Goal: Task Accomplishment & Management: Use online tool/utility

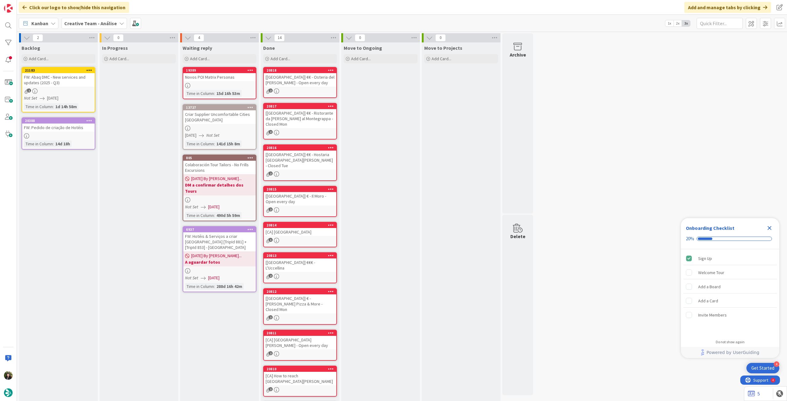
click at [87, 25] on b "Creative Team - Análise" at bounding box center [90, 23] width 53 height 6
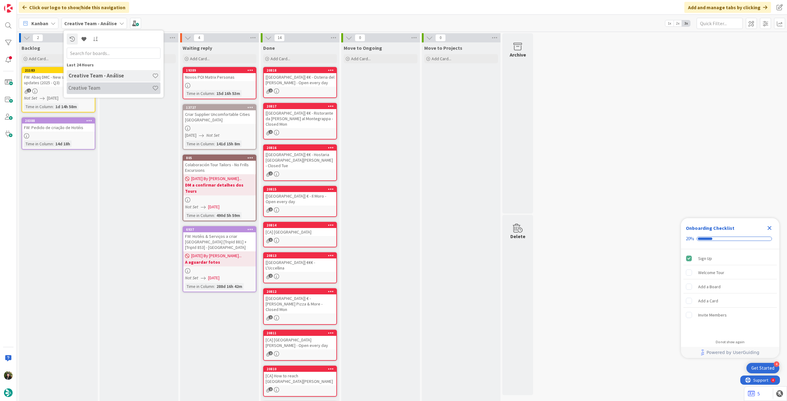
click at [116, 85] on h4 "Creative Team" at bounding box center [111, 88] width 84 height 6
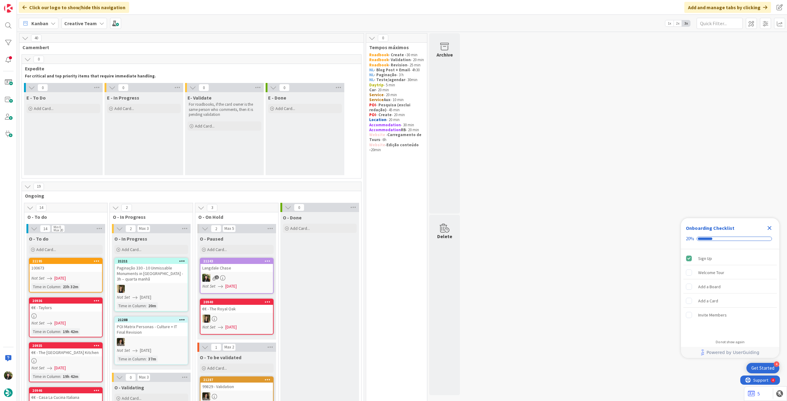
click at [772, 228] on icon "Close Checklist" at bounding box center [769, 227] width 7 height 7
click at [56, 107] on div "Add Card..." at bounding box center [63, 108] width 74 height 9
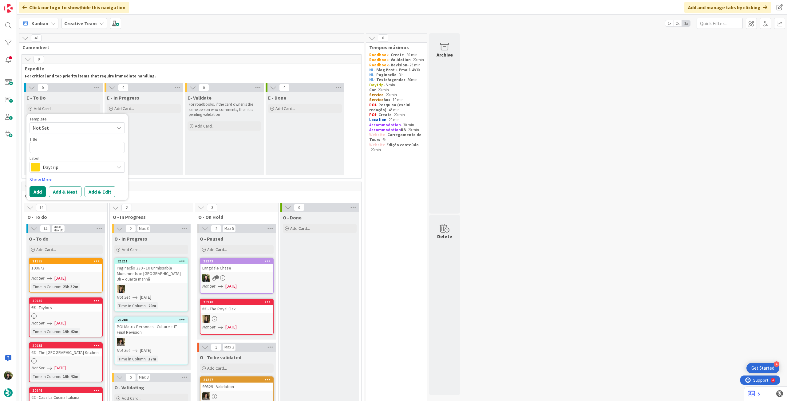
click at [71, 168] on span "Daytrip" at bounding box center [77, 167] width 68 height 9
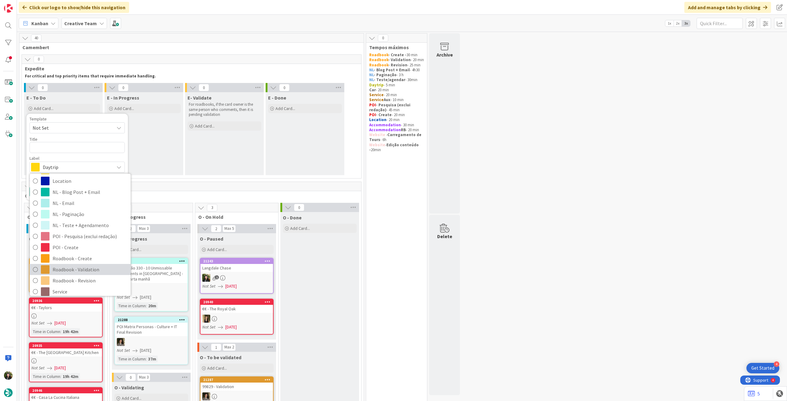
scroll to position [82, 0]
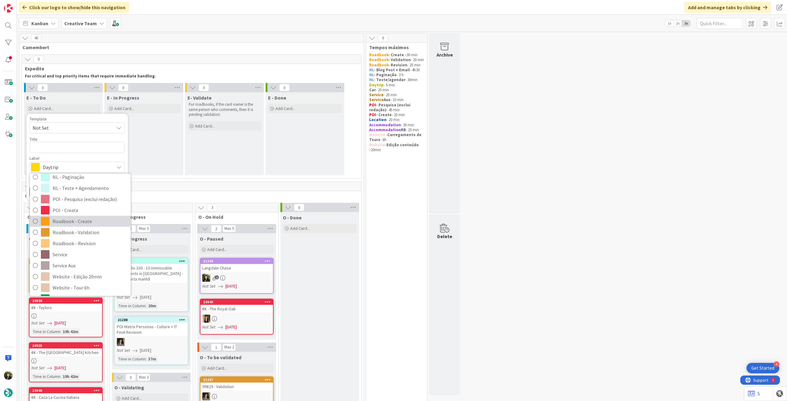
drag, startPoint x: 85, startPoint y: 223, endPoint x: 76, endPoint y: 167, distance: 57.3
click at [85, 223] on span "Roadbook - Create" at bounding box center [90, 221] width 75 height 9
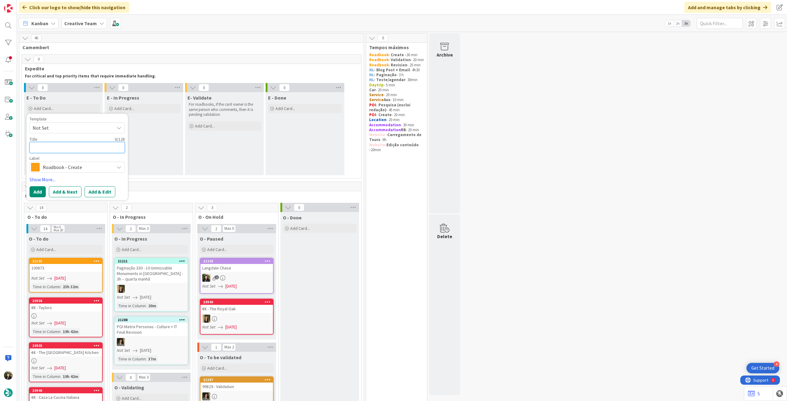
click at [77, 149] on textarea at bounding box center [77, 147] width 95 height 11
paste textarea "103122"
type textarea "x"
type textarea "103122"
click at [42, 189] on button "Add" at bounding box center [38, 191] width 16 height 11
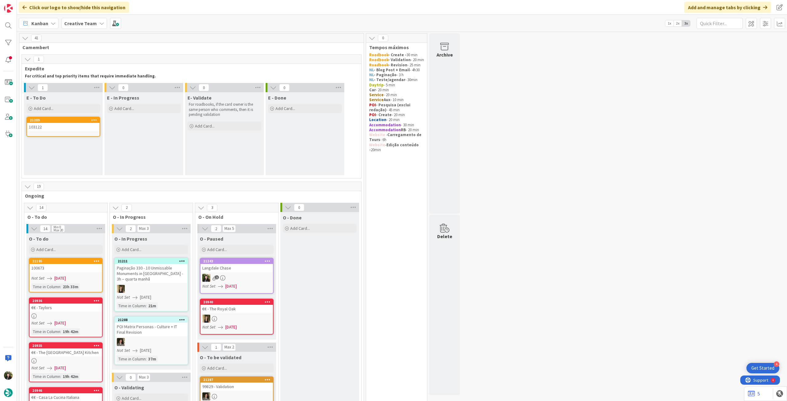
click at [71, 125] on div "103122" at bounding box center [63, 127] width 73 height 8
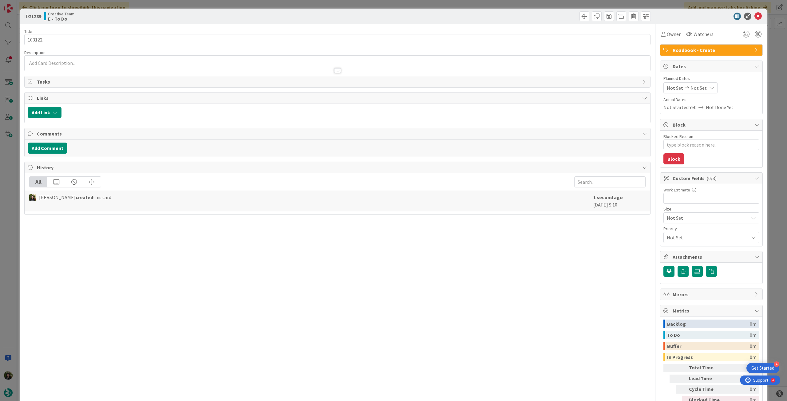
type textarea "x"
click at [710, 88] on div "Not Set Not Set" at bounding box center [691, 87] width 54 height 11
drag, startPoint x: 672, startPoint y: 230, endPoint x: 732, endPoint y: 57, distance: 183.6
click at [672, 229] on icon at bounding box center [674, 231] width 9 height 7
type input "[DATE]"
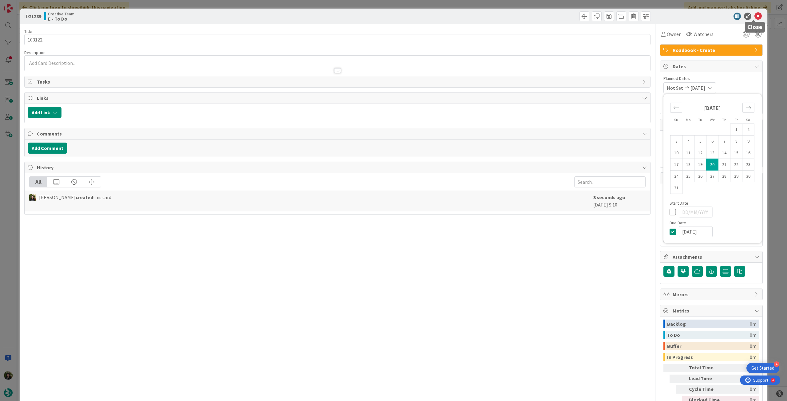
click at [755, 14] on icon at bounding box center [758, 16] width 7 height 7
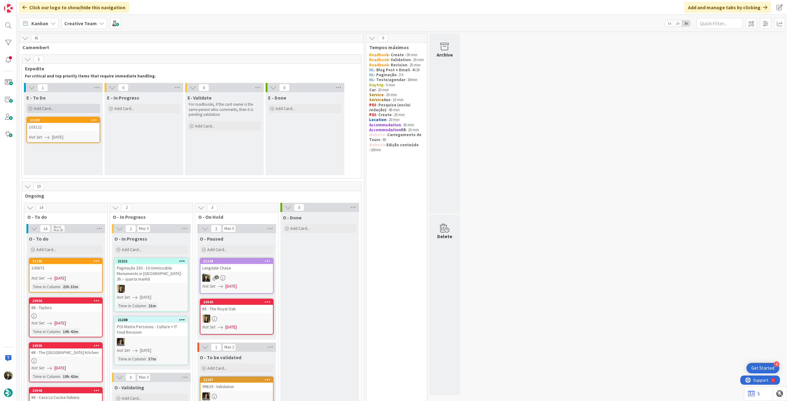
click at [57, 109] on div "Add Card..." at bounding box center [63, 108] width 74 height 9
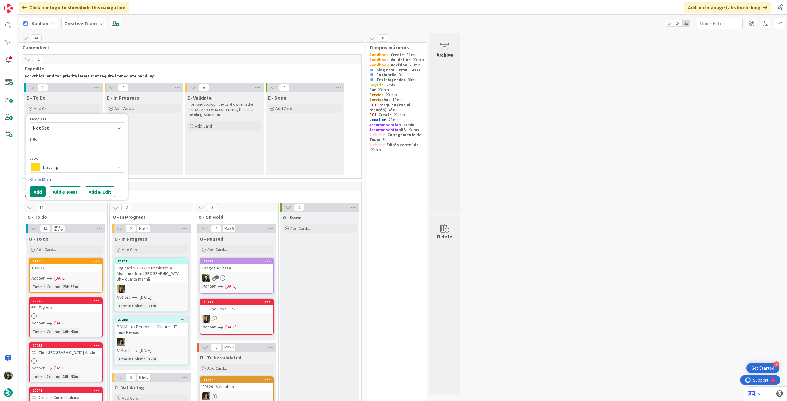
click at [60, 168] on span "Daytrip" at bounding box center [77, 167] width 68 height 9
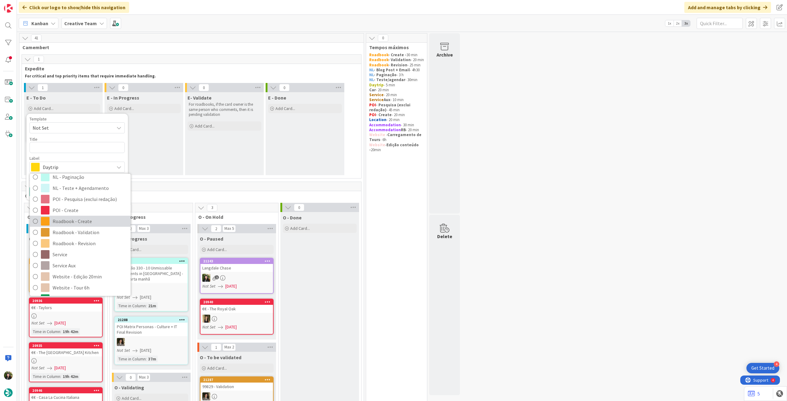
drag, startPoint x: 80, startPoint y: 221, endPoint x: 78, endPoint y: 169, distance: 52.6
click at [80, 221] on span "Roadbook - Create" at bounding box center [90, 221] width 75 height 9
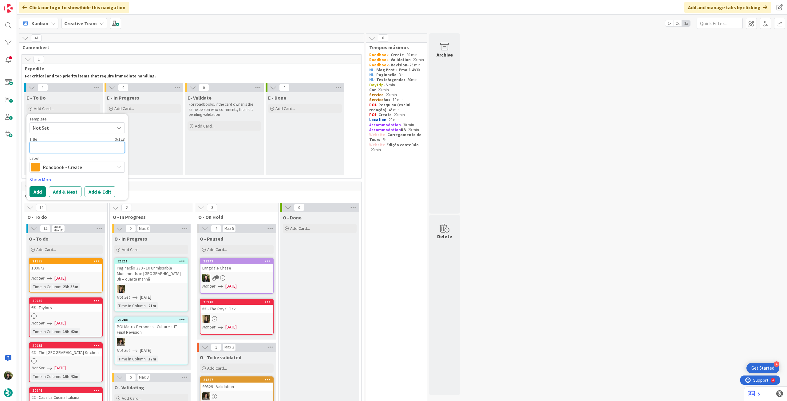
click at [77, 149] on textarea at bounding box center [77, 147] width 95 height 11
paste textarea "101938"
type textarea "x"
type textarea "101938"
click at [39, 193] on button "Add" at bounding box center [38, 191] width 16 height 11
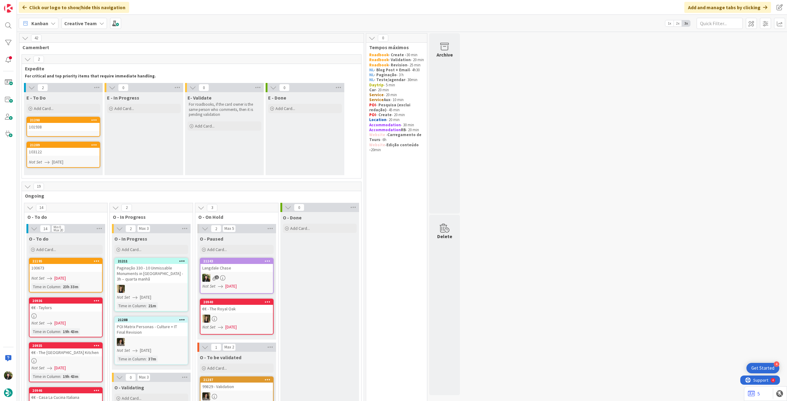
click at [71, 126] on div "101938" at bounding box center [63, 127] width 73 height 8
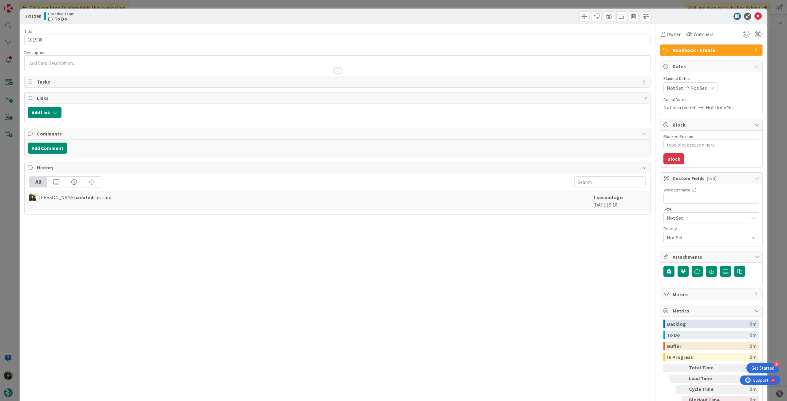
type textarea "x"
drag, startPoint x: 697, startPoint y: 83, endPoint x: 698, endPoint y: 86, distance: 3.2
click at [698, 83] on div "Not Set Not Set" at bounding box center [691, 87] width 54 height 11
drag, startPoint x: 668, startPoint y: 232, endPoint x: 669, endPoint y: 228, distance: 4.9
click at [670, 232] on icon at bounding box center [674, 231] width 9 height 7
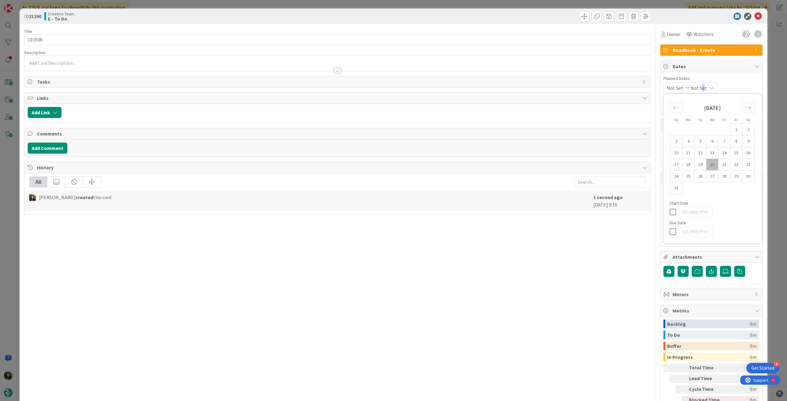
type input "[DATE]"
click at [755, 14] on icon at bounding box center [758, 16] width 7 height 7
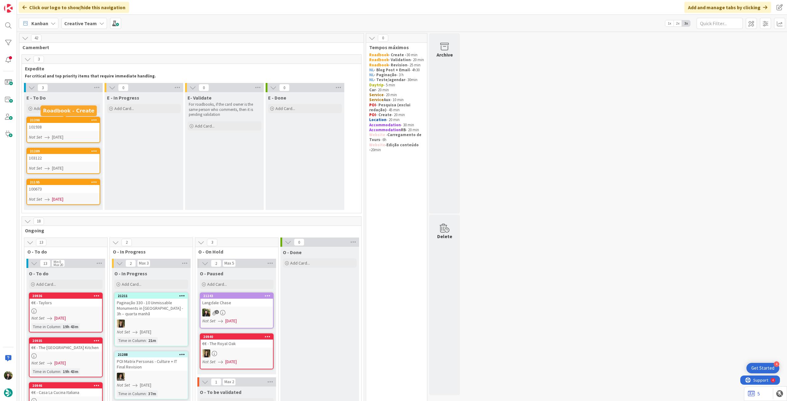
click at [52, 189] on div "100673" at bounding box center [63, 189] width 73 height 8
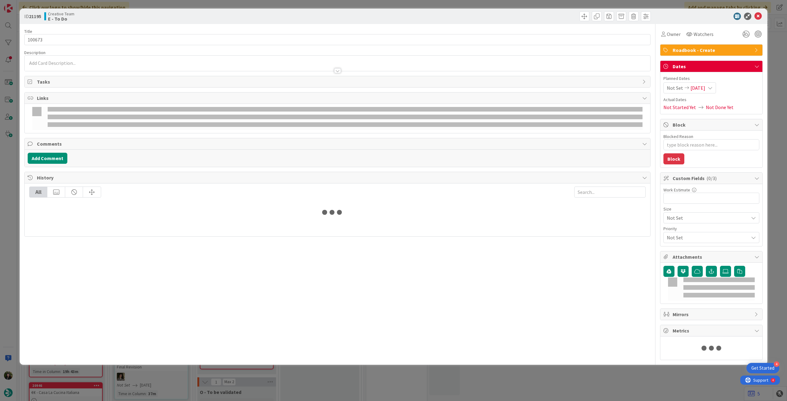
type textarea "x"
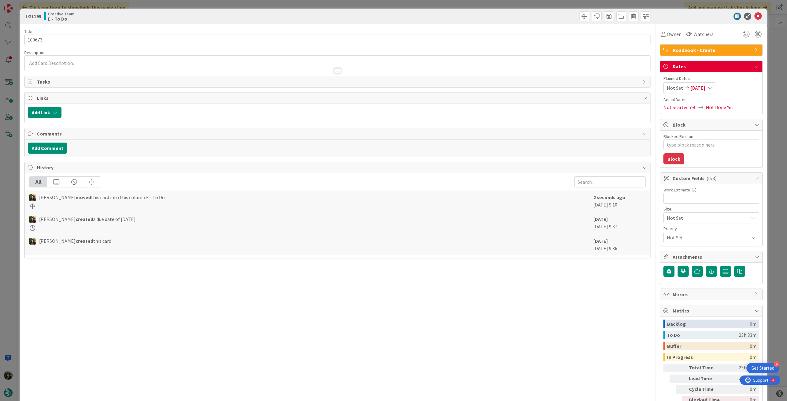
click at [705, 85] on span "[DATE]" at bounding box center [698, 87] width 15 height 7
click at [671, 230] on icon at bounding box center [674, 231] width 9 height 7
type input "[DATE]"
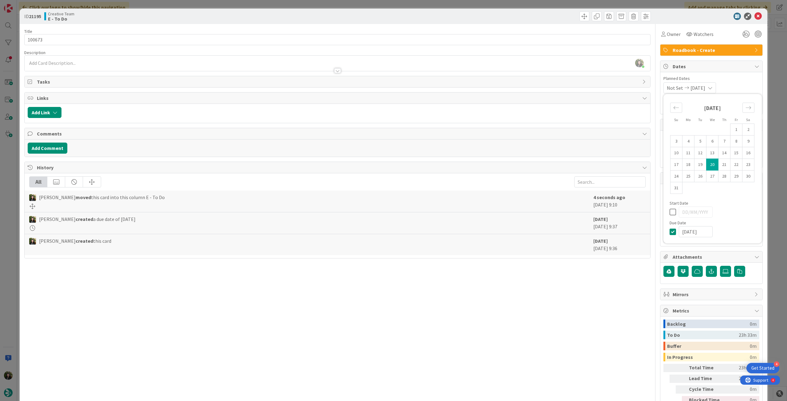
type textarea "x"
drag, startPoint x: 755, startPoint y: 16, endPoint x: 495, endPoint y: 57, distance: 263.0
click at [755, 16] on icon at bounding box center [758, 16] width 7 height 7
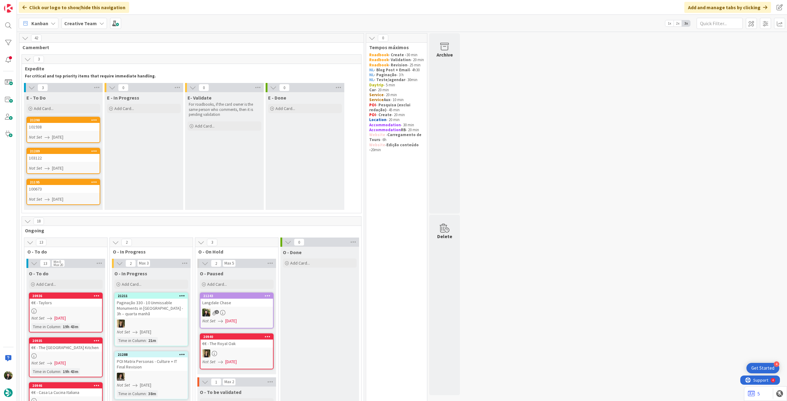
scroll to position [123, 0]
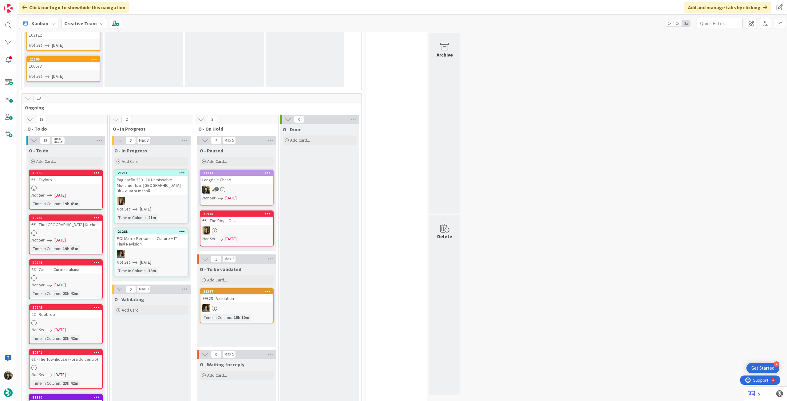
click at [91, 194] on div "Not Set [DATE]" at bounding box center [66, 195] width 71 height 6
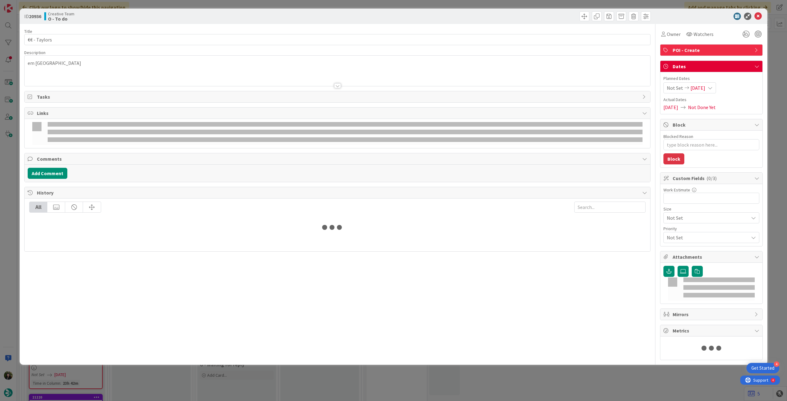
type textarea "x"
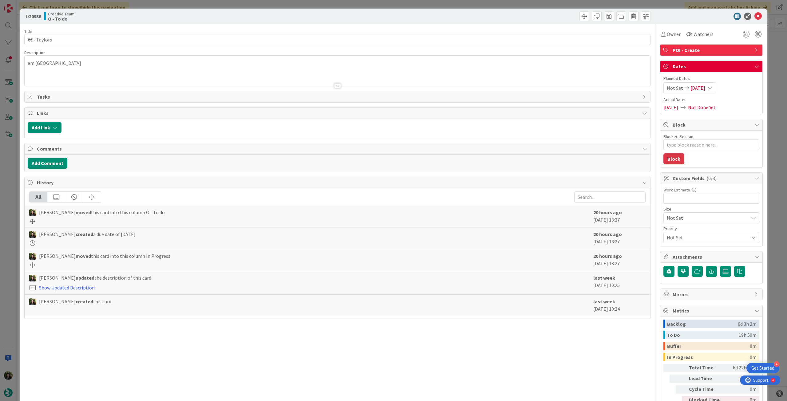
click at [710, 87] on div "Not Set [DATE]" at bounding box center [690, 87] width 53 height 11
click at [670, 230] on icon at bounding box center [674, 231] width 9 height 7
type input "[DATE]"
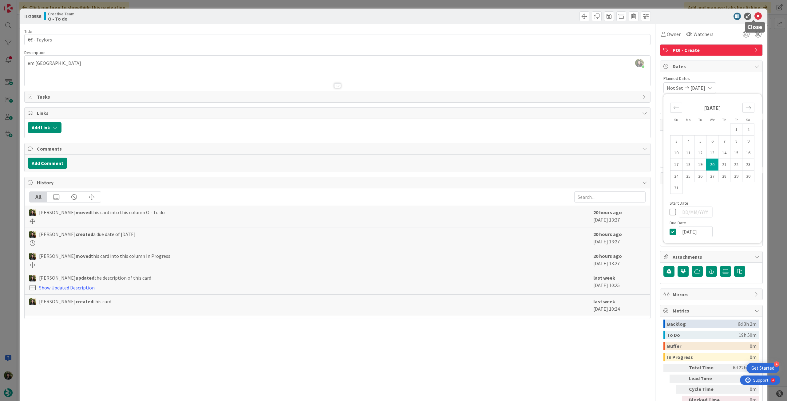
click at [755, 18] on icon at bounding box center [758, 16] width 7 height 7
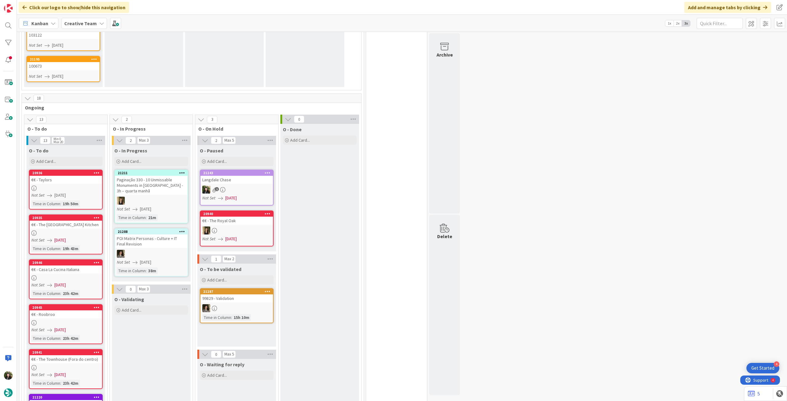
click at [75, 232] on div at bounding box center [66, 233] width 73 height 5
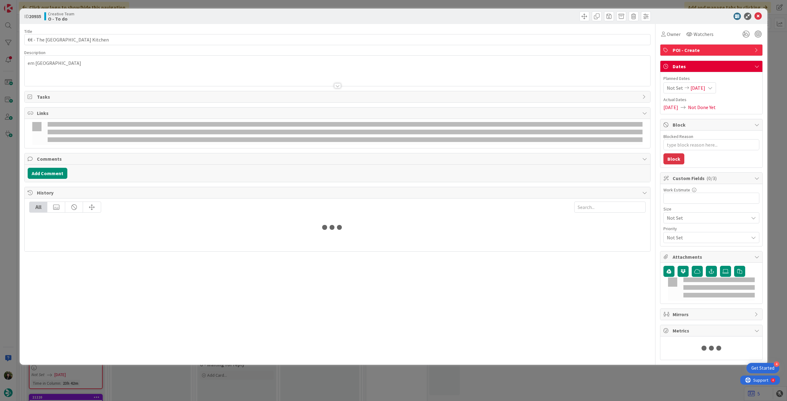
type textarea "x"
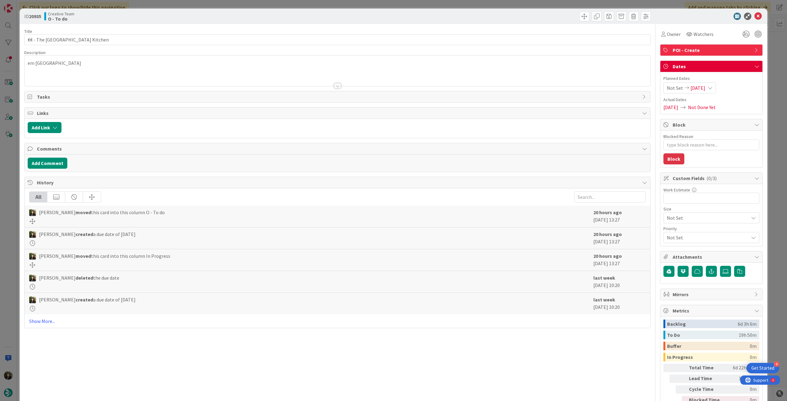
click at [714, 92] on div "Not Set [DATE]" at bounding box center [690, 87] width 53 height 11
click at [670, 235] on icon at bounding box center [674, 231] width 9 height 7
click at [670, 234] on icon at bounding box center [674, 231] width 9 height 7
type input "[DATE]"
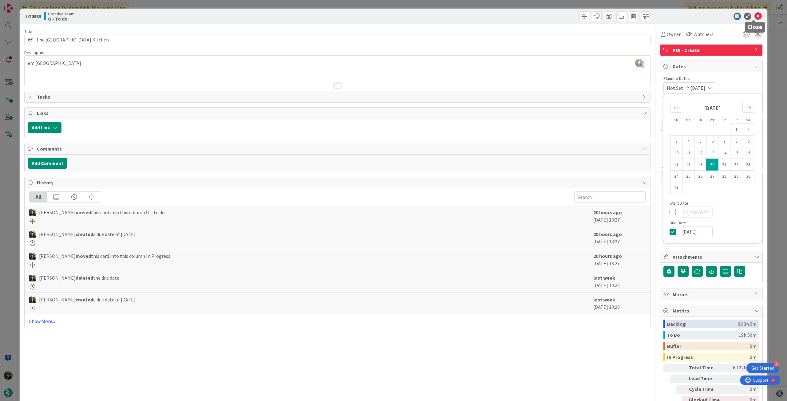
click at [755, 16] on icon at bounding box center [758, 16] width 7 height 7
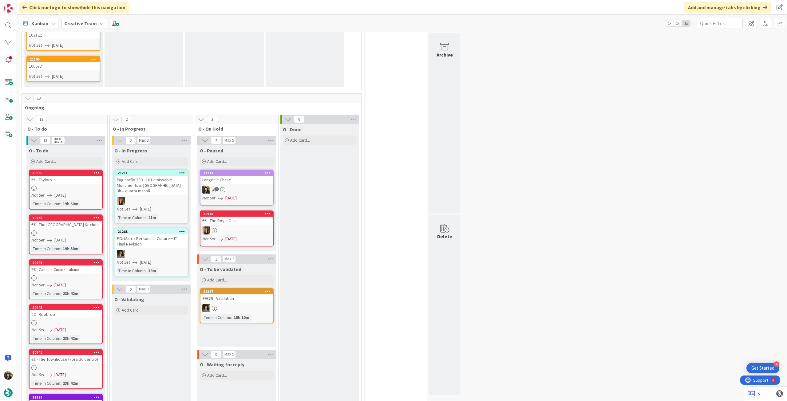
click at [71, 279] on div at bounding box center [66, 278] width 73 height 5
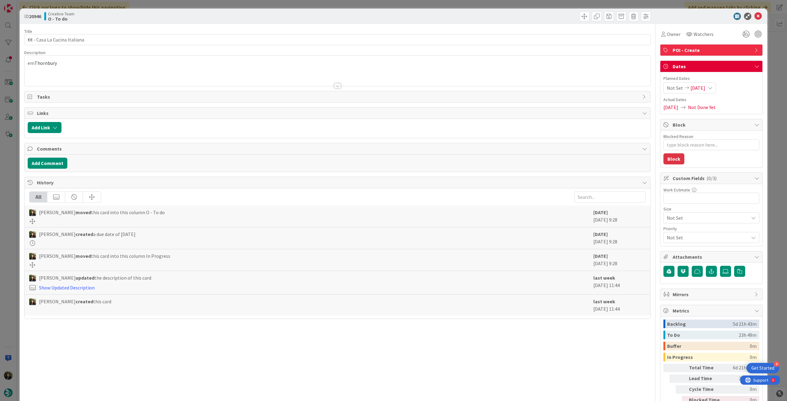
type textarea "x"
click at [701, 89] on span "[DATE]" at bounding box center [698, 87] width 15 height 7
click at [672, 231] on icon at bounding box center [674, 231] width 9 height 7
type input "[DATE]"
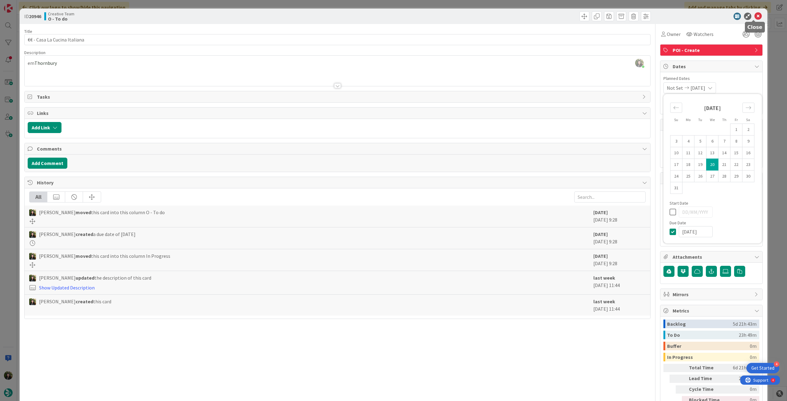
click at [755, 13] on icon at bounding box center [758, 16] width 7 height 7
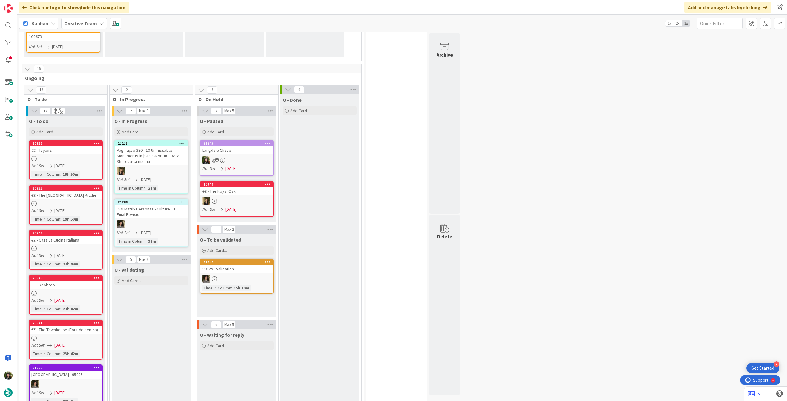
scroll to position [164, 0]
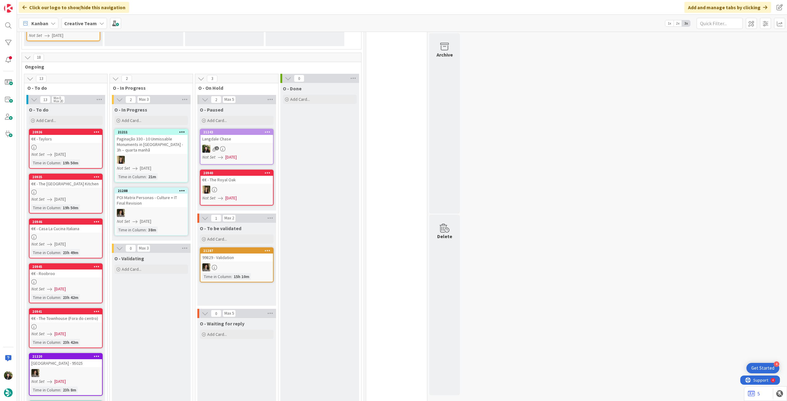
click at [86, 289] on div "Not Set [DATE]" at bounding box center [66, 289] width 71 height 6
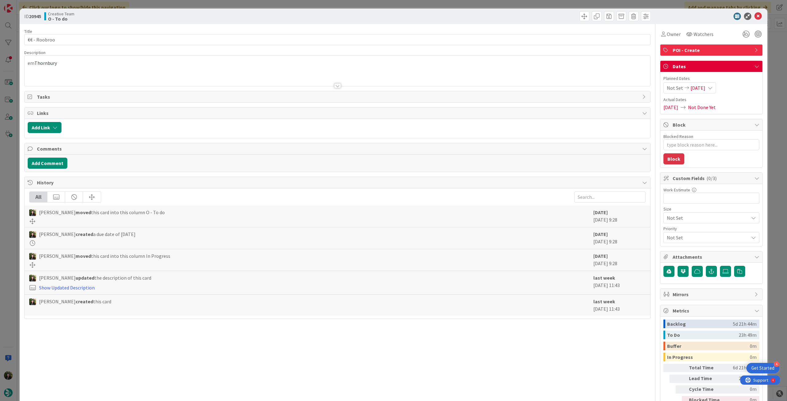
type textarea "x"
click at [716, 90] on div "Not Set [DATE]" at bounding box center [690, 87] width 53 height 11
click at [670, 233] on icon at bounding box center [674, 231] width 9 height 7
type input "[DATE]"
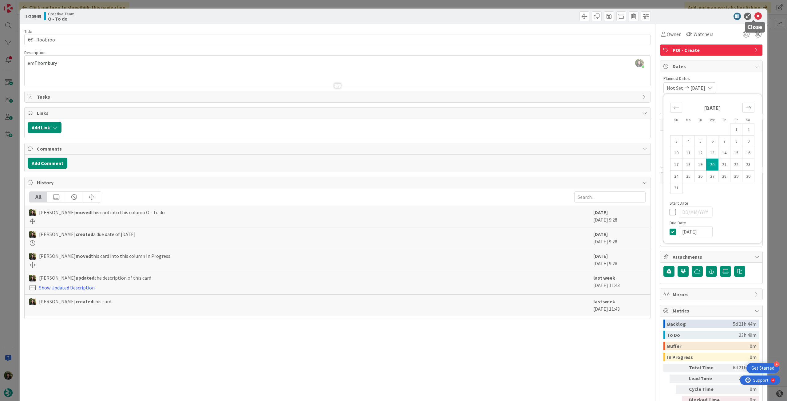
click at [755, 18] on icon at bounding box center [758, 16] width 7 height 7
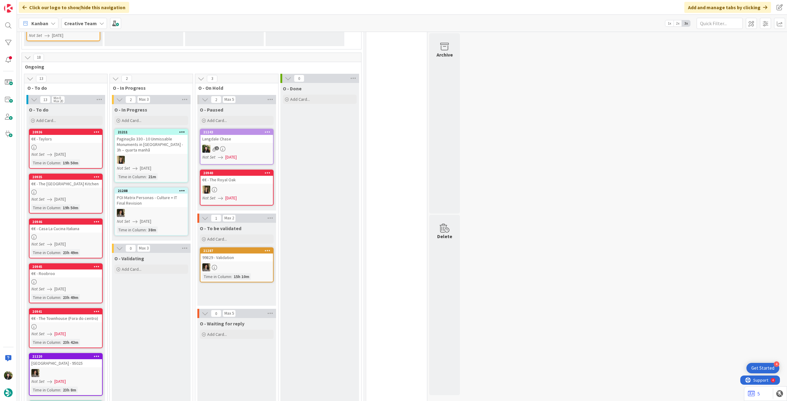
click at [91, 322] on div "€€ - The Townhouse (Fora do centro)" at bounding box center [66, 319] width 73 height 8
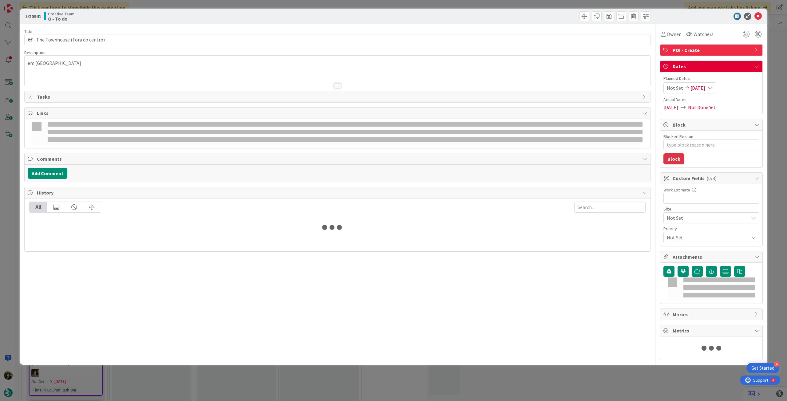
type textarea "x"
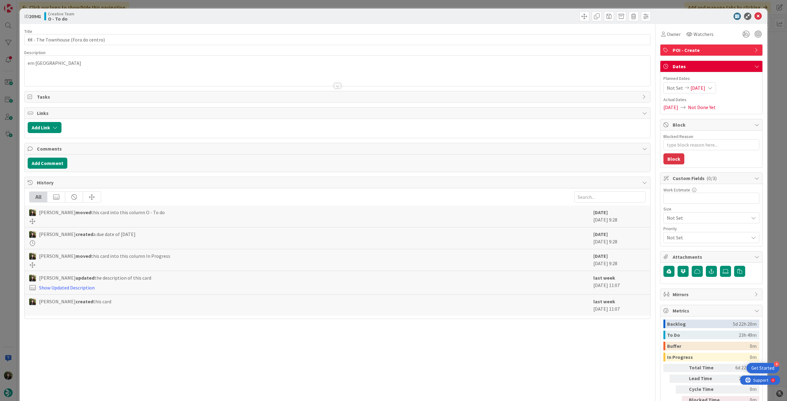
click at [705, 87] on span "[DATE]" at bounding box center [698, 87] width 15 height 7
click at [671, 233] on icon at bounding box center [674, 231] width 9 height 7
drag, startPoint x: 671, startPoint y: 233, endPoint x: 677, endPoint y: 212, distance: 22.4
click at [671, 233] on icon at bounding box center [674, 231] width 9 height 7
type input "[DATE]"
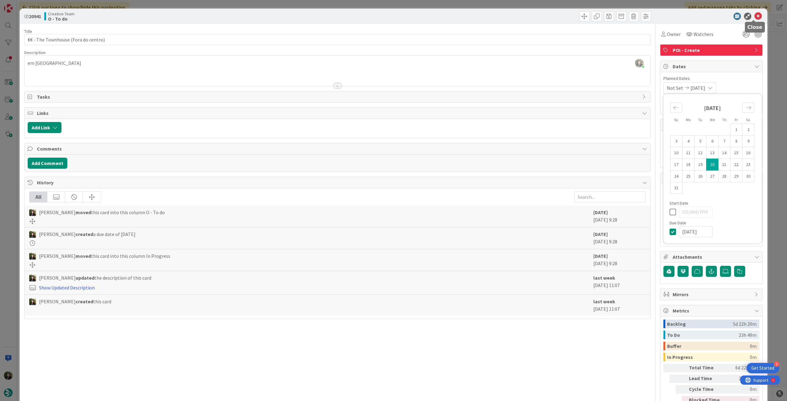
click at [755, 18] on icon at bounding box center [758, 16] width 7 height 7
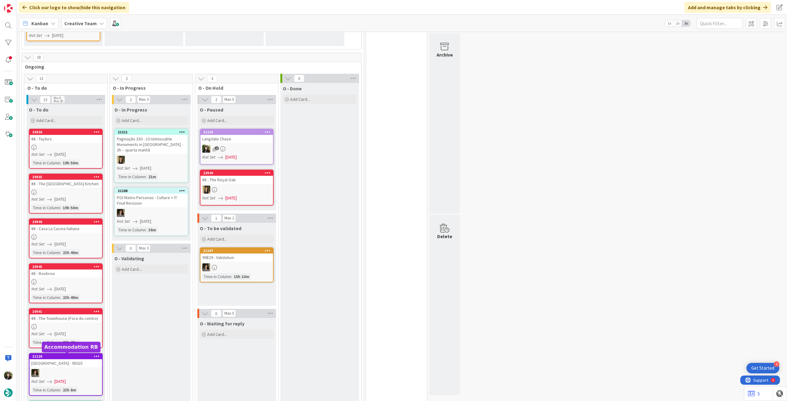
click at [74, 367] on div "[GEOGRAPHIC_DATA] - 95025" at bounding box center [66, 363] width 73 height 8
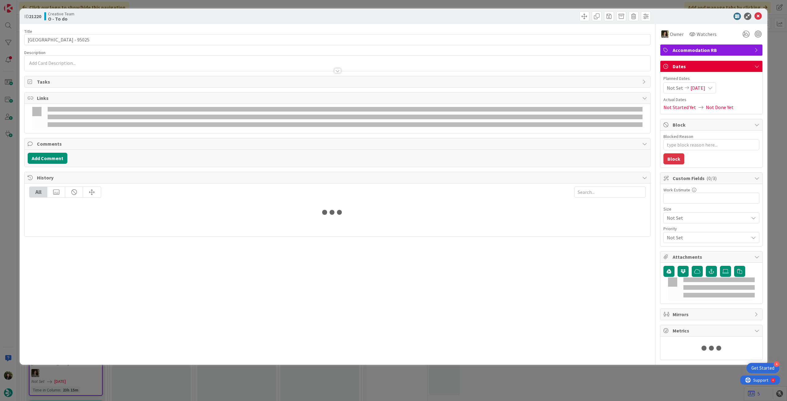
type textarea "x"
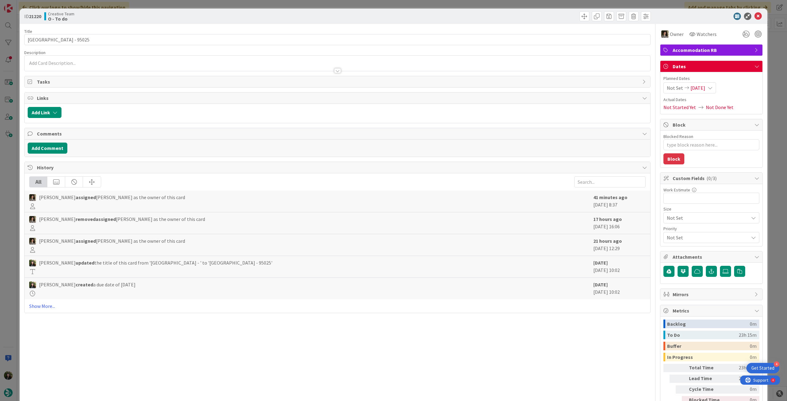
click at [712, 92] on div "Not Set [DATE]" at bounding box center [690, 87] width 53 height 11
click at [670, 229] on icon at bounding box center [674, 231] width 9 height 7
type input "[DATE]"
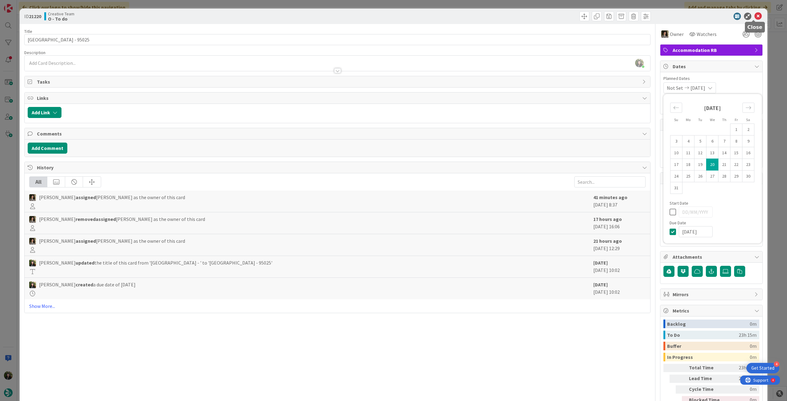
drag, startPoint x: 754, startPoint y: 18, endPoint x: 660, endPoint y: 55, distance: 101.2
click at [755, 18] on icon at bounding box center [758, 16] width 7 height 7
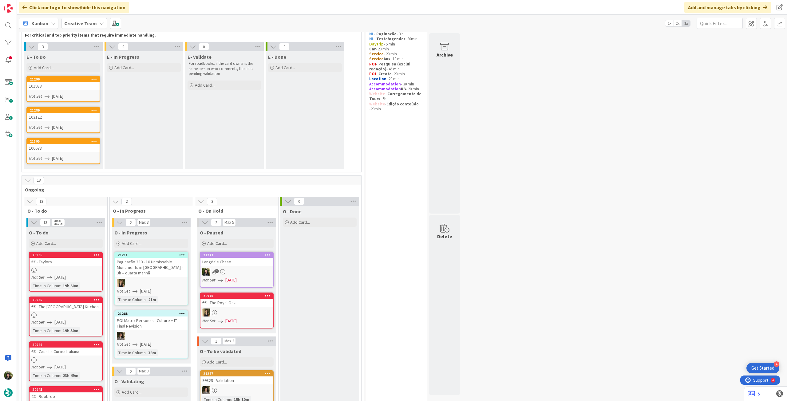
scroll to position [164, 0]
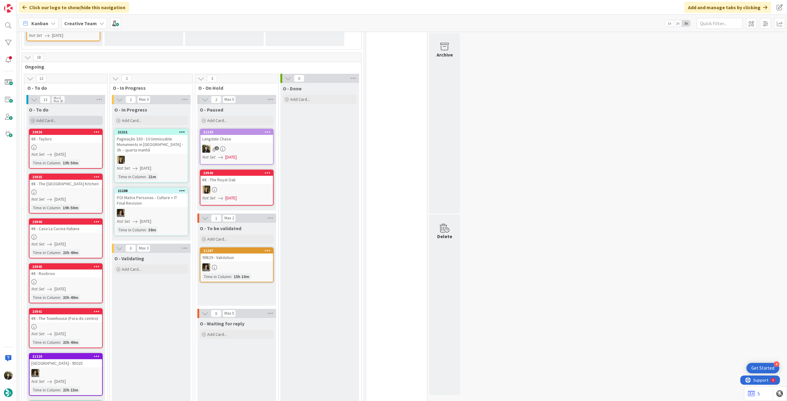
click at [67, 120] on div "Add Card..." at bounding box center [66, 120] width 74 height 9
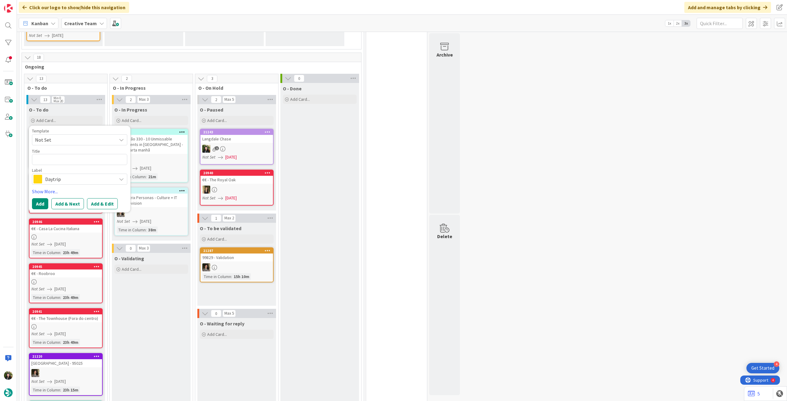
click at [72, 177] on span "Daytrip" at bounding box center [79, 179] width 68 height 9
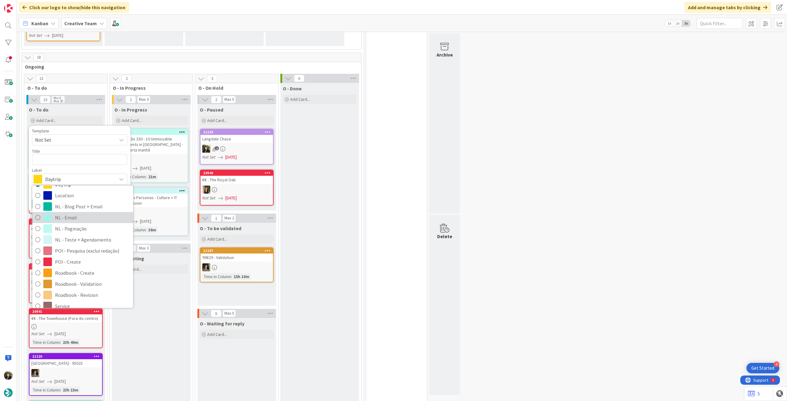
scroll to position [82, 0]
click at [86, 232] on span "Roadbook - Create" at bounding box center [92, 233] width 75 height 9
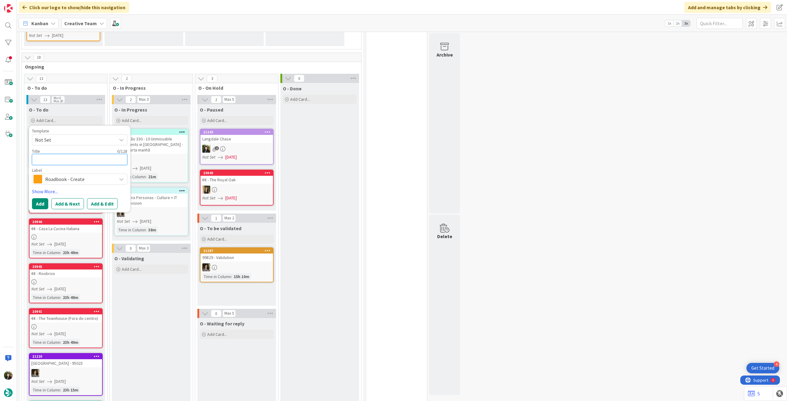
click at [79, 160] on textarea at bounding box center [79, 159] width 95 height 11
paste textarea "98810"
type textarea "x"
type textarea "98810"
click at [42, 206] on button "Add" at bounding box center [40, 203] width 16 height 11
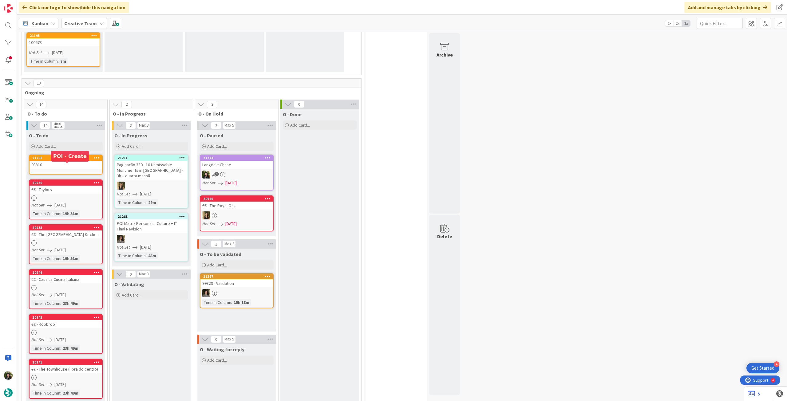
scroll to position [181, 0]
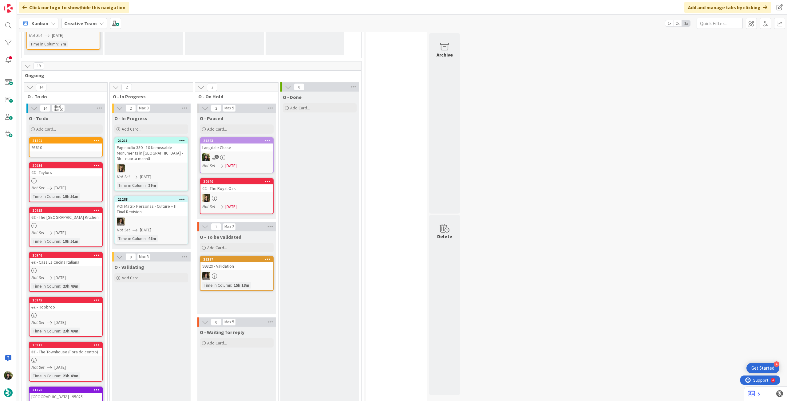
click at [58, 149] on div "98810" at bounding box center [66, 148] width 73 height 8
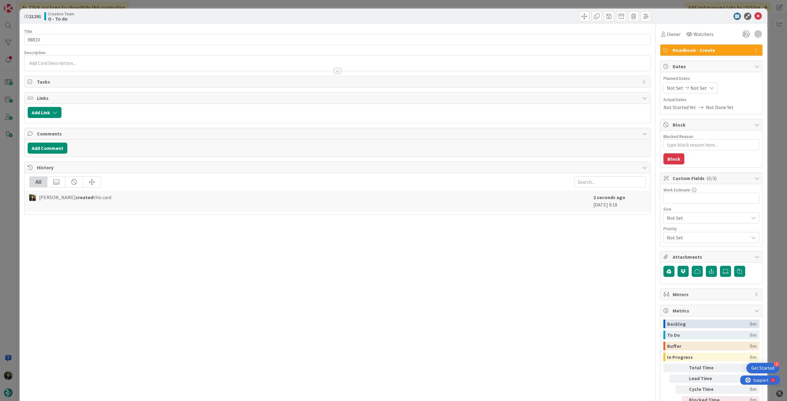
type textarea "x"
click at [704, 91] on div "Not Set Not Set" at bounding box center [691, 87] width 54 height 11
click at [670, 233] on icon at bounding box center [674, 231] width 9 height 7
type input "[DATE]"
click at [757, 15] on icon at bounding box center [758, 16] width 7 height 7
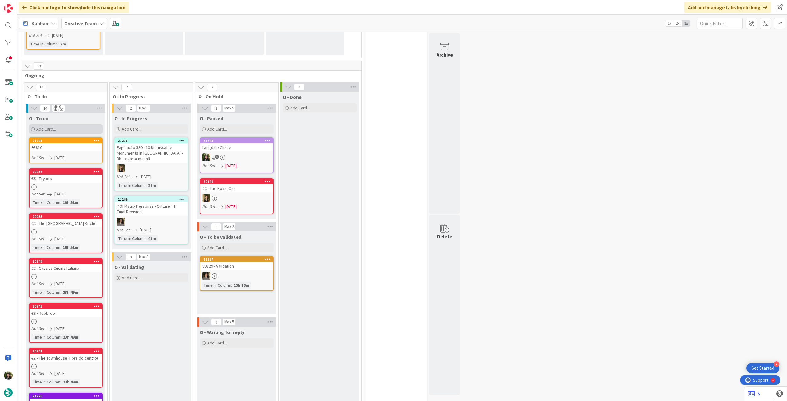
click at [71, 125] on div "Add Card..." at bounding box center [66, 129] width 74 height 9
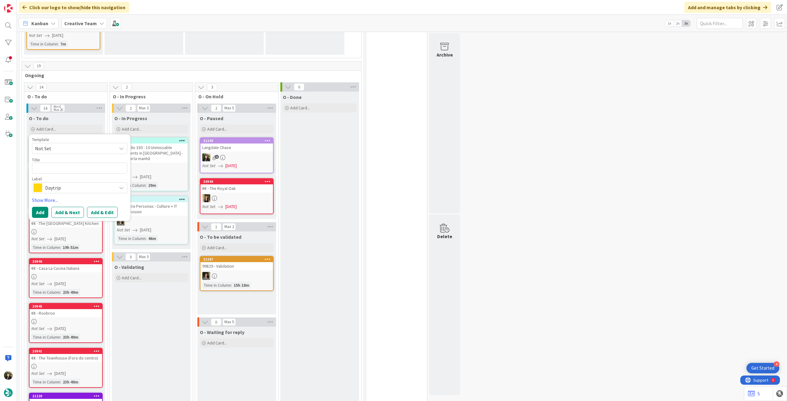
click at [75, 188] on span "Daytrip" at bounding box center [79, 188] width 68 height 9
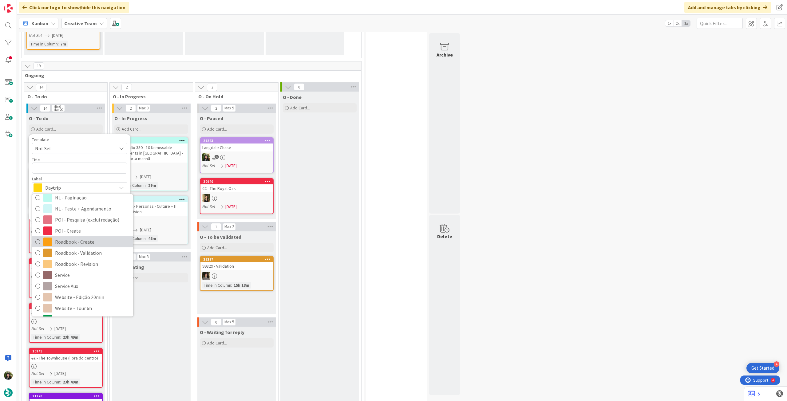
click at [92, 244] on span "Roadbook - Create" at bounding box center [92, 241] width 75 height 9
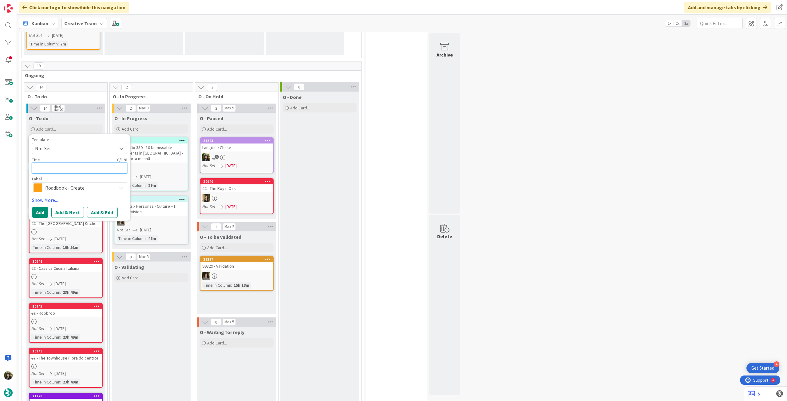
drag, startPoint x: 69, startPoint y: 168, endPoint x: 51, endPoint y: 197, distance: 34.6
click at [69, 168] on textarea at bounding box center [79, 168] width 95 height 11
paste textarea "83994"
type textarea "x"
type textarea "83994"
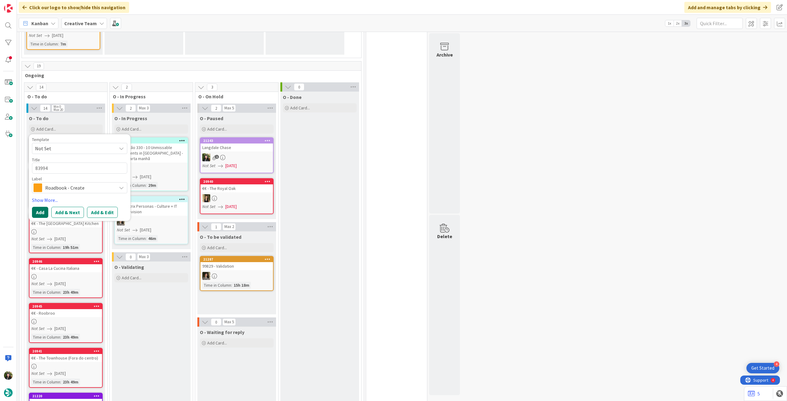
click at [42, 211] on button "Add" at bounding box center [40, 212] width 16 height 11
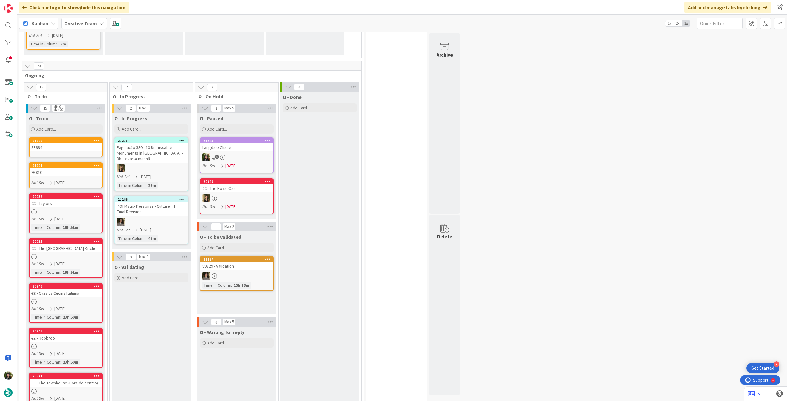
click at [71, 148] on div "83994" at bounding box center [66, 148] width 73 height 8
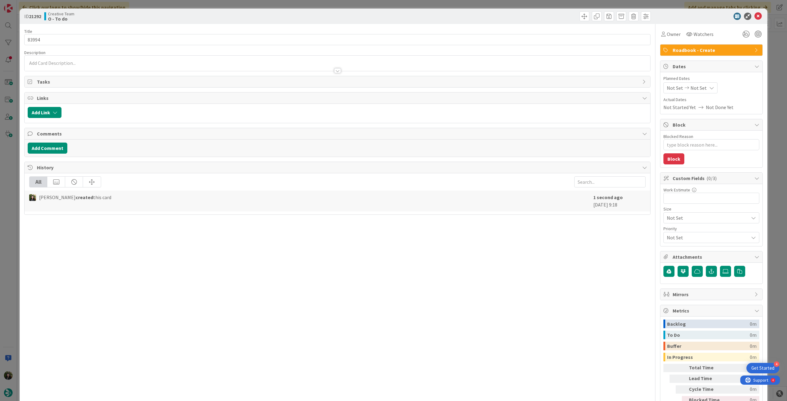
type textarea "x"
click at [703, 84] on div "Not Set Not Set" at bounding box center [691, 87] width 54 height 11
drag, startPoint x: 667, startPoint y: 232, endPoint x: 711, endPoint y: 110, distance: 129.2
click at [670, 231] on icon at bounding box center [674, 231] width 9 height 7
type input "[DATE]"
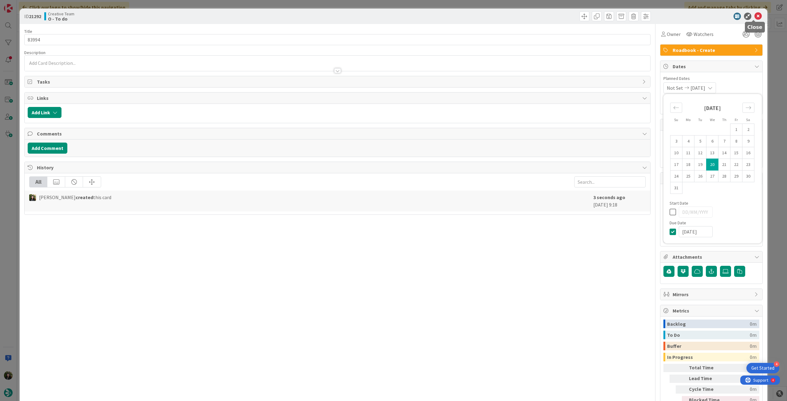
click at [755, 17] on icon at bounding box center [758, 16] width 7 height 7
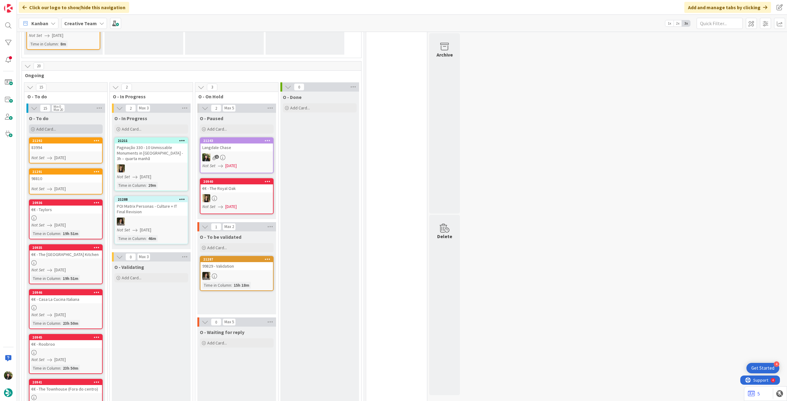
click at [60, 129] on div "Add Card..." at bounding box center [66, 129] width 74 height 9
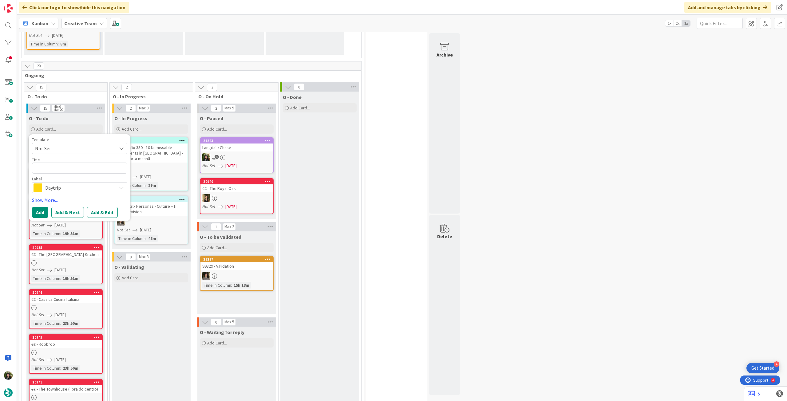
click at [72, 187] on span "Daytrip" at bounding box center [79, 188] width 68 height 9
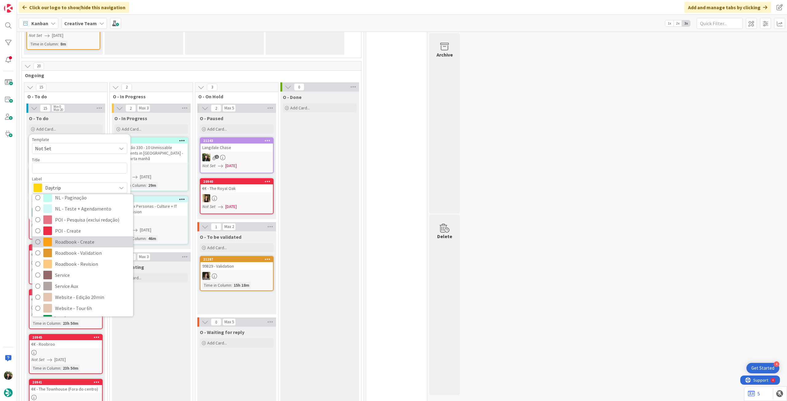
click at [87, 245] on span "Roadbook - Create" at bounding box center [92, 241] width 75 height 9
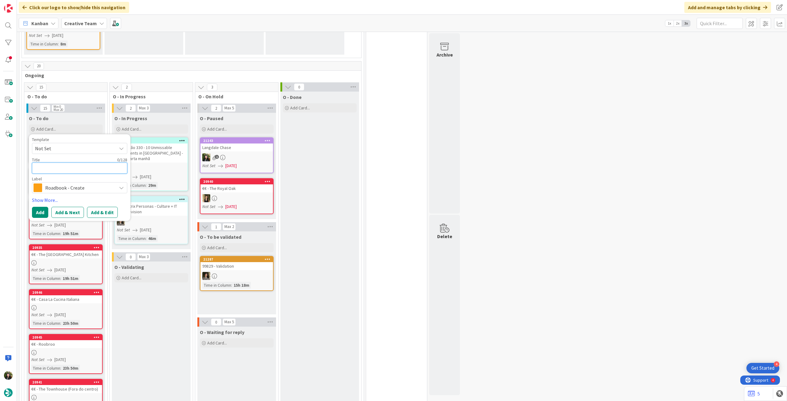
click at [69, 172] on textarea at bounding box center [79, 168] width 95 height 11
paste textarea "87673"
type textarea "x"
type textarea "87673"
click at [41, 208] on button "Add" at bounding box center [40, 212] width 16 height 11
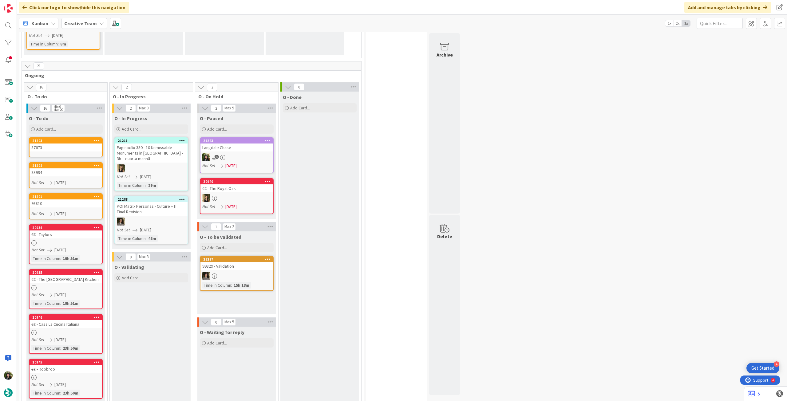
click at [66, 149] on div "87673" at bounding box center [66, 148] width 73 height 8
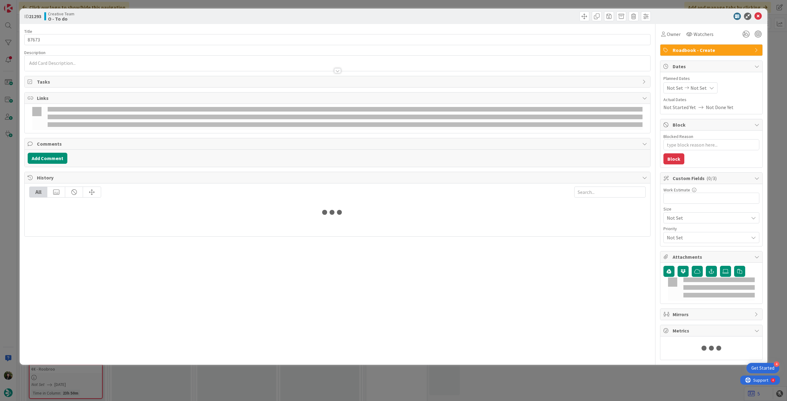
type textarea "x"
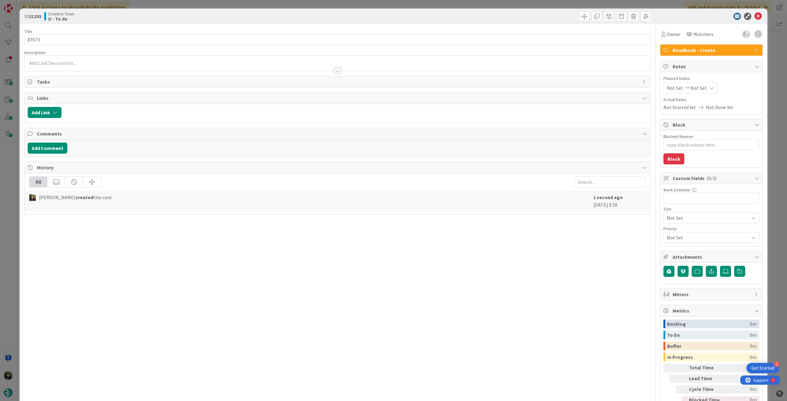
click at [701, 88] on div "Not Set Not Set" at bounding box center [691, 87] width 54 height 11
drag, startPoint x: 667, startPoint y: 237, endPoint x: 672, endPoint y: 220, distance: 17.4
click at [670, 236] on div at bounding box center [713, 231] width 86 height 11
click at [670, 231] on icon at bounding box center [674, 231] width 9 height 7
type input "[DATE]"
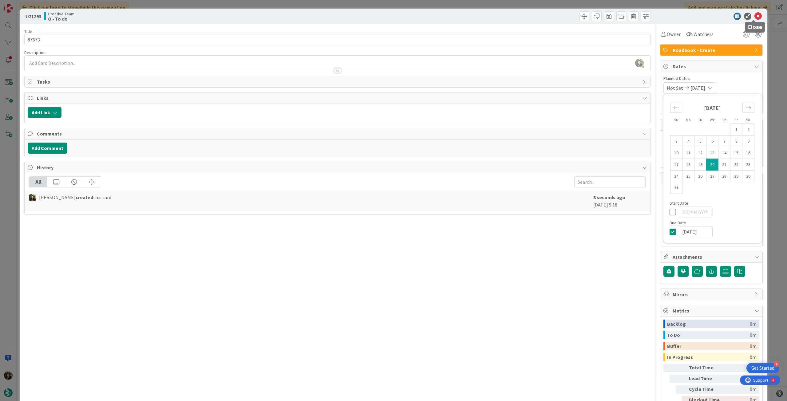
click at [755, 14] on icon at bounding box center [758, 16] width 7 height 7
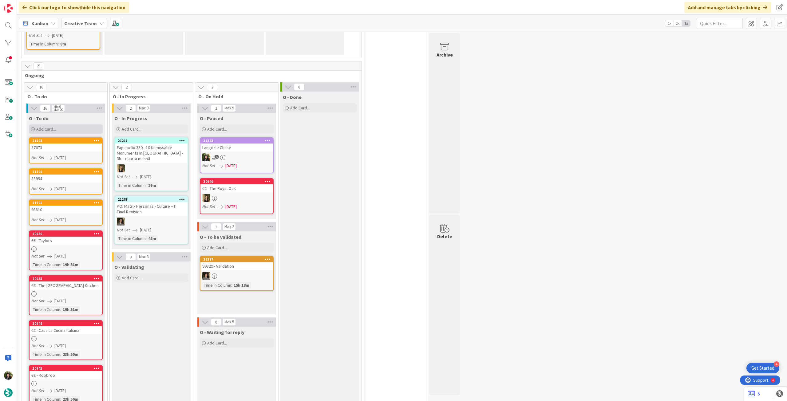
click at [71, 126] on div "Add Card..." at bounding box center [66, 129] width 74 height 9
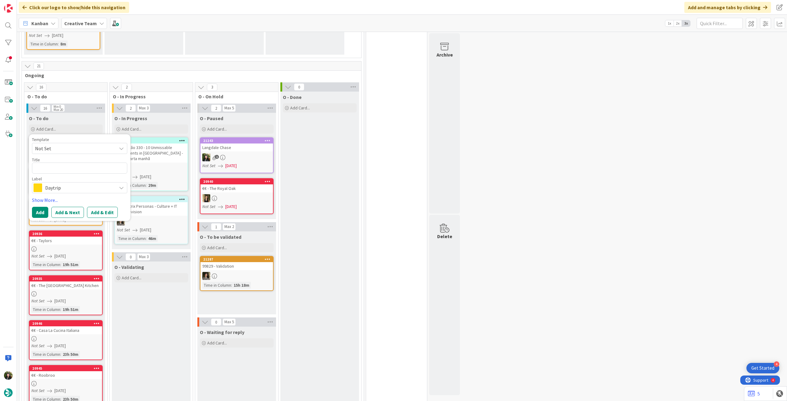
click at [84, 185] on span "Daytrip" at bounding box center [79, 188] width 68 height 9
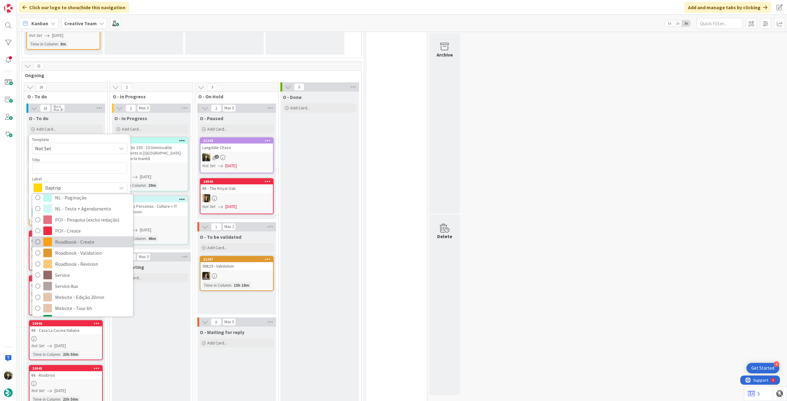
drag, startPoint x: 91, startPoint y: 240, endPoint x: 83, endPoint y: 206, distance: 34.5
click at [91, 240] on span "Roadbook - Create" at bounding box center [92, 241] width 75 height 9
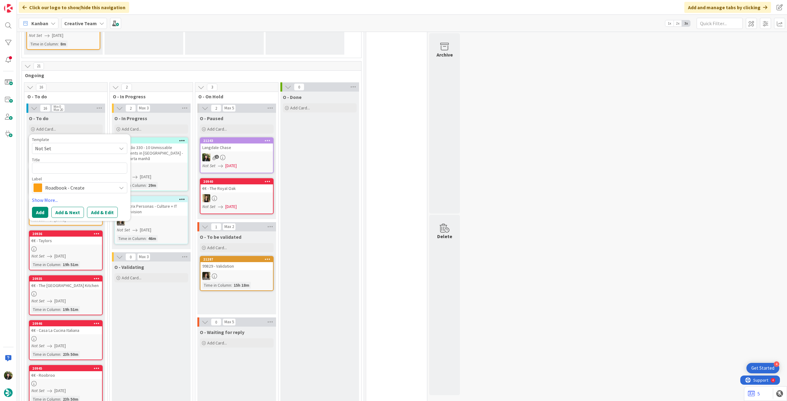
click at [77, 162] on div "Title 0 / 128" at bounding box center [79, 160] width 95 height 6
drag, startPoint x: 75, startPoint y: 170, endPoint x: 60, endPoint y: 188, distance: 23.1
click at [75, 171] on textarea at bounding box center [79, 168] width 95 height 11
paste textarea "101287"
type textarea "x"
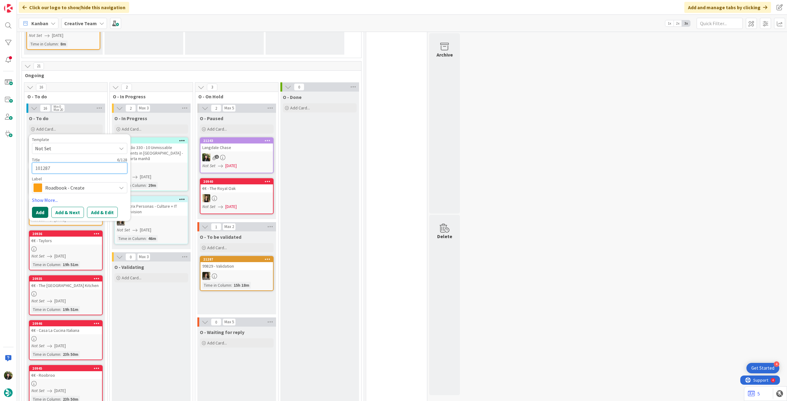
type textarea "101287"
click at [41, 212] on button "Add" at bounding box center [40, 212] width 16 height 11
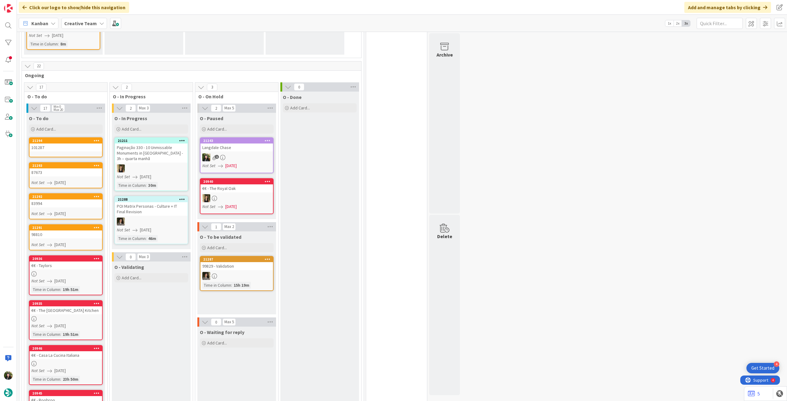
click at [67, 149] on div "101287" at bounding box center [66, 148] width 73 height 8
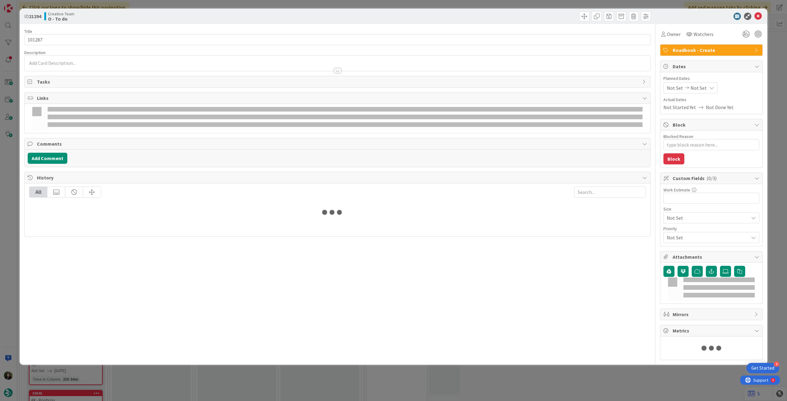
type textarea "x"
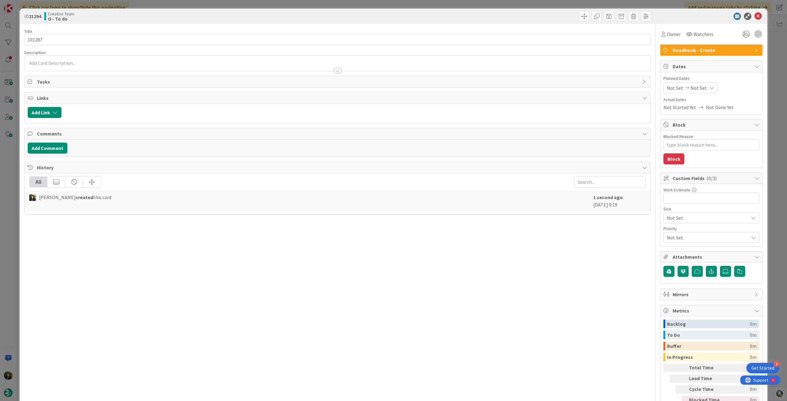
click at [709, 89] on icon at bounding box center [711, 87] width 5 height 5
drag, startPoint x: 670, startPoint y: 233, endPoint x: 697, endPoint y: 153, distance: 84.4
click at [670, 233] on icon at bounding box center [674, 231] width 9 height 7
type input "[DATE]"
click at [756, 14] on icon at bounding box center [758, 16] width 7 height 7
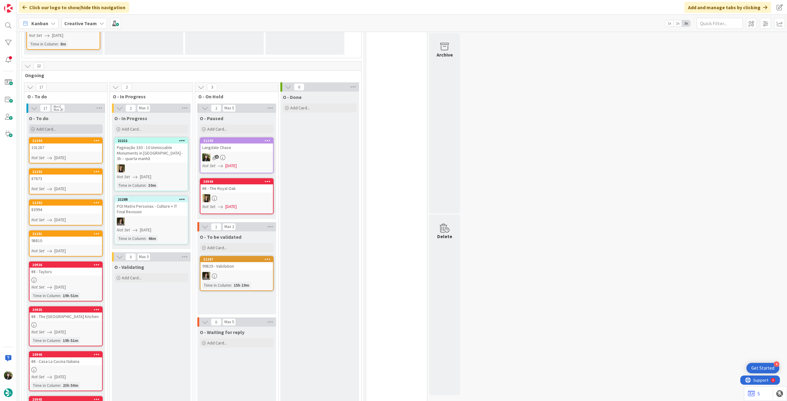
click at [56, 127] on div "Add Card..." at bounding box center [66, 129] width 74 height 9
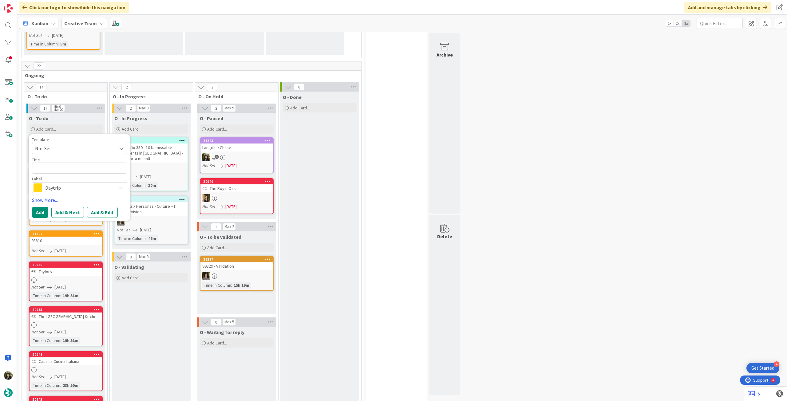
drag, startPoint x: 73, startPoint y: 183, endPoint x: 88, endPoint y: 174, distance: 17.5
click at [74, 184] on div "Daytrip" at bounding box center [79, 187] width 95 height 11
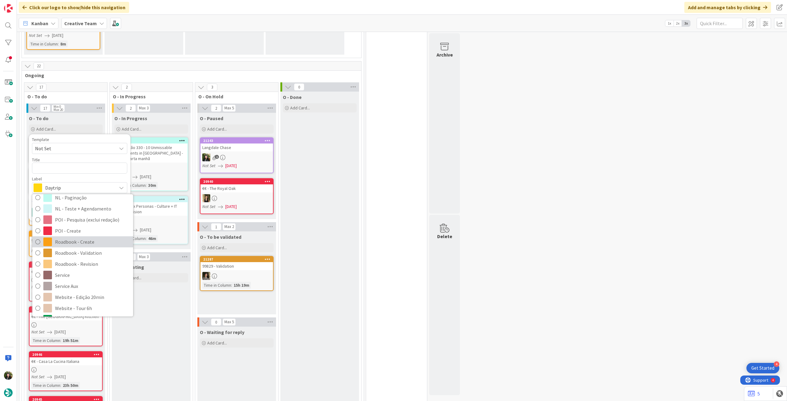
click at [104, 244] on span "Roadbook - Create" at bounding box center [92, 241] width 75 height 9
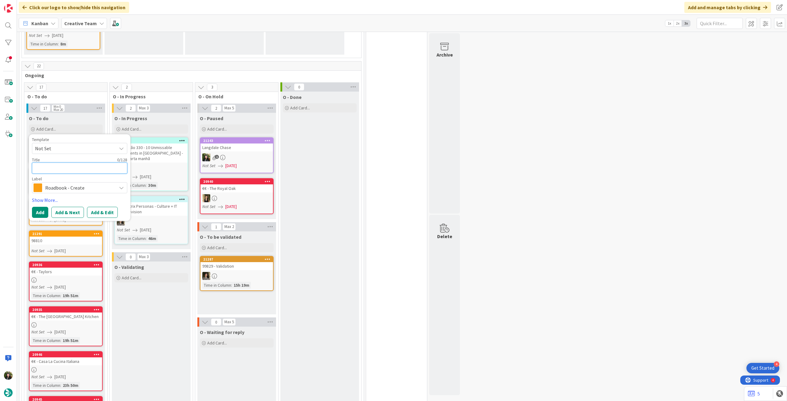
click at [76, 172] on textarea at bounding box center [79, 168] width 95 height 11
paste textarea "107513"
type textarea "x"
type textarea "107513"
click at [42, 211] on button "Add" at bounding box center [40, 212] width 16 height 11
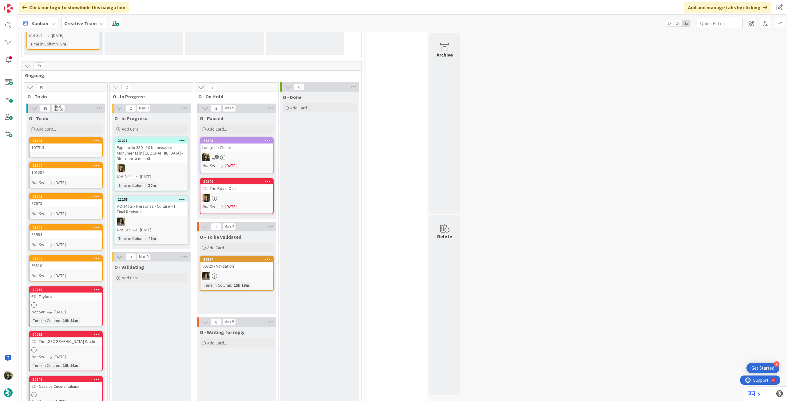
click at [73, 150] on div "107513" at bounding box center [66, 148] width 73 height 8
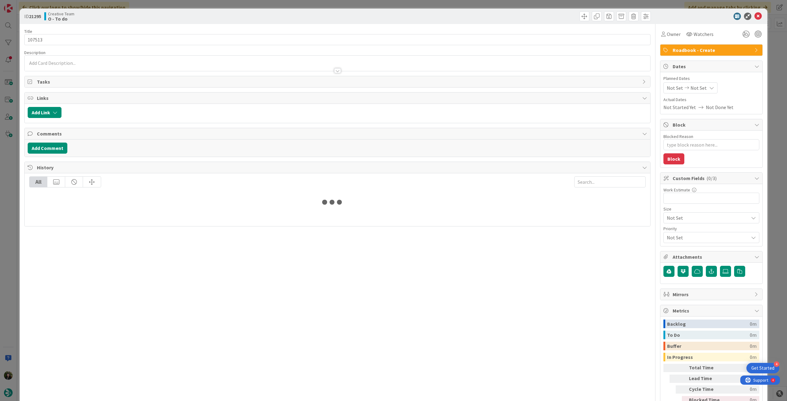
type textarea "x"
click at [710, 87] on div "Not Set Not Set" at bounding box center [691, 87] width 54 height 11
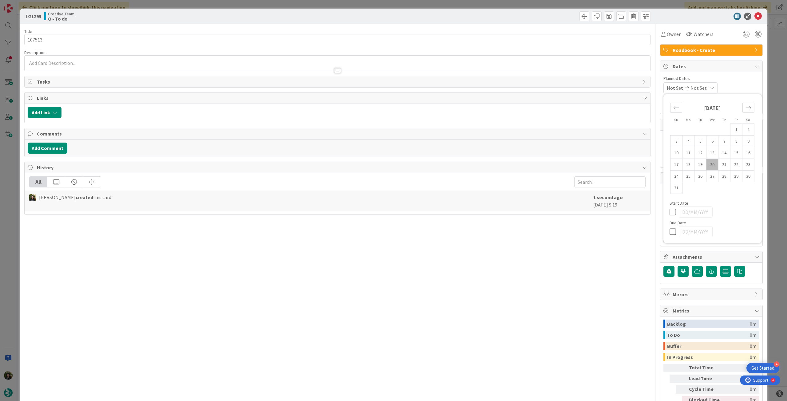
click at [670, 237] on div at bounding box center [713, 231] width 86 height 11
click at [670, 236] on div at bounding box center [713, 231] width 86 height 11
click at [670, 231] on icon at bounding box center [674, 231] width 9 height 7
type input "[DATE]"
click at [755, 14] on icon at bounding box center [758, 16] width 7 height 7
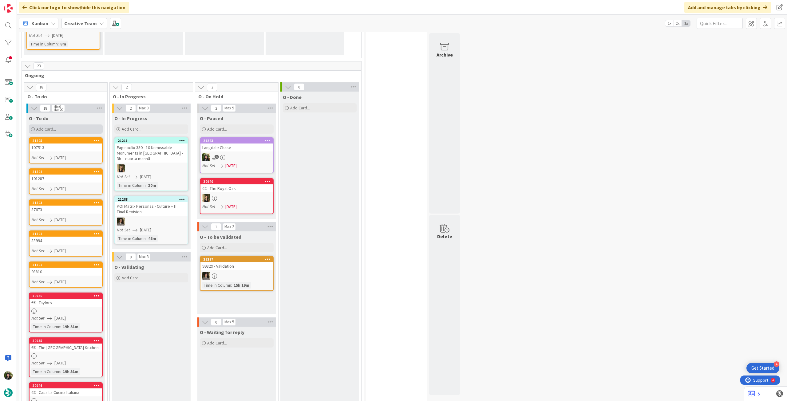
click at [61, 131] on div "Add Card..." at bounding box center [66, 129] width 74 height 9
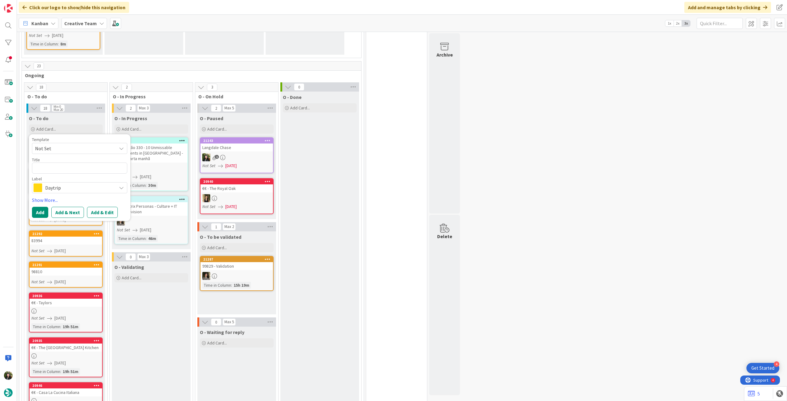
click at [78, 186] on span "Daytrip" at bounding box center [79, 188] width 68 height 9
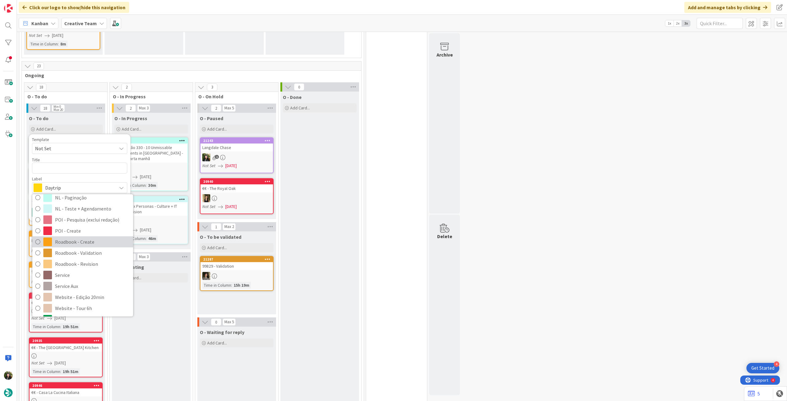
click at [79, 242] on span "Roadbook - Create" at bounding box center [92, 241] width 75 height 9
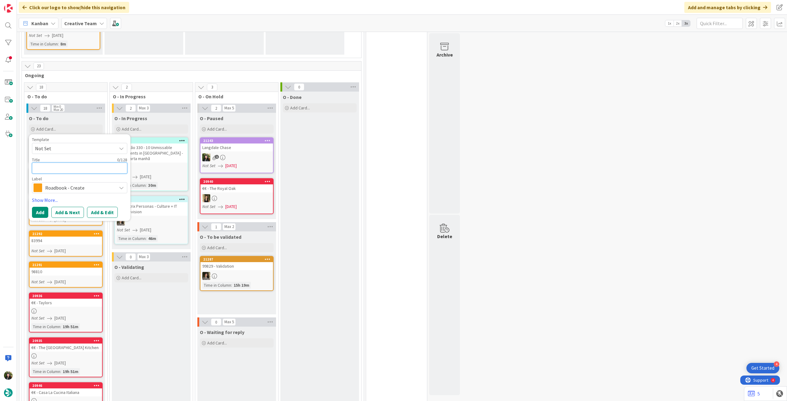
click at [81, 167] on textarea at bounding box center [79, 168] width 95 height 11
paste textarea "108696"
type textarea "x"
type textarea "108696"
click at [40, 208] on button "Add" at bounding box center [40, 212] width 16 height 11
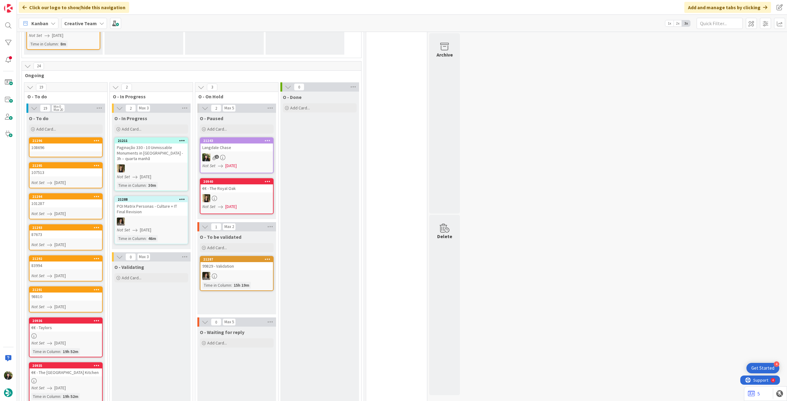
click at [72, 148] on div "108696" at bounding box center [66, 148] width 73 height 8
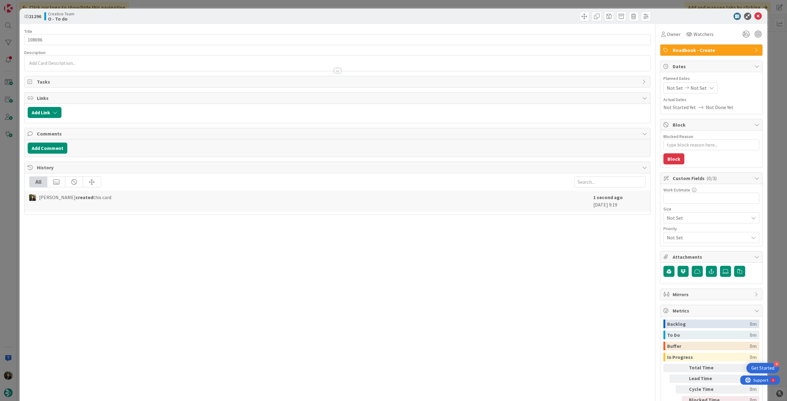
type textarea "x"
click at [694, 87] on span "Not Set" at bounding box center [699, 87] width 16 height 7
drag, startPoint x: 670, startPoint y: 233, endPoint x: 709, endPoint y: 132, distance: 108.6
click at [670, 233] on icon at bounding box center [674, 231] width 9 height 7
type input "[DATE]"
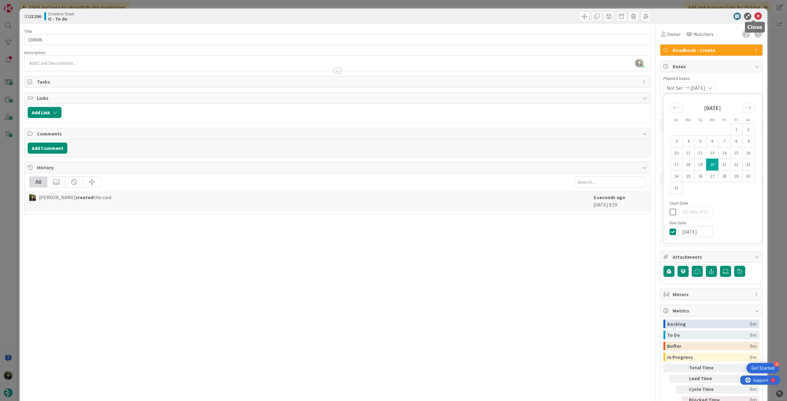
click at [755, 15] on icon at bounding box center [758, 16] width 7 height 7
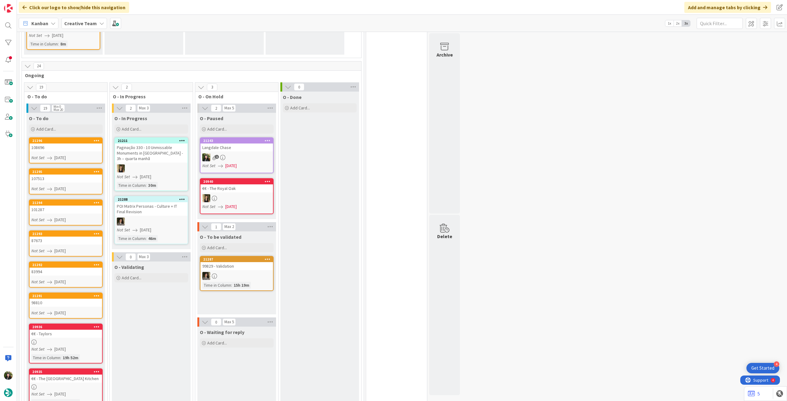
drag, startPoint x: 73, startPoint y: 168, endPoint x: 73, endPoint y: 153, distance: 14.8
click at [69, 127] on div "Add Card..." at bounding box center [66, 129] width 74 height 9
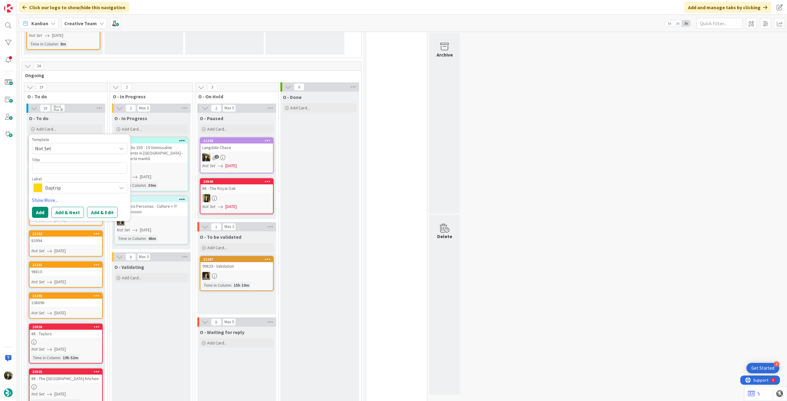
click at [68, 192] on span "Daytrip" at bounding box center [79, 188] width 68 height 9
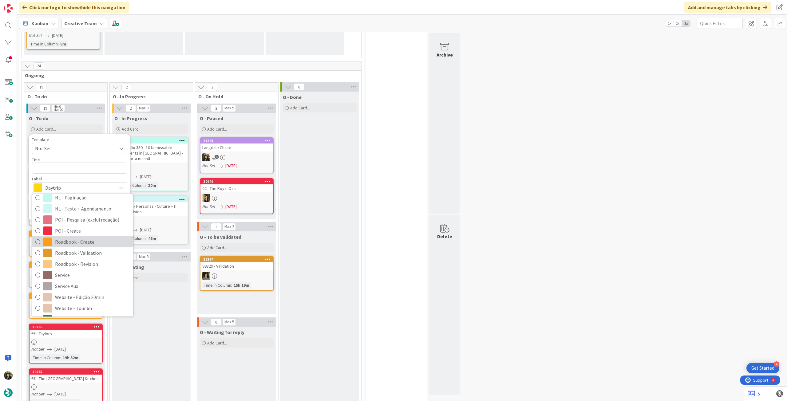
drag, startPoint x: 91, startPoint y: 244, endPoint x: 73, endPoint y: 193, distance: 53.3
click at [90, 244] on span "Roadbook - Create" at bounding box center [92, 241] width 75 height 9
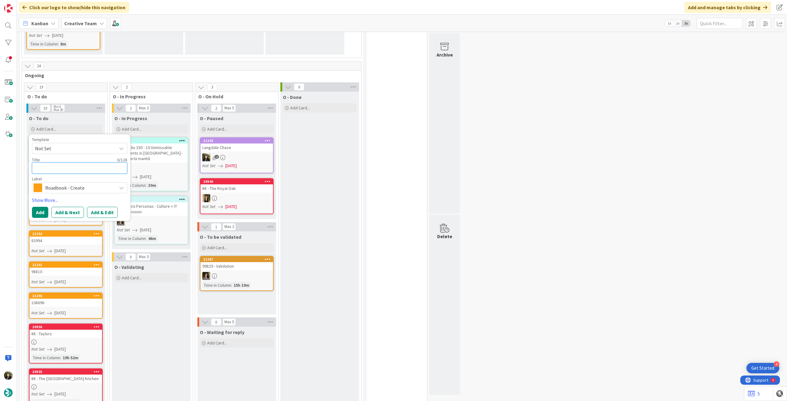
click at [70, 169] on textarea at bounding box center [79, 168] width 95 height 11
paste textarea "100571"
type textarea "x"
type textarea "100571"
click at [39, 209] on button "Add" at bounding box center [40, 212] width 16 height 11
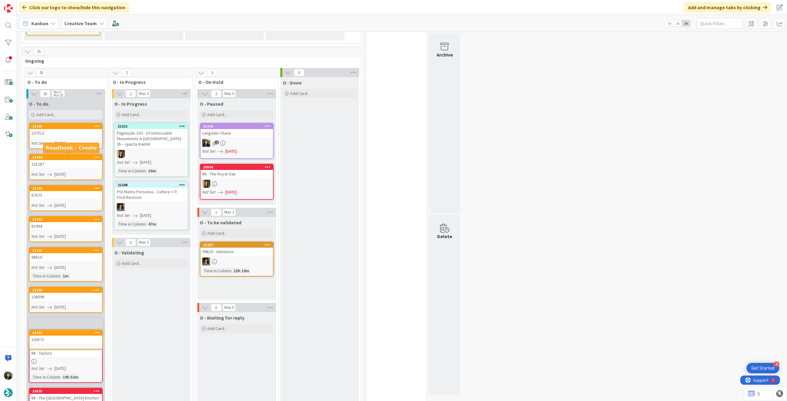
scroll to position [203, 0]
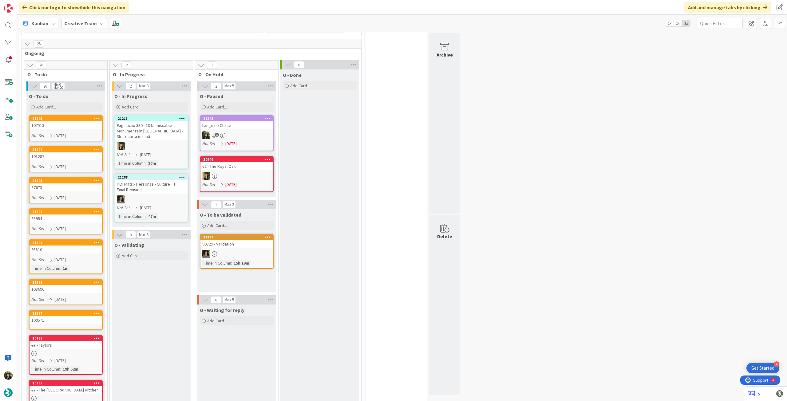
click at [57, 319] on div "100571" at bounding box center [66, 320] width 73 height 8
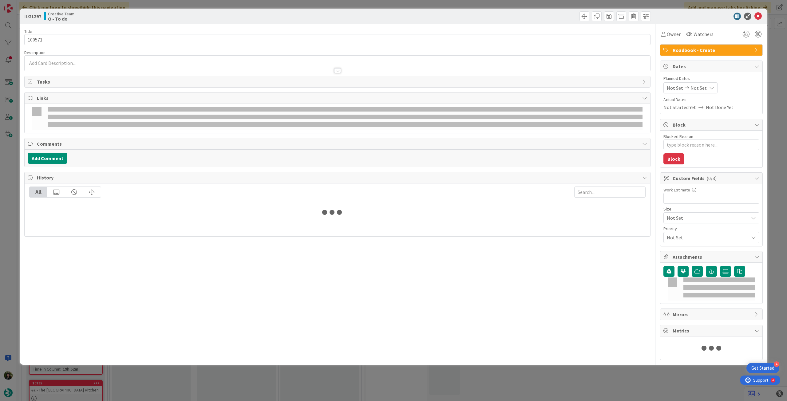
type textarea "x"
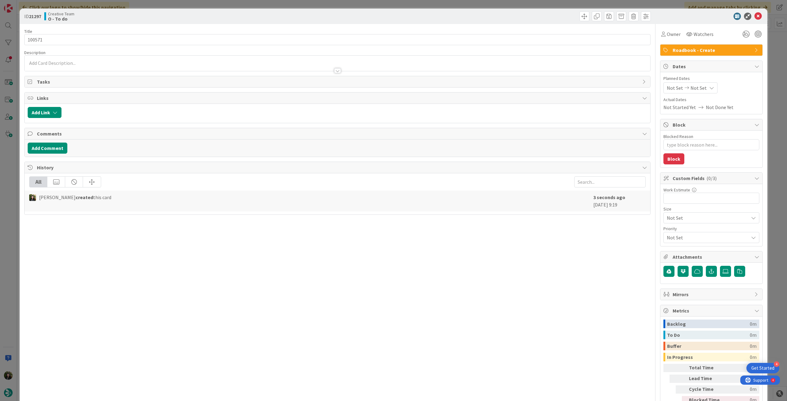
click at [697, 89] on span "Not Set" at bounding box center [699, 87] width 16 height 7
click at [670, 235] on div at bounding box center [713, 231] width 86 height 11
click at [670, 228] on div at bounding box center [713, 231] width 86 height 11
click at [670, 226] on div at bounding box center [713, 231] width 86 height 11
click at [670, 231] on icon at bounding box center [674, 231] width 9 height 7
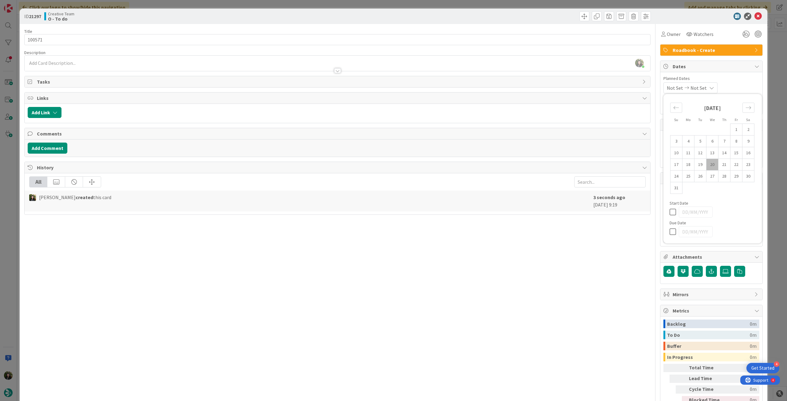
type input "[DATE]"
click at [755, 16] on icon at bounding box center [758, 16] width 7 height 7
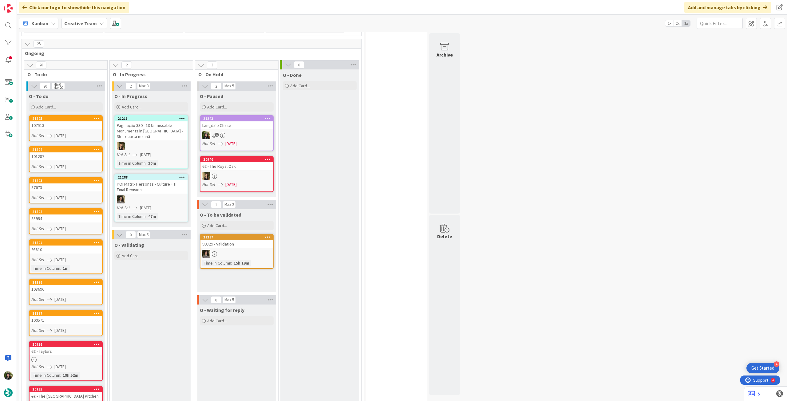
drag, startPoint x: 58, startPoint y: 107, endPoint x: 63, endPoint y: 122, distance: 15.3
click at [59, 107] on div "Add Card..." at bounding box center [66, 106] width 74 height 9
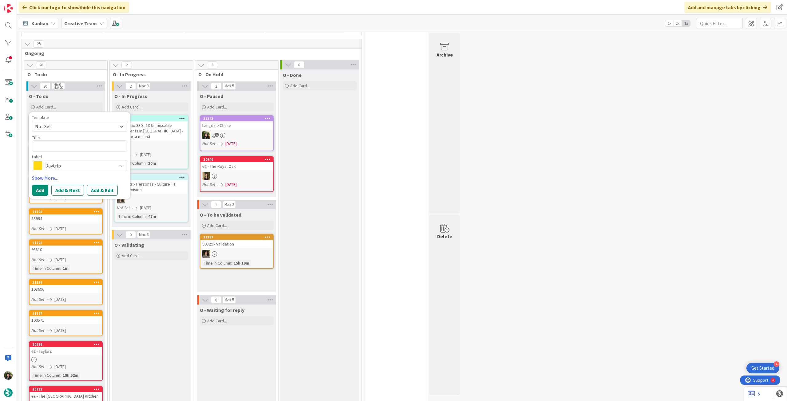
click at [72, 166] on span "Daytrip" at bounding box center [79, 165] width 68 height 9
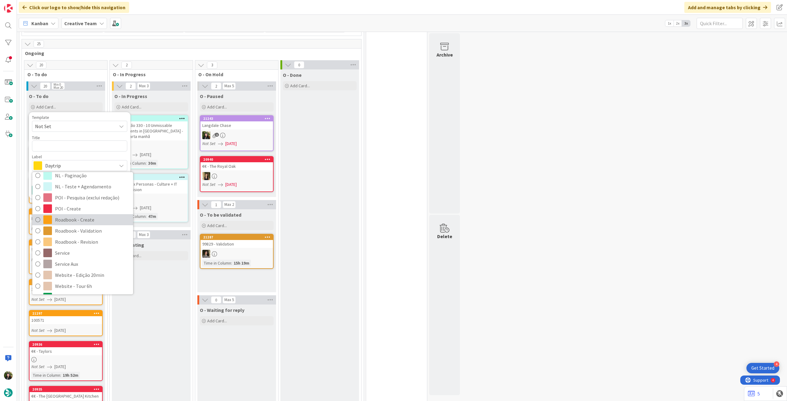
click at [89, 214] on link "Roadbook - Create" at bounding box center [82, 219] width 101 height 11
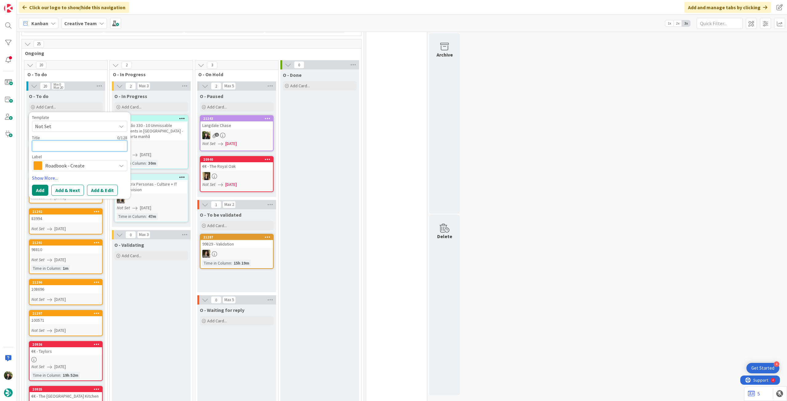
click at [77, 146] on textarea at bounding box center [79, 146] width 95 height 11
paste textarea "104445"
type textarea "x"
type textarea "104445"
click at [41, 190] on button "Add" at bounding box center [40, 190] width 16 height 11
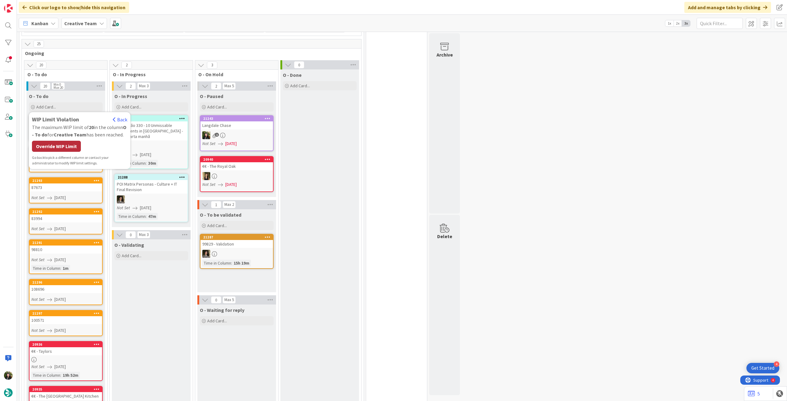
click at [57, 151] on div "Override WIP Limit" at bounding box center [56, 146] width 49 height 11
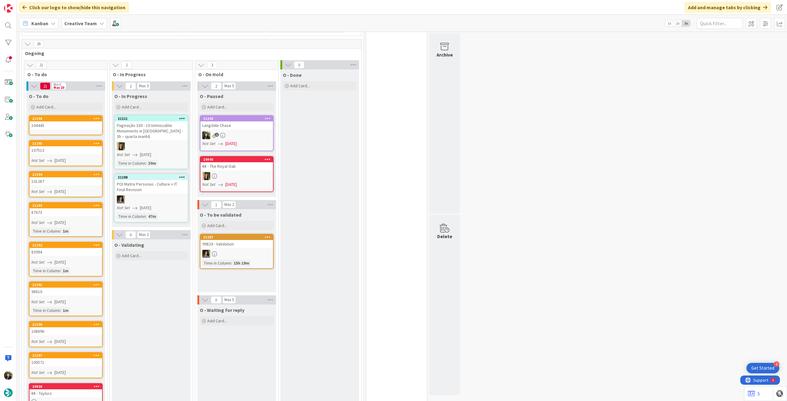
click at [71, 128] on div "104445" at bounding box center [66, 125] width 73 height 8
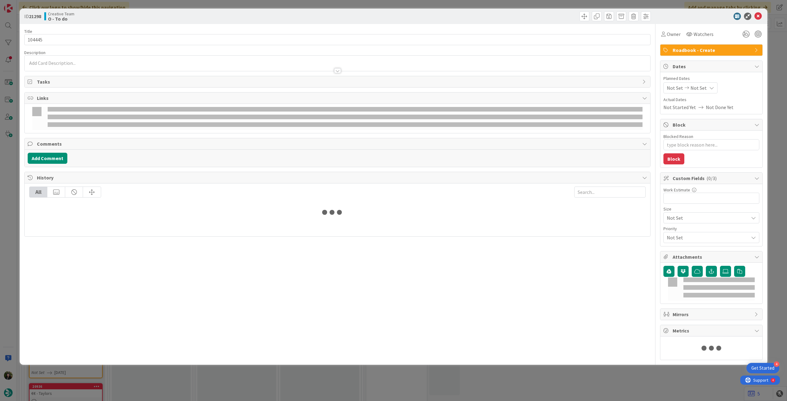
type textarea "x"
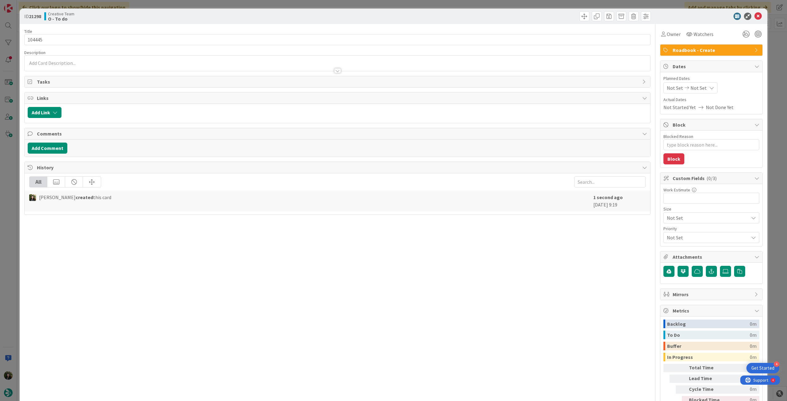
click at [698, 91] on span "Not Set" at bounding box center [699, 87] width 16 height 7
click at [670, 231] on icon at bounding box center [674, 231] width 9 height 7
type input "[DATE]"
click at [755, 17] on icon at bounding box center [758, 16] width 7 height 7
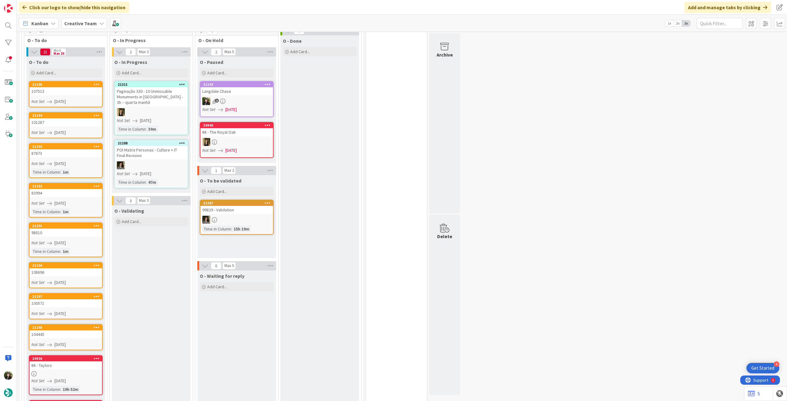
scroll to position [224, 0]
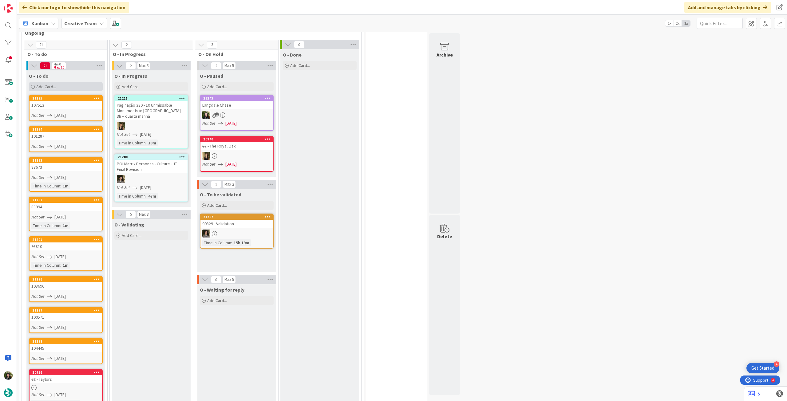
click at [67, 87] on div "Add Card..." at bounding box center [66, 86] width 74 height 9
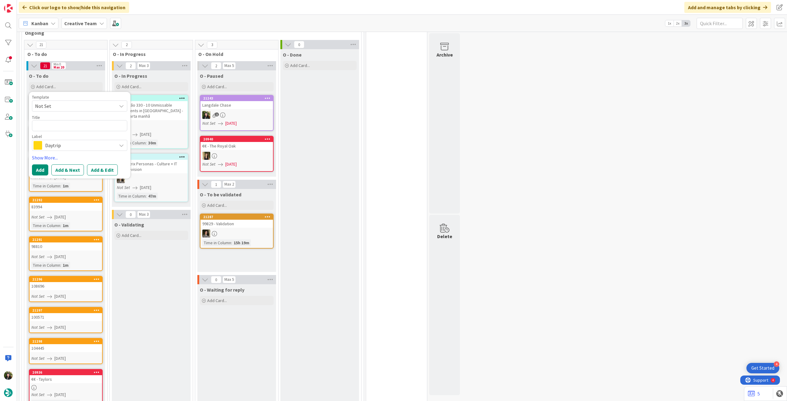
click at [73, 145] on span "Daytrip" at bounding box center [79, 145] width 68 height 9
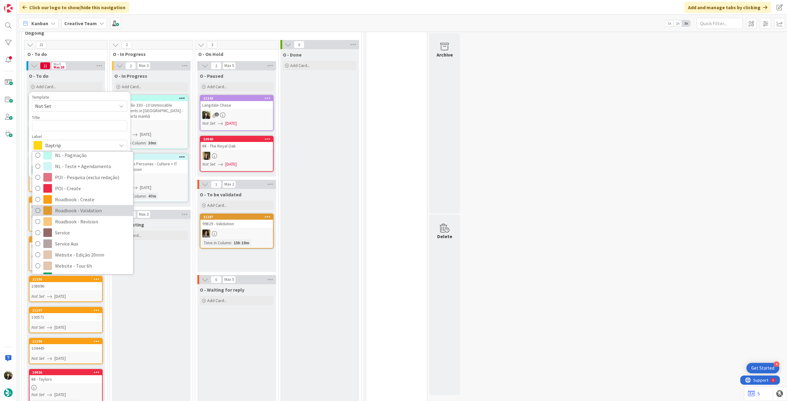
click at [85, 206] on span "Roadbook - Validation" at bounding box center [92, 210] width 75 height 9
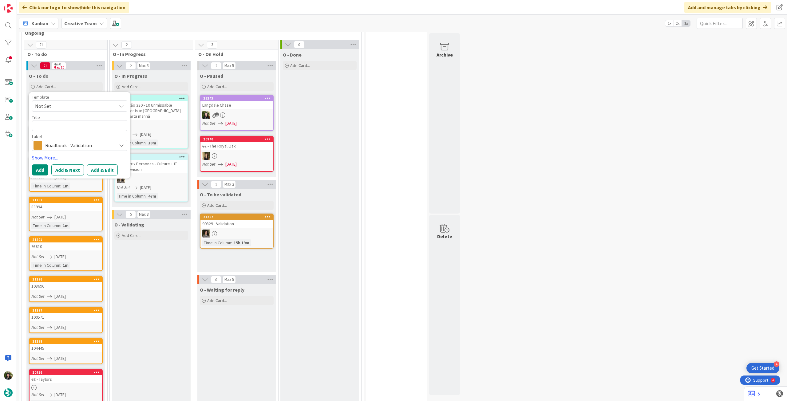
click at [77, 150] on div "Roadbook - Validation" at bounding box center [79, 145] width 95 height 11
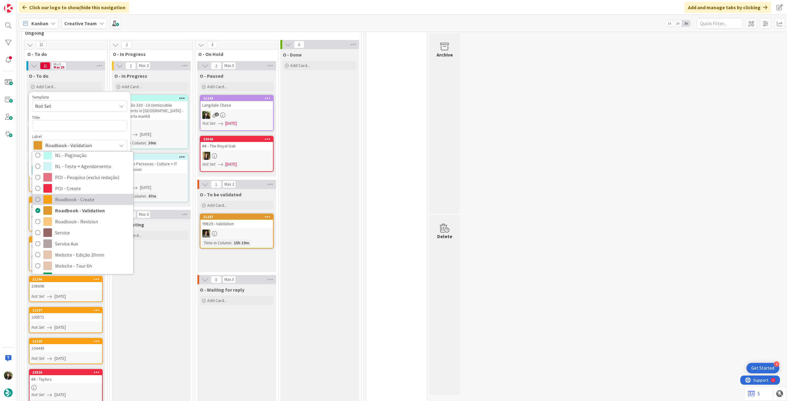
drag, startPoint x: 74, startPoint y: 200, endPoint x: 73, endPoint y: 167, distance: 32.6
click at [73, 200] on span "Roadbook - Create" at bounding box center [92, 199] width 75 height 9
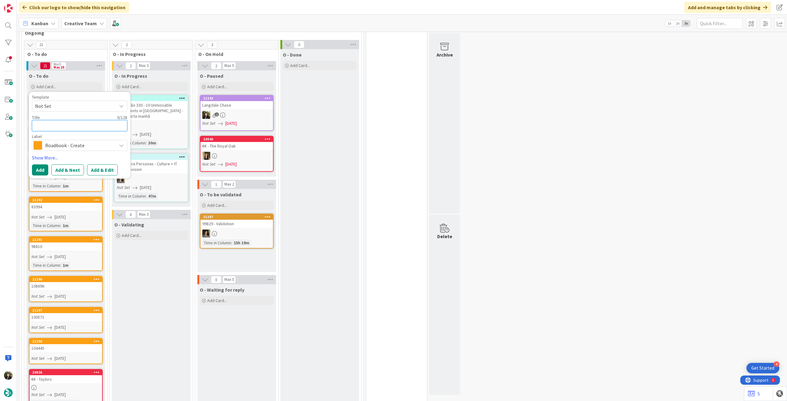
drag, startPoint x: 74, startPoint y: 126, endPoint x: 56, endPoint y: 143, distance: 25.0
click at [73, 127] on textarea at bounding box center [79, 125] width 95 height 11
paste textarea "86760"
type textarea "x"
type textarea "86760"
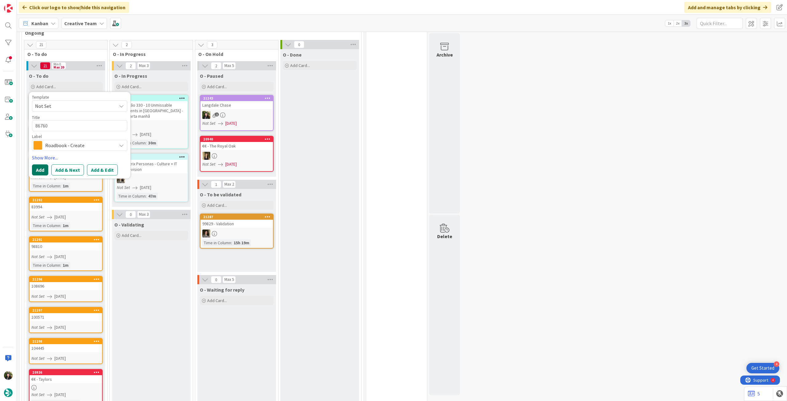
drag, startPoint x: 39, startPoint y: 171, endPoint x: 40, endPoint y: 167, distance: 4.3
click at [39, 171] on button "Add" at bounding box center [40, 170] width 16 height 11
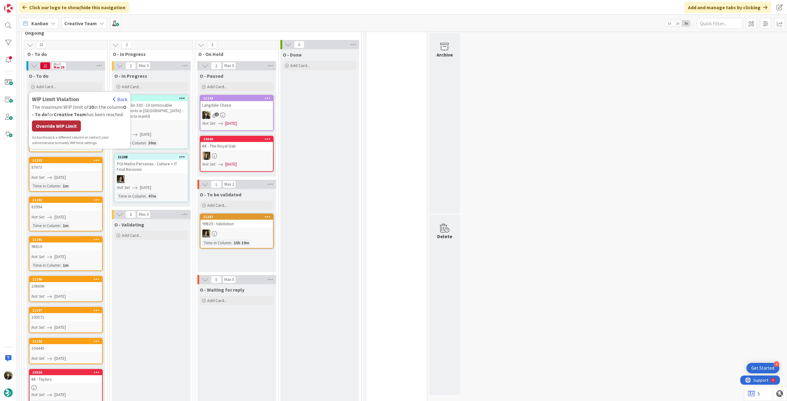
click at [55, 127] on div "Override WIP Limit" at bounding box center [56, 126] width 49 height 11
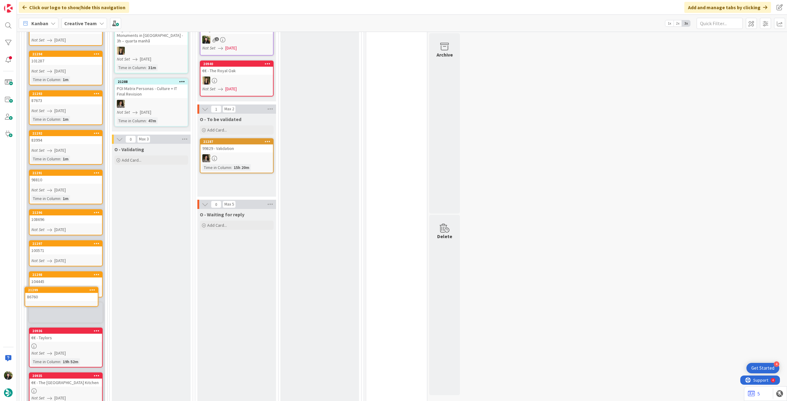
scroll to position [301, 0]
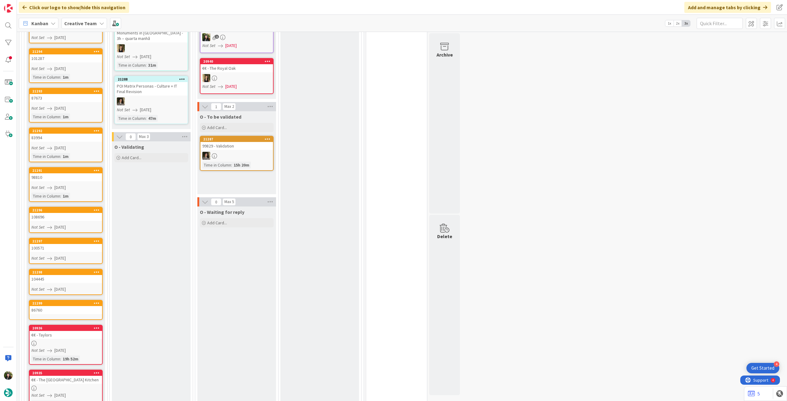
click at [60, 309] on div "86760" at bounding box center [66, 310] width 73 height 8
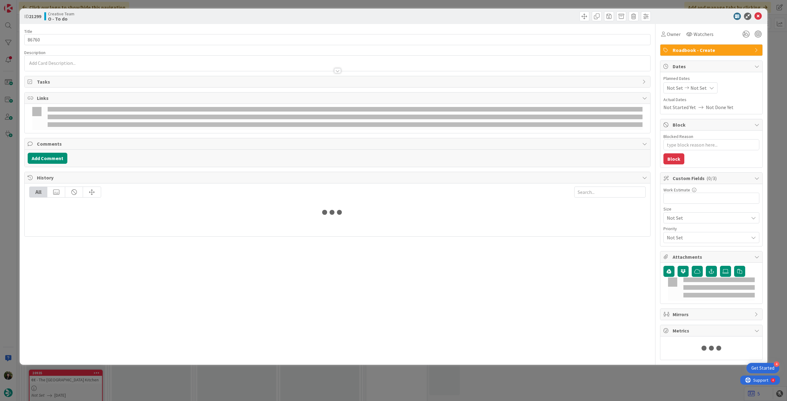
type textarea "x"
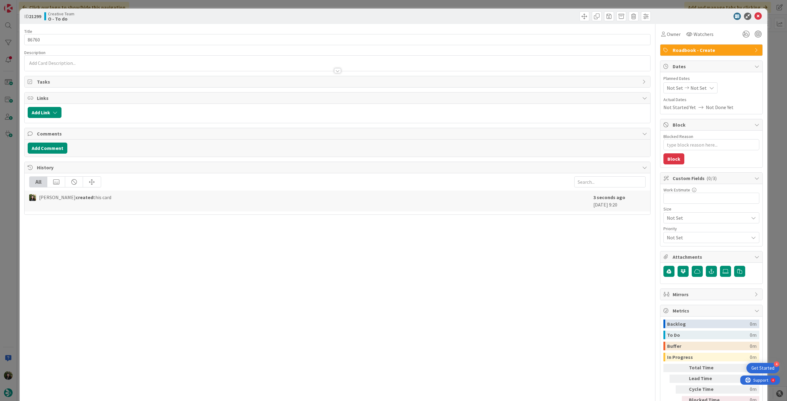
click at [709, 88] on icon at bounding box center [711, 87] width 5 height 5
drag, startPoint x: 671, startPoint y: 229, endPoint x: 699, endPoint y: 143, distance: 91.0
click at [671, 229] on icon at bounding box center [674, 231] width 9 height 7
type input "[DATE]"
click at [755, 17] on icon at bounding box center [758, 16] width 7 height 7
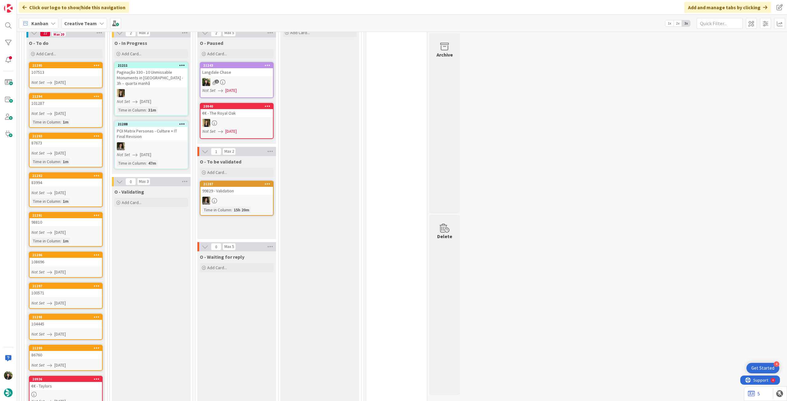
scroll to position [219, 0]
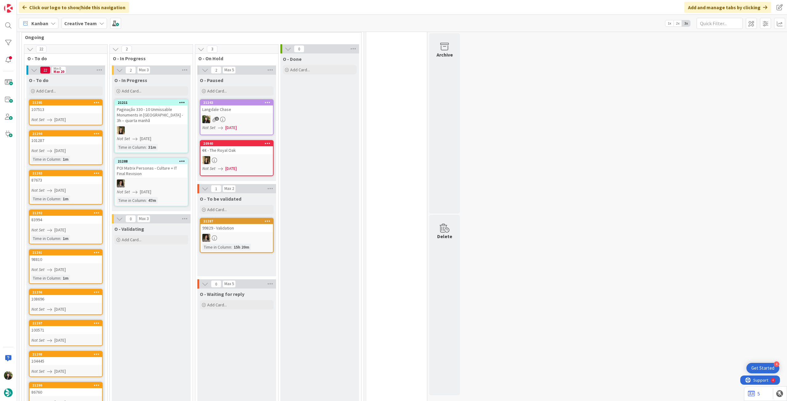
click at [79, 22] on b "Creative Team" at bounding box center [80, 23] width 33 height 6
click at [79, 89] on h4 "Creative Team - Análise" at bounding box center [111, 88] width 84 height 6
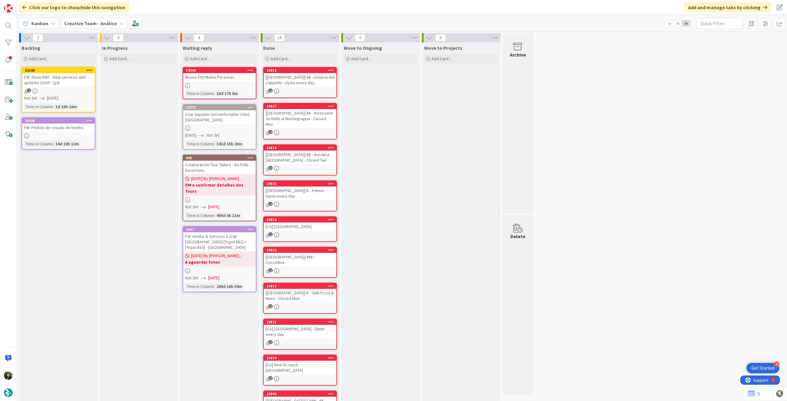
drag, startPoint x: 106, startPoint y: 26, endPoint x: 105, endPoint y: 33, distance: 6.8
click at [106, 26] on b "Creative Team - Análise" at bounding box center [90, 23] width 53 height 6
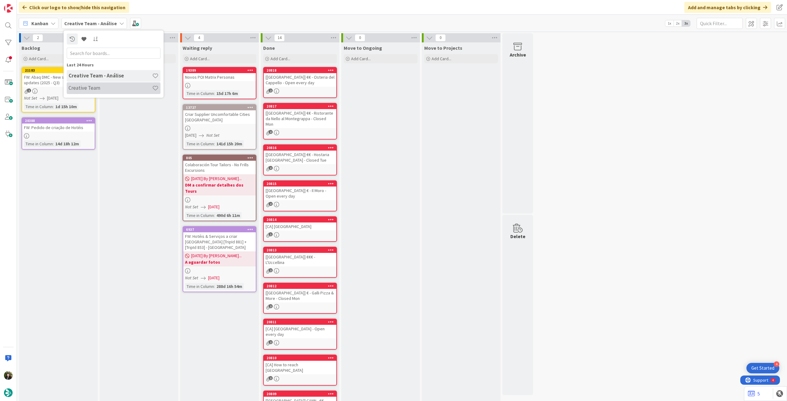
click at [100, 89] on h4 "Creative Team" at bounding box center [111, 88] width 84 height 6
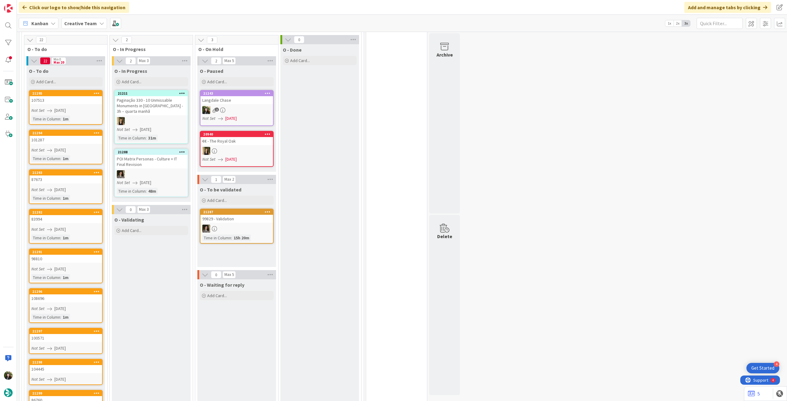
scroll to position [164, 0]
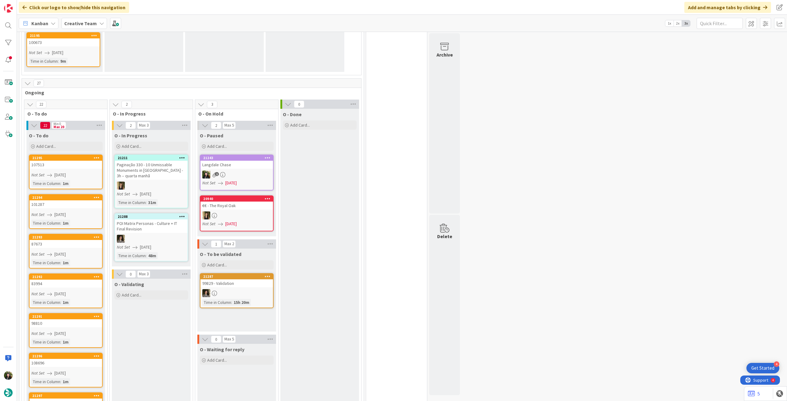
click at [82, 25] on b "Creative Team" at bounding box center [80, 23] width 33 height 6
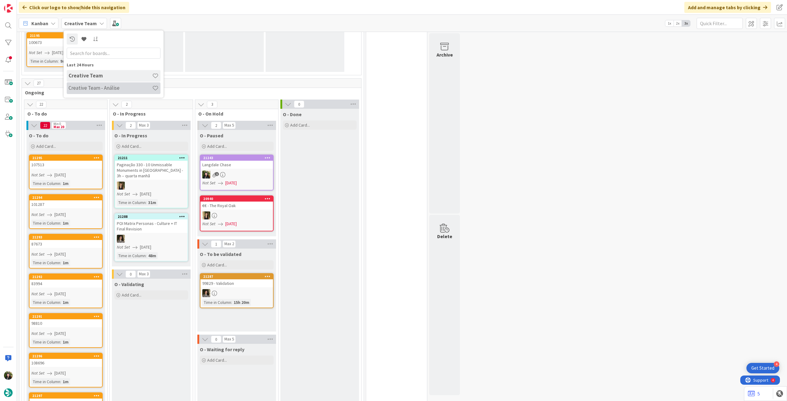
click at [95, 85] on h4 "Creative Team - Análise" at bounding box center [111, 88] width 84 height 6
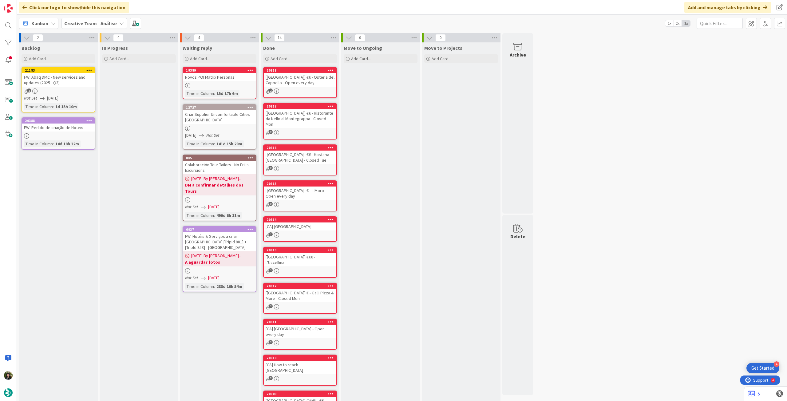
click at [69, 130] on div "FW: Pedido de criação de Hotéis" at bounding box center [58, 128] width 73 height 8
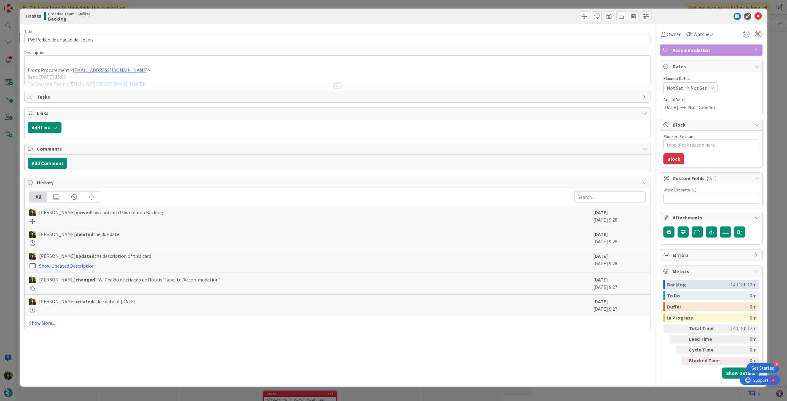
click at [89, 76] on div at bounding box center [338, 78] width 626 height 16
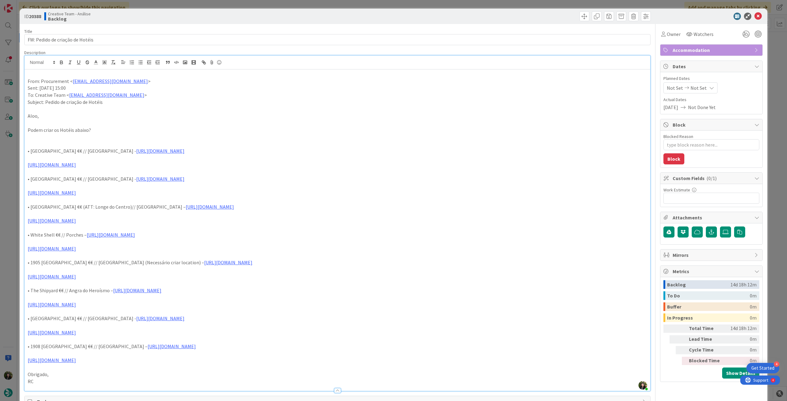
drag, startPoint x: 27, startPoint y: 152, endPoint x: 100, endPoint y: 166, distance: 74.7
click at [100, 166] on div "From: Procurement < [EMAIL_ADDRESS][DOMAIN_NAME] > Sent: [DATE] 15:00 To: Creat…" at bounding box center [338, 231] width 626 height 322
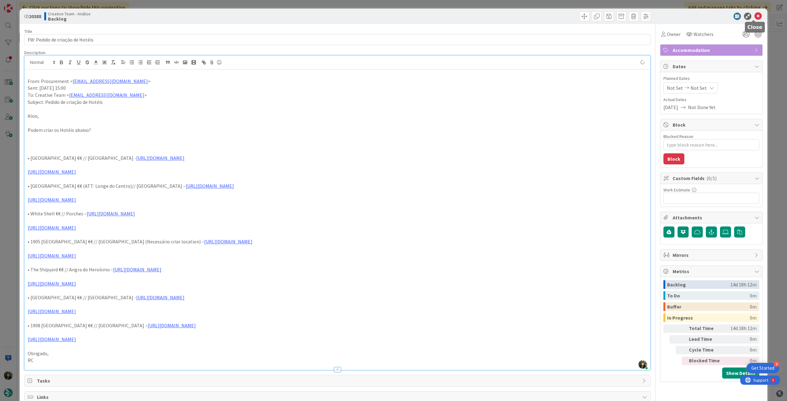
click at [756, 13] on icon at bounding box center [758, 16] width 7 height 7
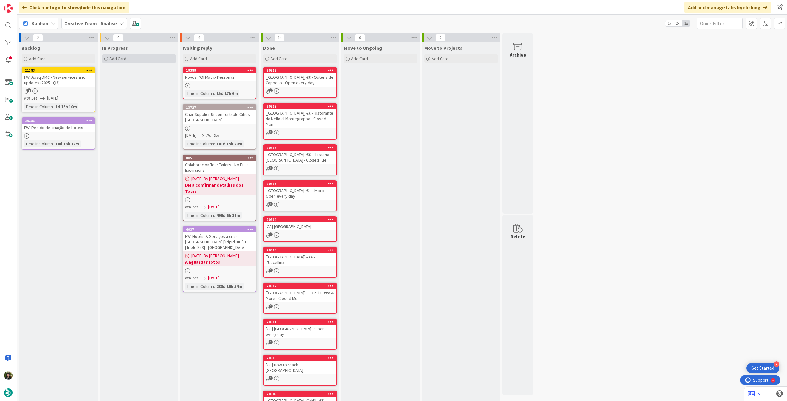
click at [165, 56] on div "Add Card..." at bounding box center [139, 58] width 74 height 9
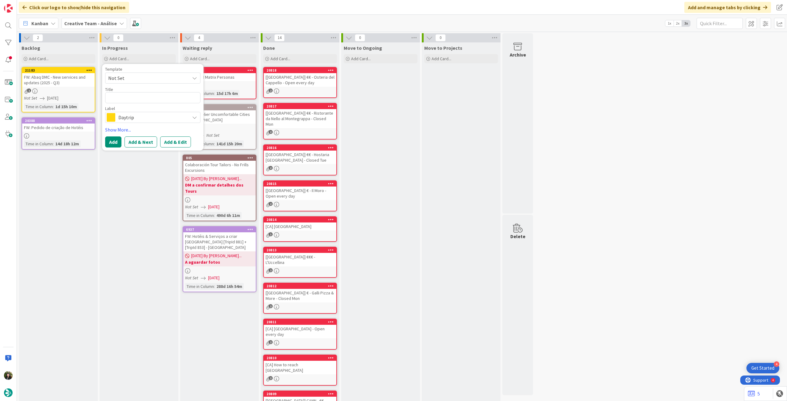
click at [136, 117] on span "Daytrip" at bounding box center [152, 117] width 68 height 9
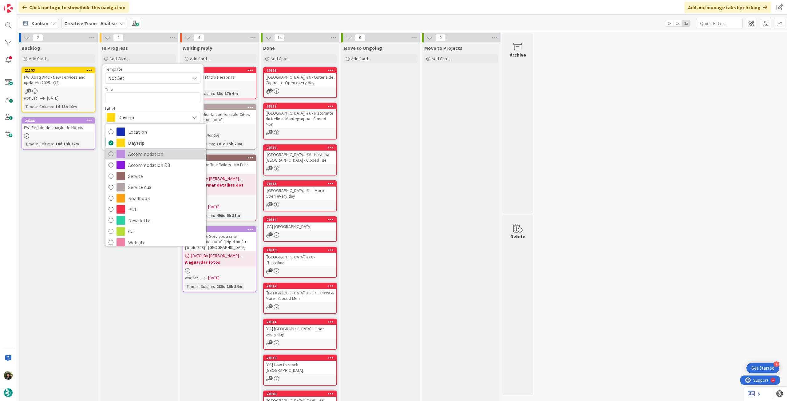
drag, startPoint x: 142, startPoint y: 152, endPoint x: 141, endPoint y: 117, distance: 34.5
click at [142, 151] on span "Accommodation" at bounding box center [165, 153] width 75 height 9
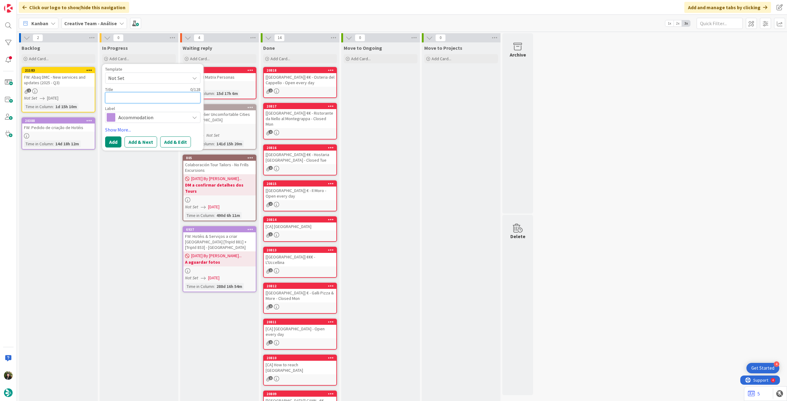
click at [141, 98] on textarea at bounding box center [152, 97] width 95 height 11
paste textarea "• Luster Hotel €€ // [GEOGRAPHIC_DATA] - [URL][DOMAIN_NAME] [URL][DOMAIN_NAME]"
type textarea "x"
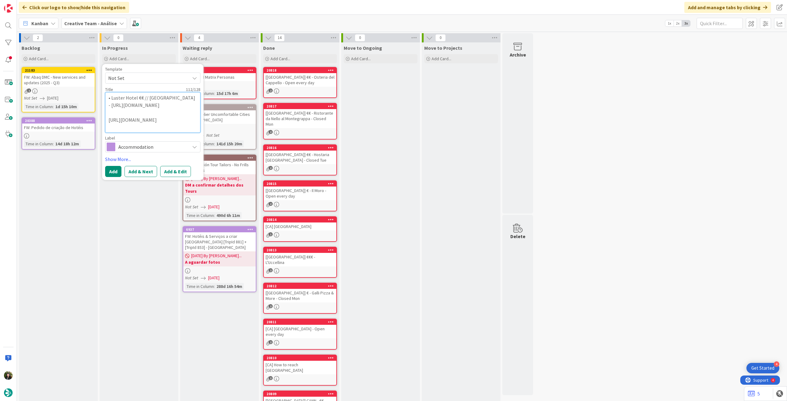
drag, startPoint x: 176, startPoint y: 128, endPoint x: 103, endPoint y: 104, distance: 76.5
click at [103, 104] on div "Template Not Set Title 112 / 128 • Luster Hotel €€ // [GEOGRAPHIC_DATA] - [URL]…" at bounding box center [152, 122] width 101 height 116
type textarea "• [GEOGRAPHIC_DATA] €€ // [GEOGRAPHIC_DATA] -"
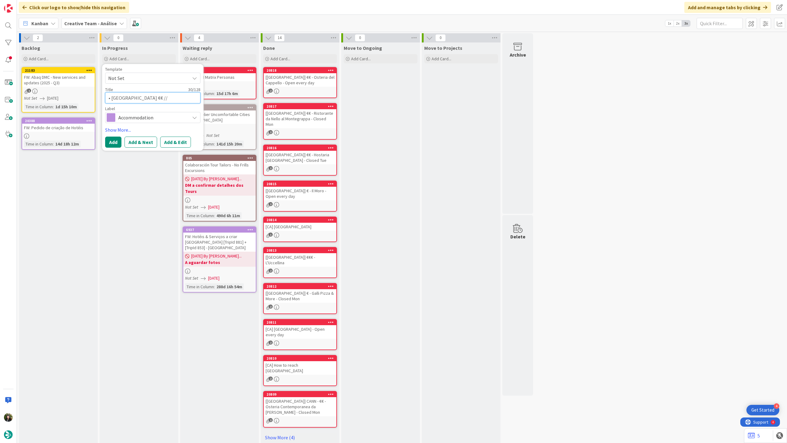
type textarea "x"
type textarea "• [GEOGRAPHIC_DATA] €€ // [GEOGRAPHIC_DATA] -"
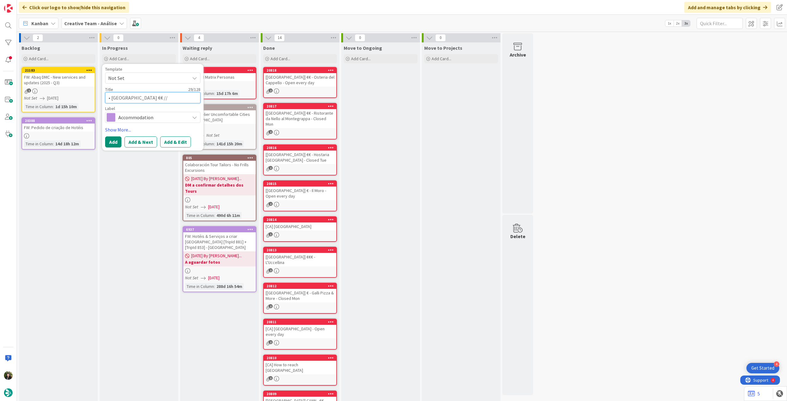
drag, startPoint x: 136, startPoint y: 98, endPoint x: 224, endPoint y: 97, distance: 88.0
click at [228, 99] on div "2 Backlog Add Card... 21183 FW: Abaq DMC - New services and updates (2025 - Q3)…" at bounding box center [276, 241] width 516 height 417
type textarea "x"
type textarea "• [GEOGRAPHIC_DATA]"
click at [110, 98] on textarea "• [GEOGRAPHIC_DATA]" at bounding box center [152, 97] width 95 height 11
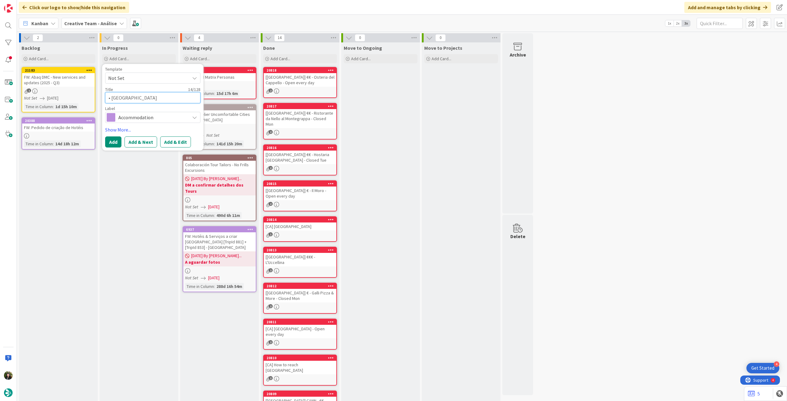
type textarea "x"
type textarea "[GEOGRAPHIC_DATA]"
click at [118, 139] on button "Add" at bounding box center [113, 142] width 16 height 11
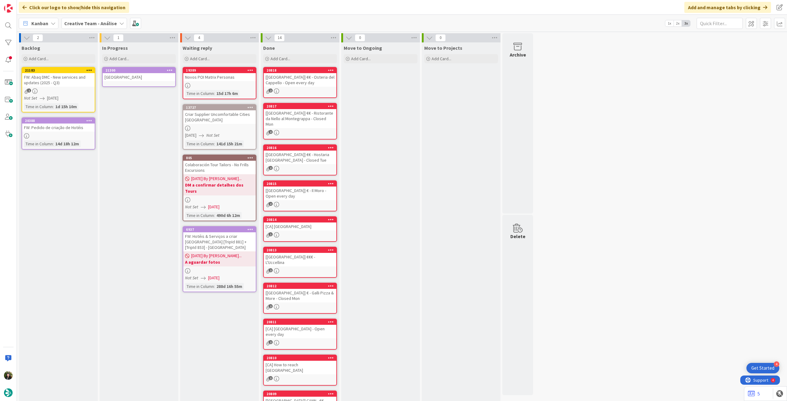
click at [76, 133] on div at bounding box center [58, 135] width 73 height 5
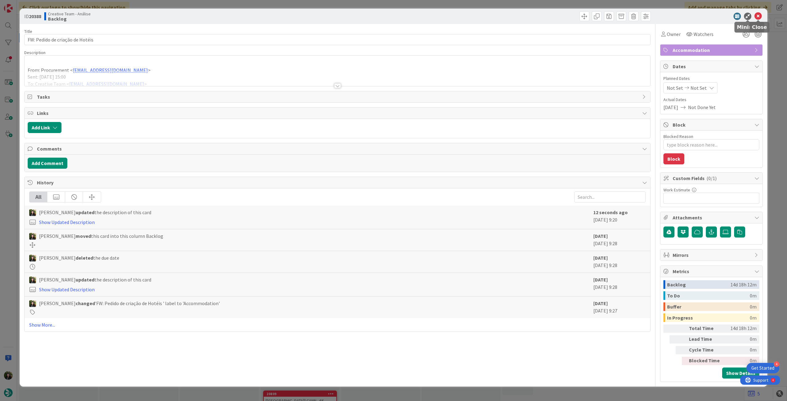
click at [755, 15] on icon at bounding box center [758, 16] width 7 height 7
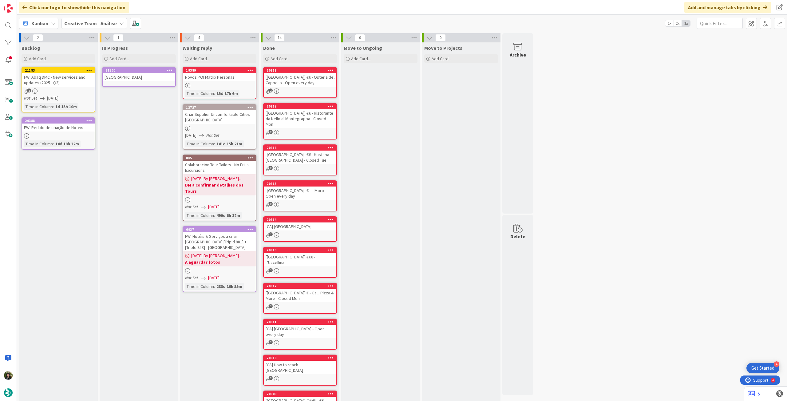
click at [156, 76] on div "[GEOGRAPHIC_DATA]" at bounding box center [139, 77] width 73 height 8
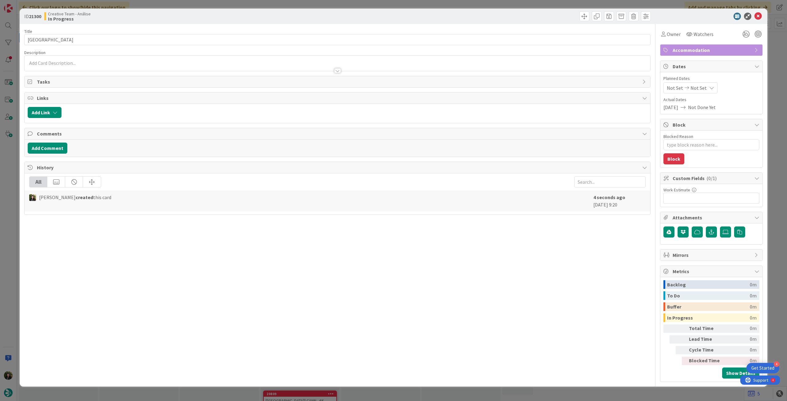
drag, startPoint x: 94, startPoint y: 65, endPoint x: 87, endPoint y: 74, distance: 11.8
click at [93, 64] on div "Description" at bounding box center [337, 61] width 626 height 22
click at [89, 66] on div at bounding box center [338, 68] width 626 height 6
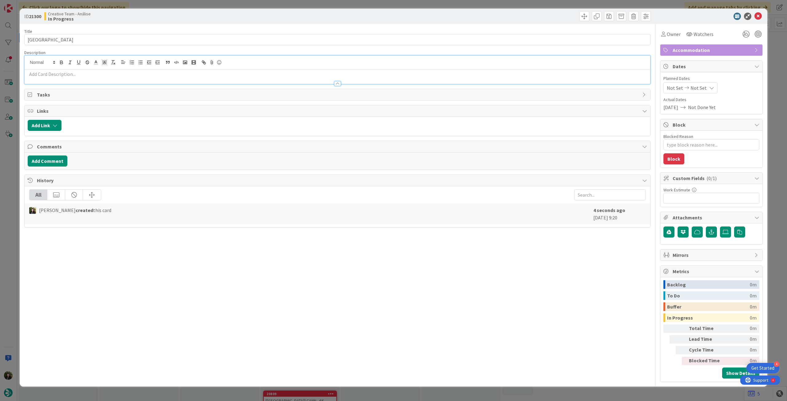
click at [87, 73] on p at bounding box center [338, 74] width 620 height 7
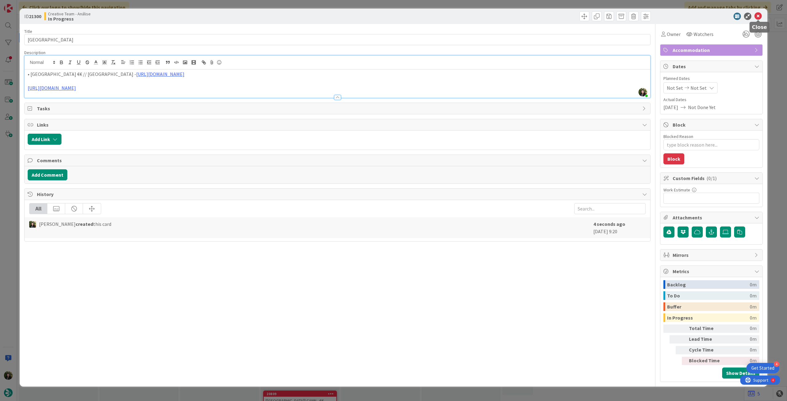
click at [756, 17] on icon at bounding box center [758, 16] width 7 height 7
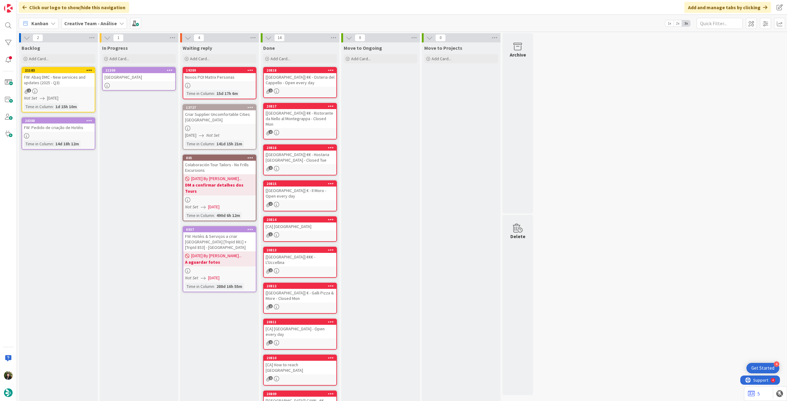
click at [57, 126] on div "FW: Pedido de criação de Hotéis" at bounding box center [58, 128] width 73 height 8
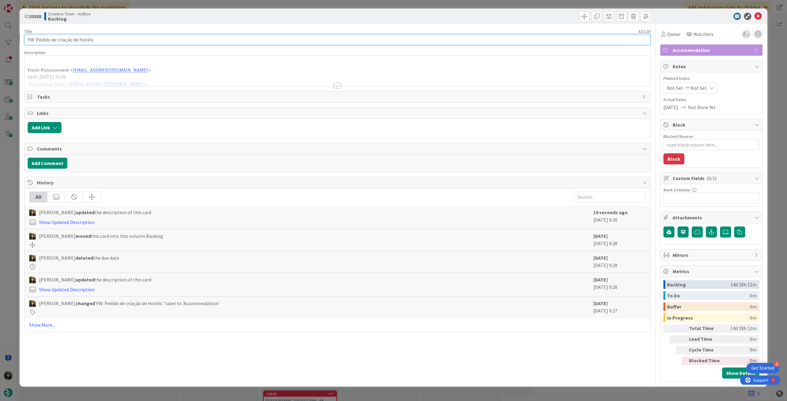
drag, startPoint x: 65, startPoint y: 41, endPoint x: 56, endPoint y: 43, distance: 9.5
click at [19, 42] on div "ID 20388 Creative Team - Análise Backlog Title 32 / 128 FW: Pedido de criação d…" at bounding box center [393, 200] width 787 height 401
drag, startPoint x: 207, startPoint y: 73, endPoint x: 212, endPoint y: 75, distance: 5.7
click at [207, 73] on div at bounding box center [338, 78] width 626 height 16
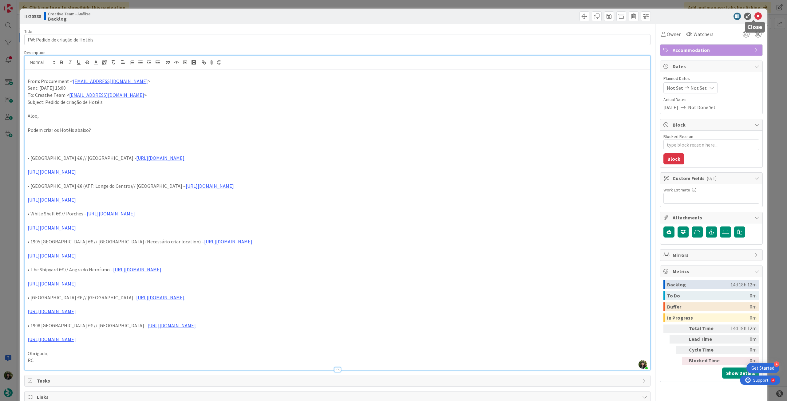
click at [755, 14] on icon at bounding box center [758, 16] width 7 height 7
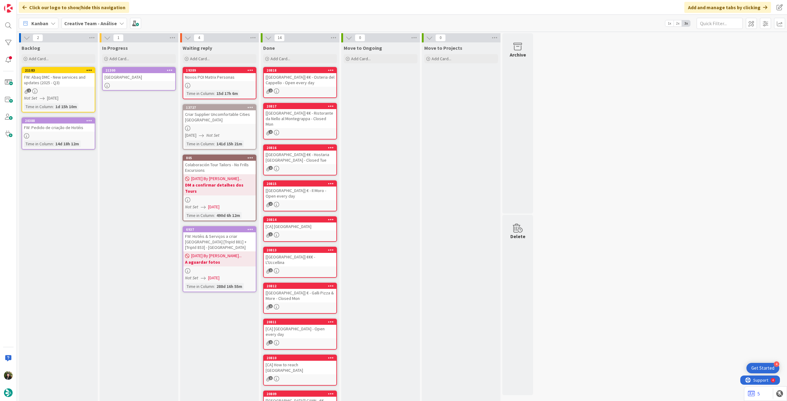
click at [137, 85] on div at bounding box center [139, 85] width 73 height 5
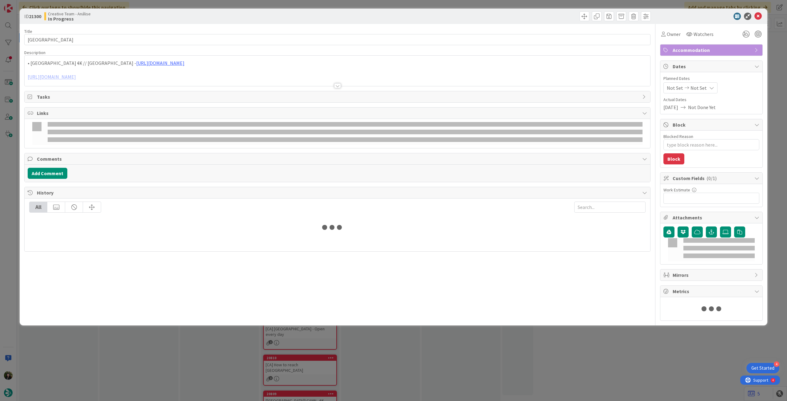
type textarea "x"
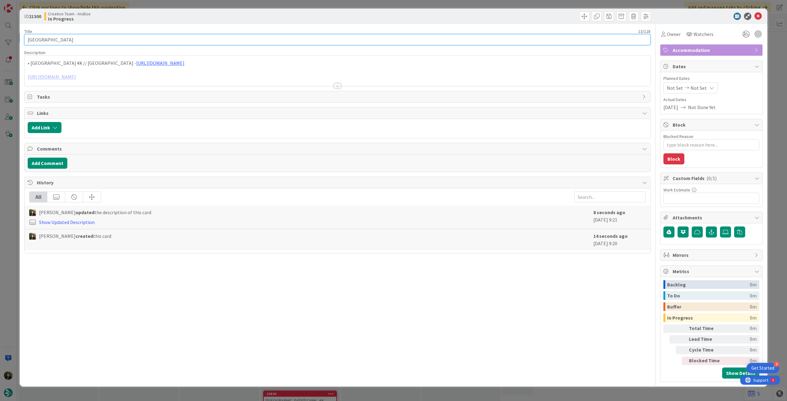
drag, startPoint x: 46, startPoint y: 40, endPoint x: 7, endPoint y: 40, distance: 39.7
click at [7, 40] on div "ID 21300 Creative Team - Análise In Progress Title 13 / 128 Luster Hotel Descri…" at bounding box center [393, 200] width 787 height 401
paste input "FW: Pedido de criação de Hotéis"
type input "FW: Pedido de criação de Hotéis"
click at [120, 73] on div at bounding box center [338, 78] width 626 height 16
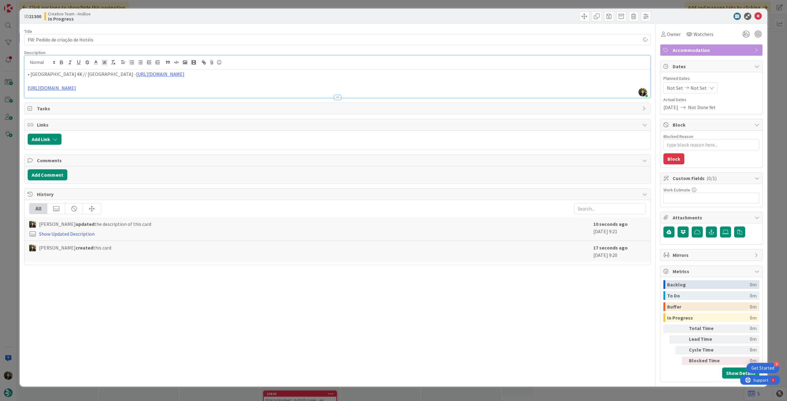
type textarea "x"
click at [117, 89] on p "[URL][DOMAIN_NAME]" at bounding box center [338, 88] width 620 height 7
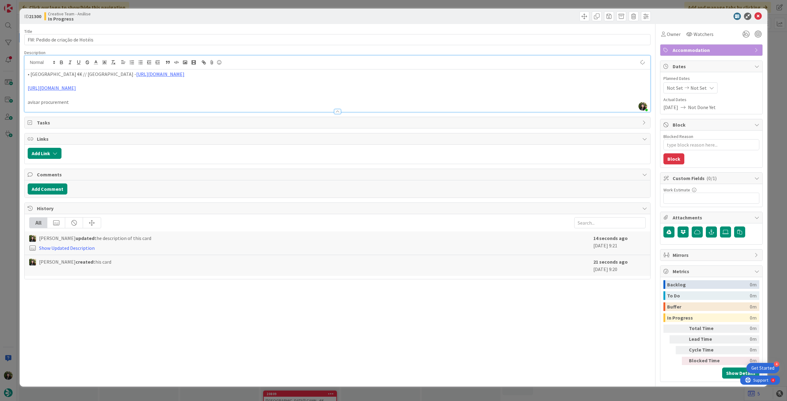
type textarea "x"
click at [701, 92] on div "Not Set Not Set" at bounding box center [691, 87] width 54 height 11
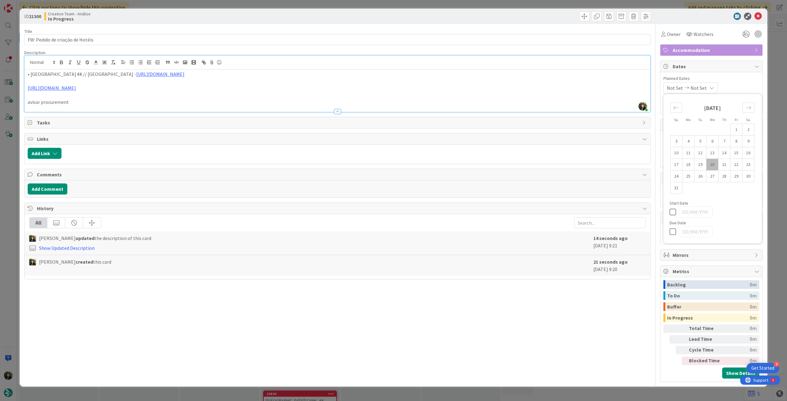
click at [672, 229] on icon at bounding box center [674, 231] width 9 height 7
type input "[DATE]"
click at [757, 16] on icon at bounding box center [758, 16] width 7 height 7
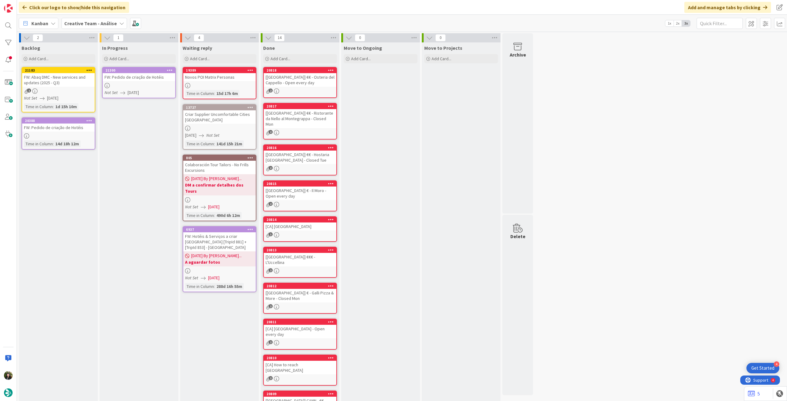
click at [174, 69] on div at bounding box center [169, 70] width 11 height 4
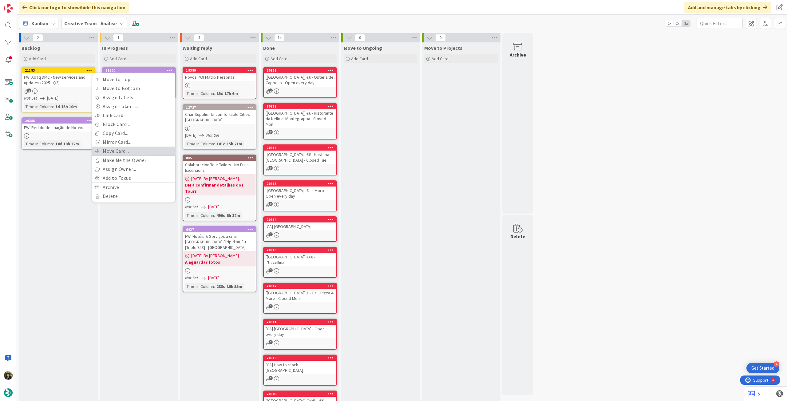
click at [137, 150] on link "Move Card..." at bounding box center [133, 151] width 83 height 9
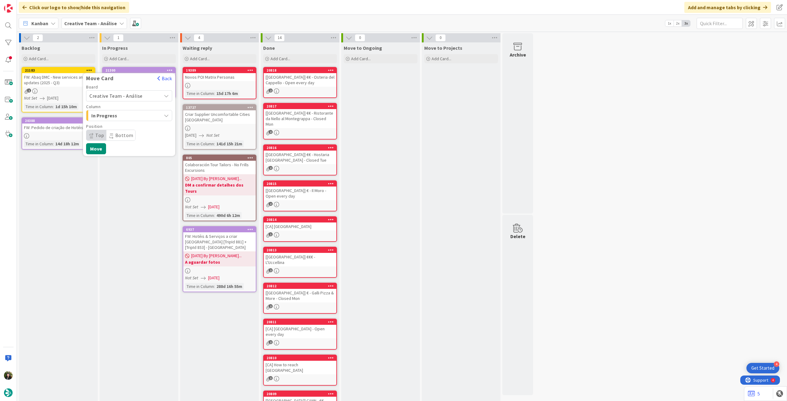
drag, startPoint x: 132, startPoint y: 97, endPoint x: 132, endPoint y: 100, distance: 3.4
click at [132, 97] on span "Creative Team - Análise" at bounding box center [115, 96] width 53 height 6
click at [126, 123] on span "Creative Team" at bounding box center [132, 124] width 71 height 9
click at [127, 115] on span "Select a Column..." at bounding box center [112, 116] width 46 height 8
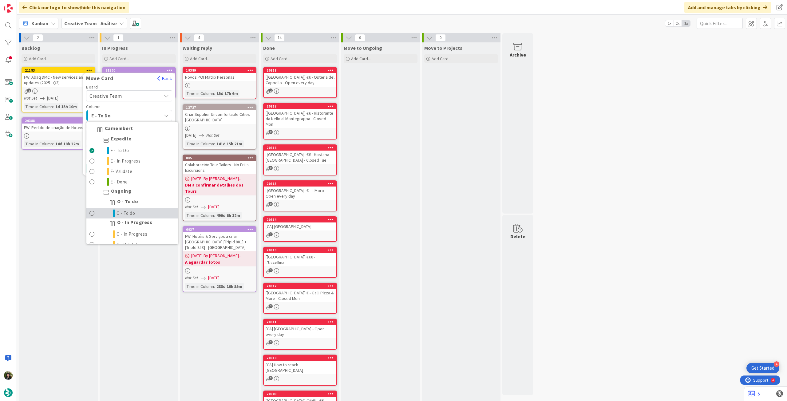
drag, startPoint x: 121, startPoint y: 215, endPoint x: 120, endPoint y: 202, distance: 13.3
click at [121, 215] on span "O - To do" at bounding box center [126, 213] width 19 height 7
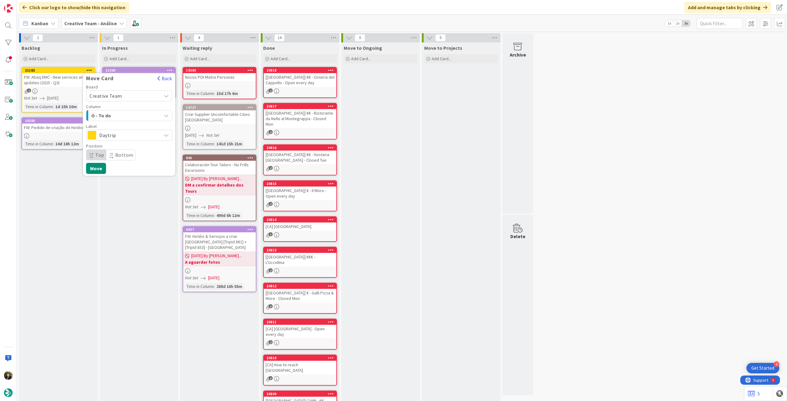
click at [127, 136] on span "Daytrip" at bounding box center [128, 135] width 59 height 9
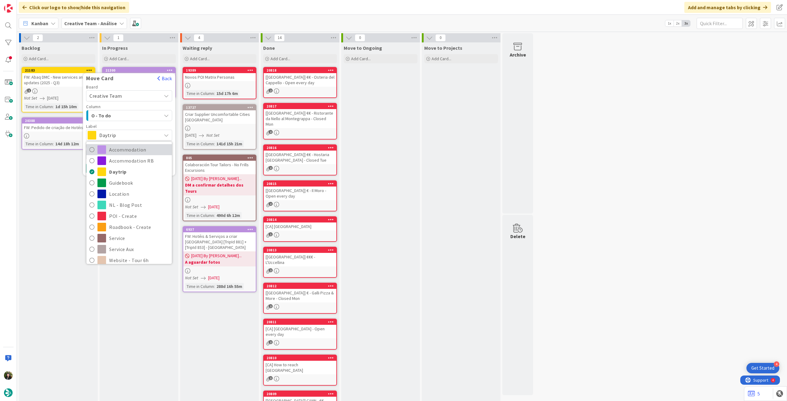
click at [122, 148] on span "Accommodation" at bounding box center [139, 149] width 60 height 9
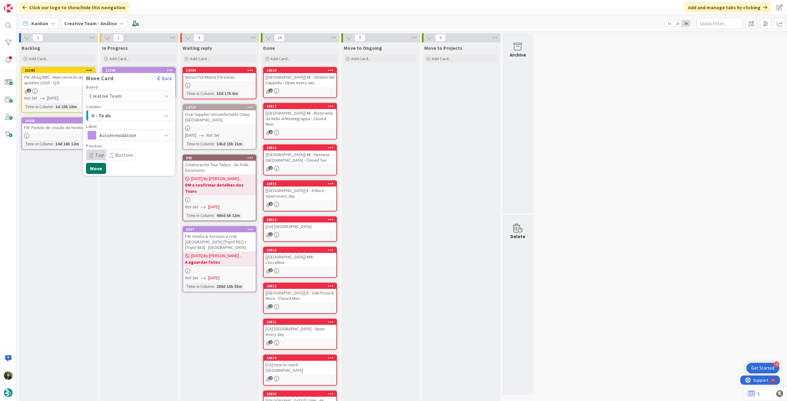
click at [100, 167] on button "Move" at bounding box center [96, 168] width 20 height 11
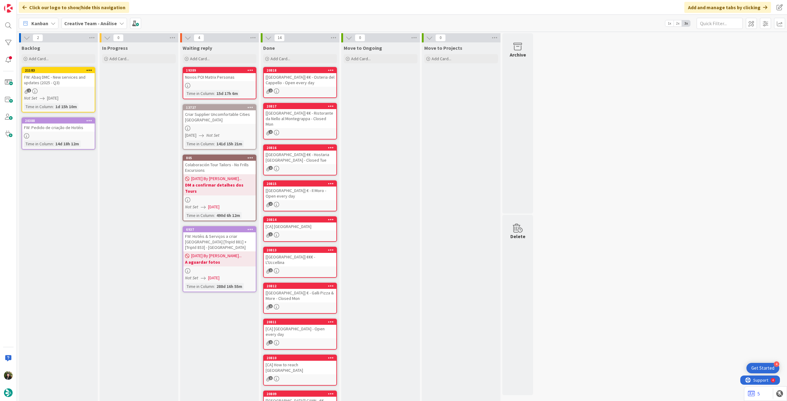
click at [73, 137] on div at bounding box center [58, 135] width 73 height 5
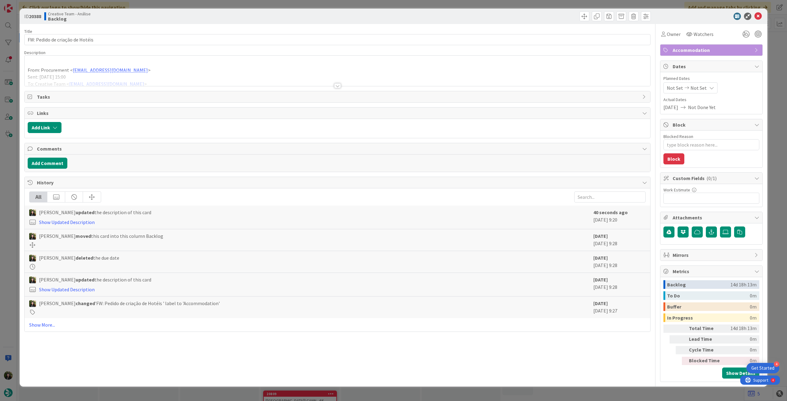
click at [154, 76] on div at bounding box center [338, 78] width 626 height 16
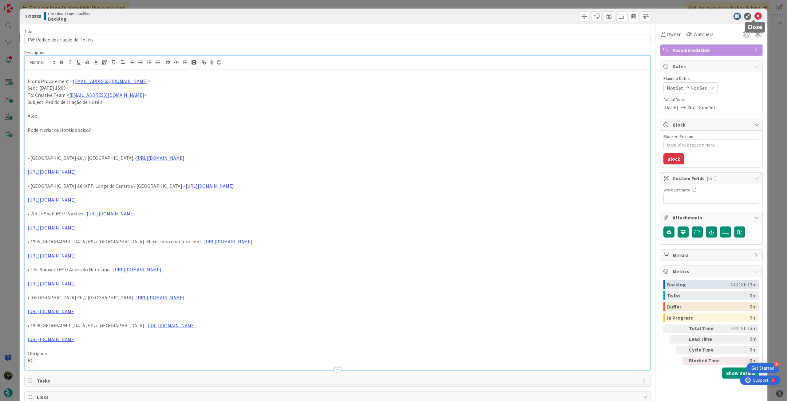
click at [755, 18] on icon at bounding box center [758, 16] width 7 height 7
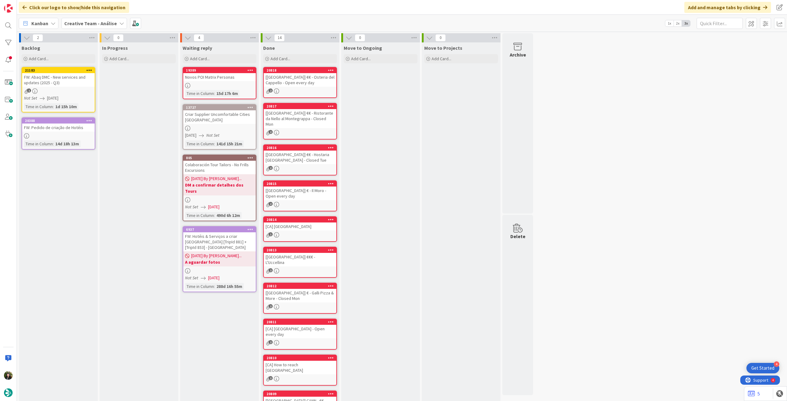
click at [81, 95] on link "21183 FW: Abaq DMC - New services and updates (2025 - Q3) 1 Not Set [DATE] Time…" at bounding box center [59, 90] width 74 height 46
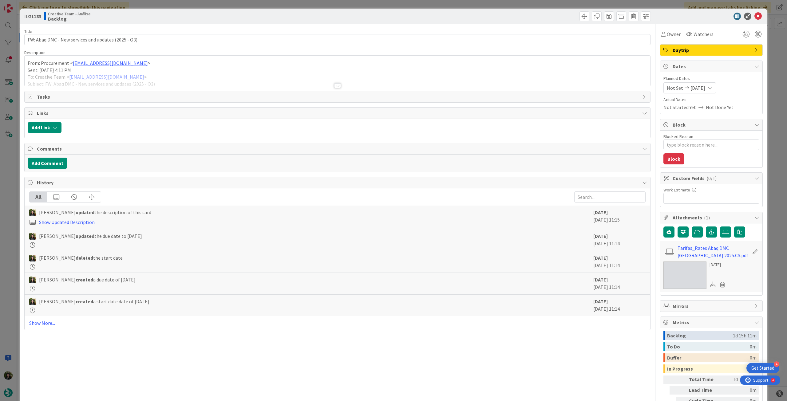
drag, startPoint x: 144, startPoint y: 72, endPoint x: 155, endPoint y: 76, distance: 11.6
click at [146, 72] on div at bounding box center [338, 78] width 626 height 16
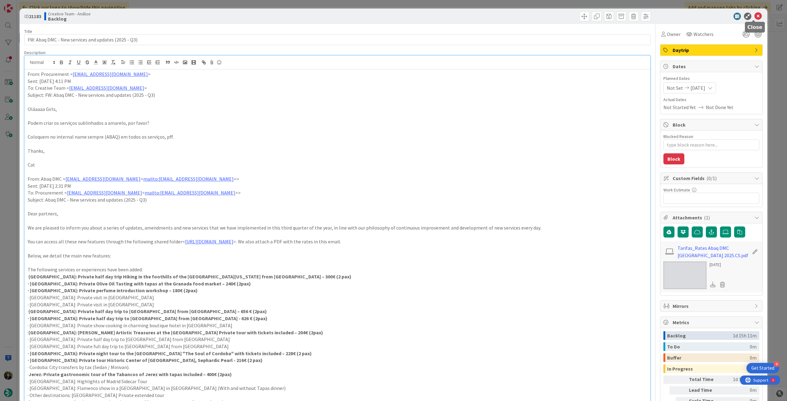
drag, startPoint x: 755, startPoint y: 17, endPoint x: 494, endPoint y: 18, distance: 261.1
click at [755, 18] on icon at bounding box center [758, 16] width 7 height 7
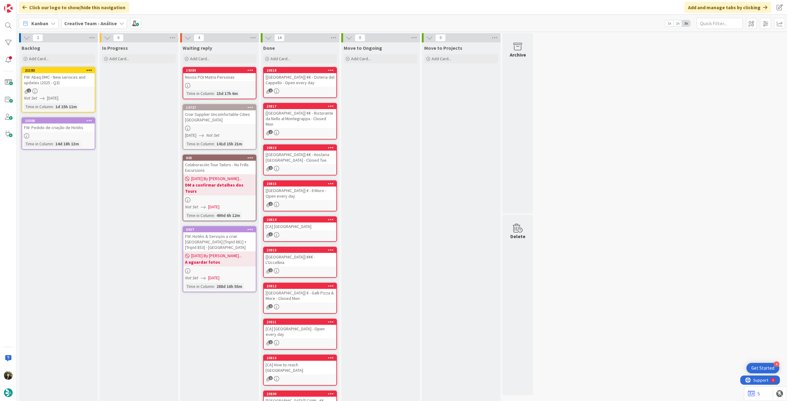
drag, startPoint x: 97, startPoint y: 24, endPoint x: 97, endPoint y: 30, distance: 6.8
click at [97, 24] on b "Creative Team - Análise" at bounding box center [90, 23] width 53 height 6
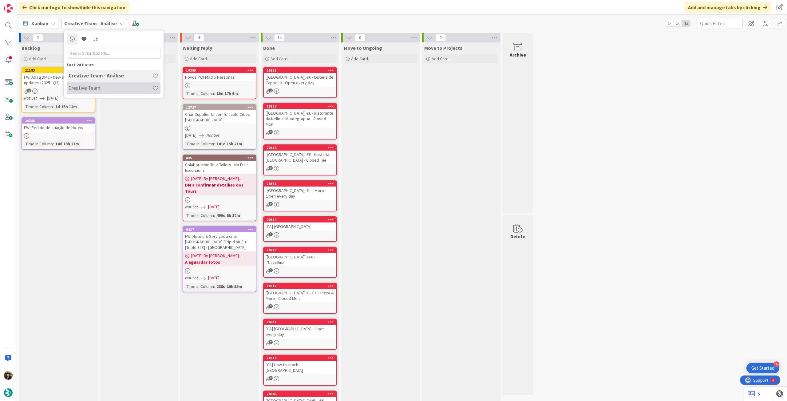
click at [88, 90] on h4 "Creative Team" at bounding box center [111, 88] width 84 height 6
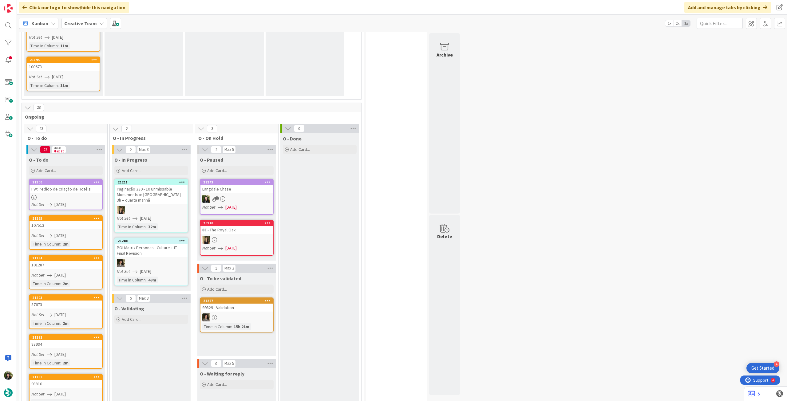
scroll to position [164, 0]
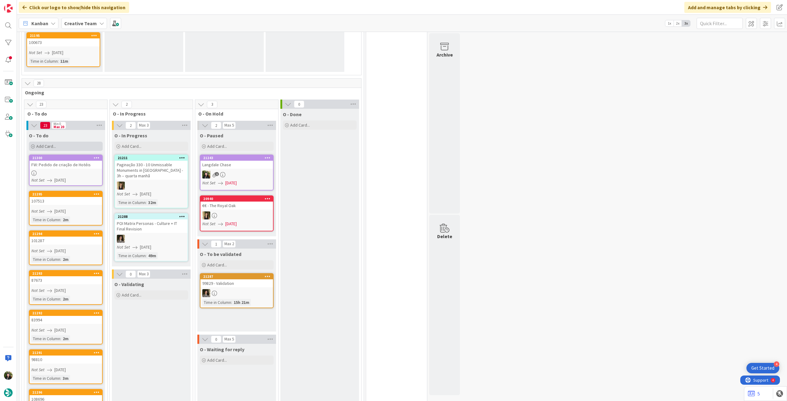
click at [85, 145] on div "Add Card..." at bounding box center [66, 146] width 74 height 9
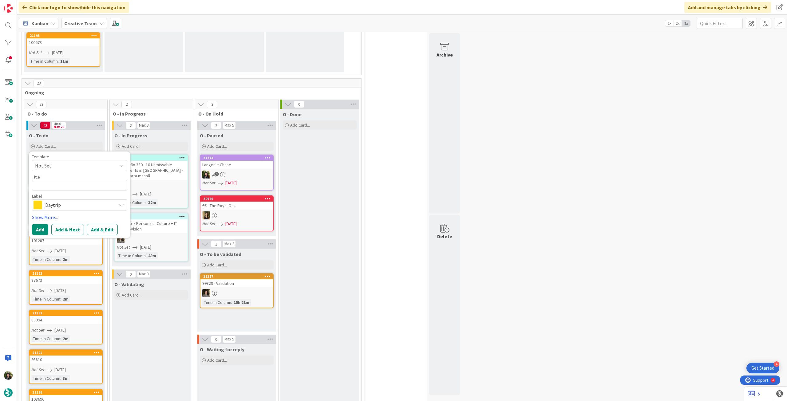
click at [73, 201] on span "Daytrip" at bounding box center [79, 205] width 68 height 9
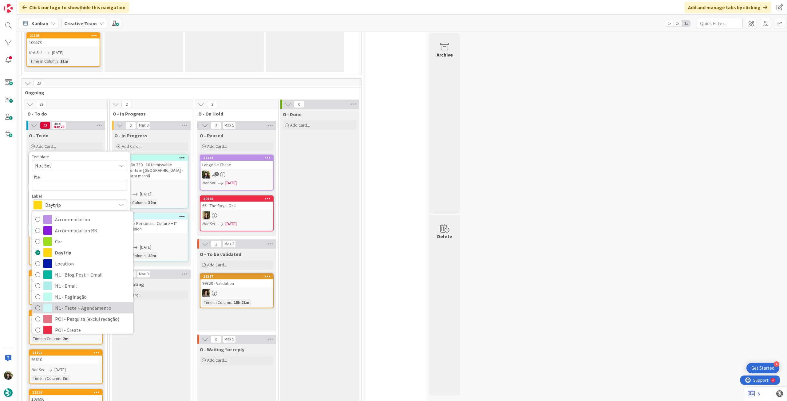
drag, startPoint x: 93, startPoint y: 303, endPoint x: 88, endPoint y: 205, distance: 97.9
click at [93, 302] on div "Accommodation Accommodation RB Car Daytrip Location NL - Blog Post + Email NL -…" at bounding box center [82, 272] width 101 height 123
click at [65, 306] on span "NL - Teste + Agendamento" at bounding box center [92, 308] width 75 height 9
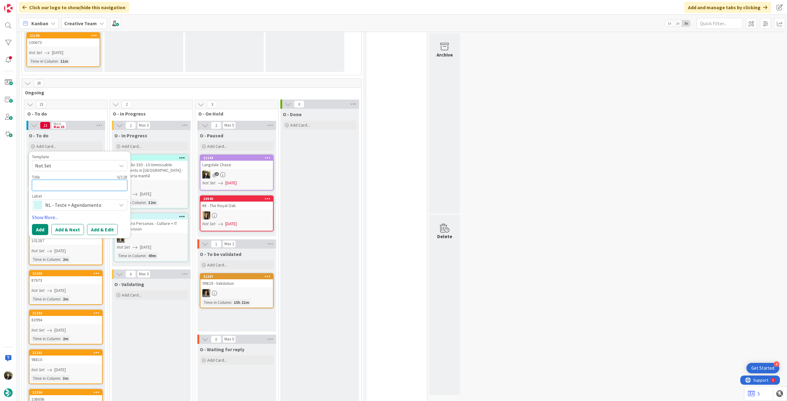
drag, startPoint x: 76, startPoint y: 183, endPoint x: 77, endPoint y: 195, distance: 11.7
click at [77, 183] on textarea at bounding box center [79, 185] width 95 height 11
type textarea "x"
type textarea "D"
type textarea "x"
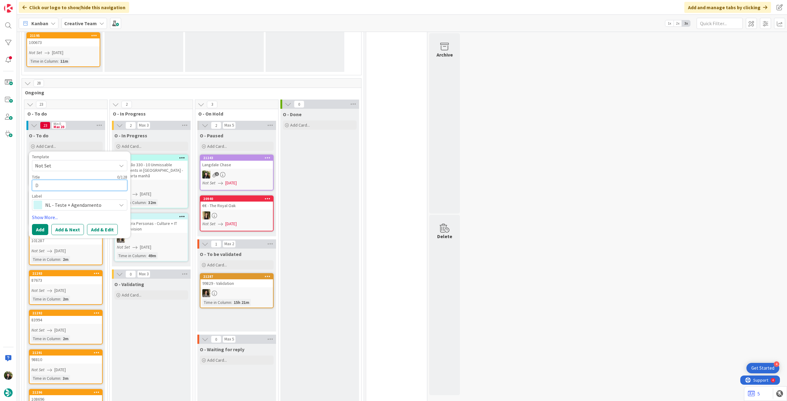
type textarea "Da"
type textarea "x"
type textarea "Day"
type textarea "x"
type textarea "Dayn"
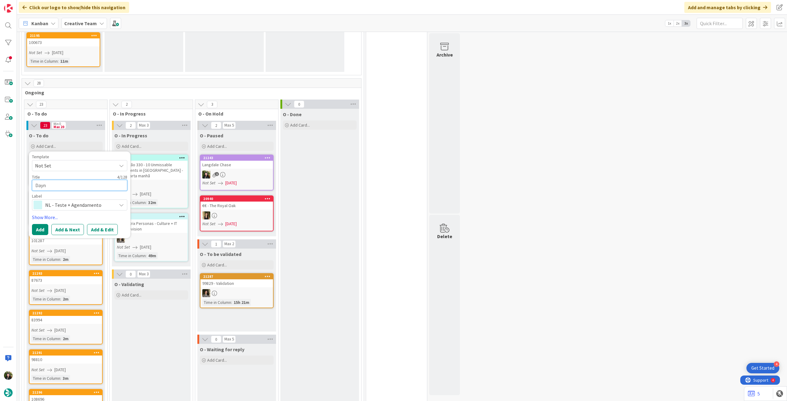
type textarea "x"
type textarea "Dayno"
type textarea "x"
type textarea "Daynot"
type textarea "x"
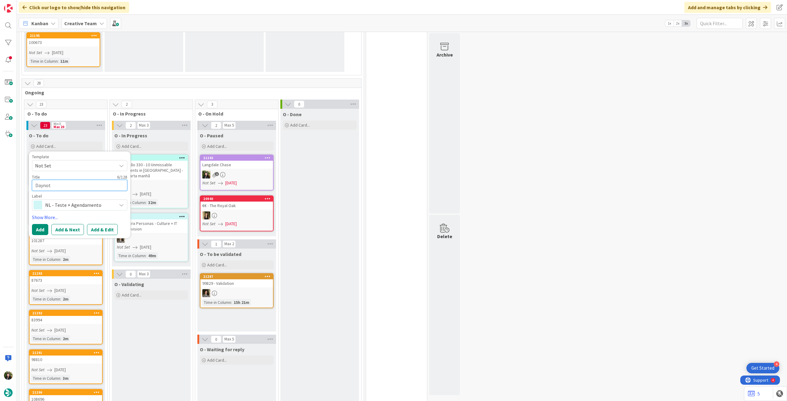
type textarea "Daynote"
type textarea "x"
type textarea "Daynotes"
type textarea "x"
type textarea "Daynotes"
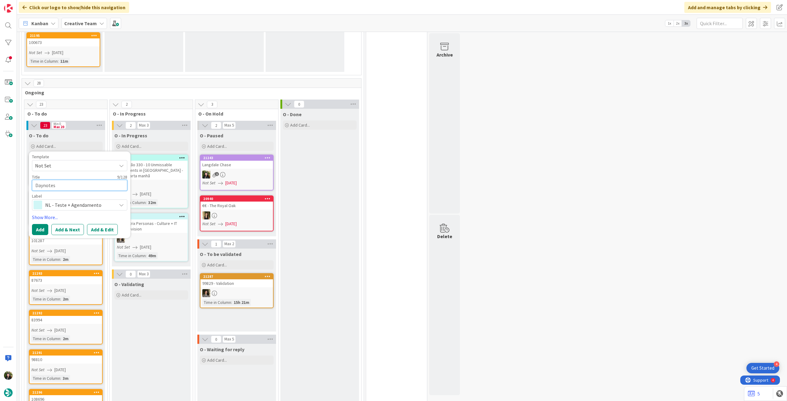
type textarea "x"
type textarea "Daynotes to"
type textarea "x"
type textarea "Daynotes tour"
type textarea "x"
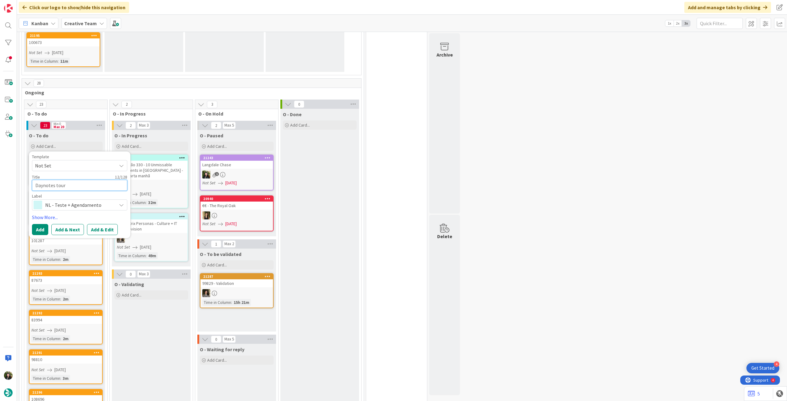
type textarea "Daynotes tour"
type textarea "x"
type textarea "Daynotes tour U"
type textarea "x"
type textarea "Daynotes tour UK"
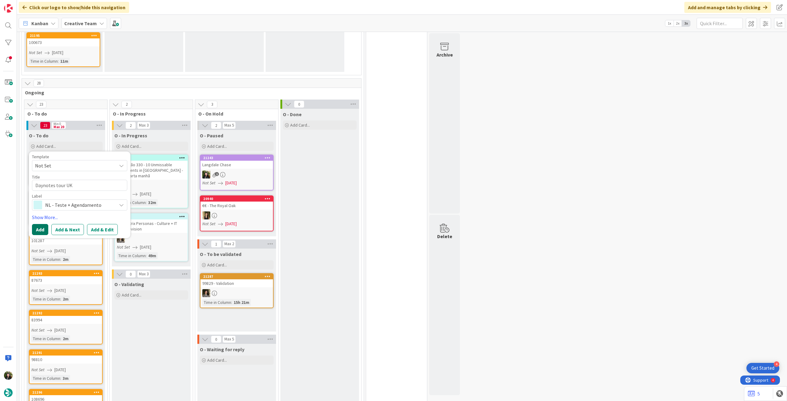
click at [40, 230] on button "Add" at bounding box center [40, 229] width 16 height 11
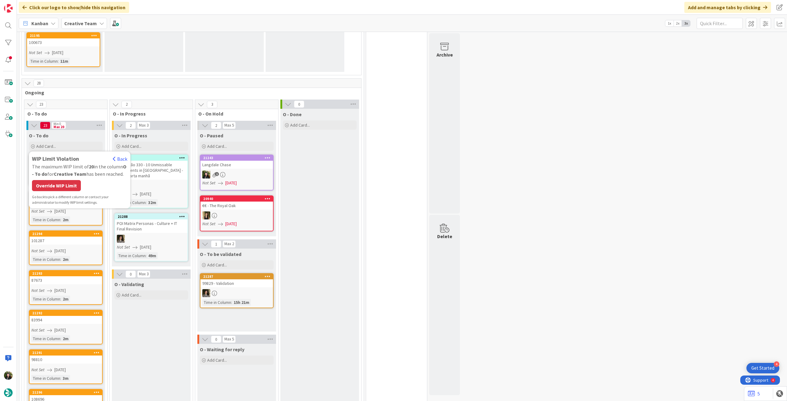
click at [59, 181] on div "Override WIP Limit" at bounding box center [56, 185] width 49 height 11
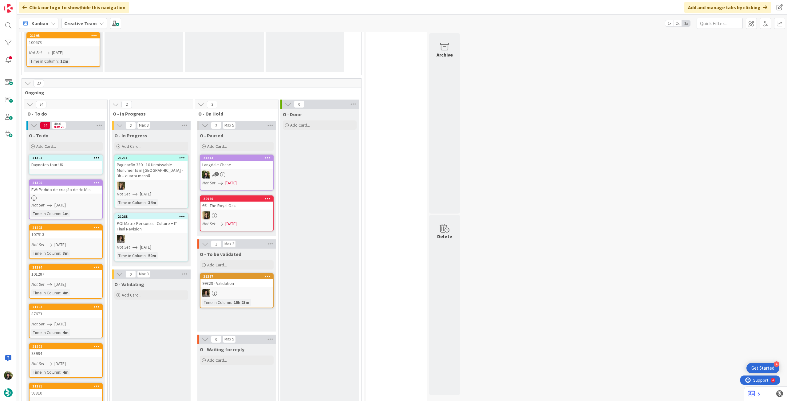
click at [65, 165] on div "Daynotes tour UK" at bounding box center [66, 165] width 73 height 8
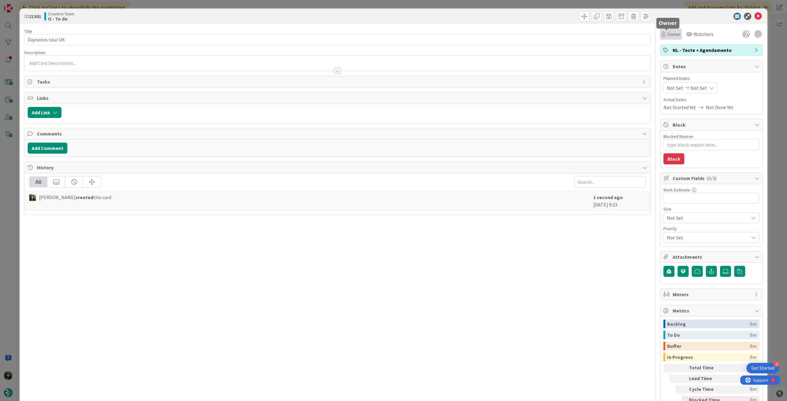
drag, startPoint x: 663, startPoint y: 33, endPoint x: 666, endPoint y: 39, distance: 6.9
click at [667, 33] on span "Owner" at bounding box center [674, 33] width 14 height 7
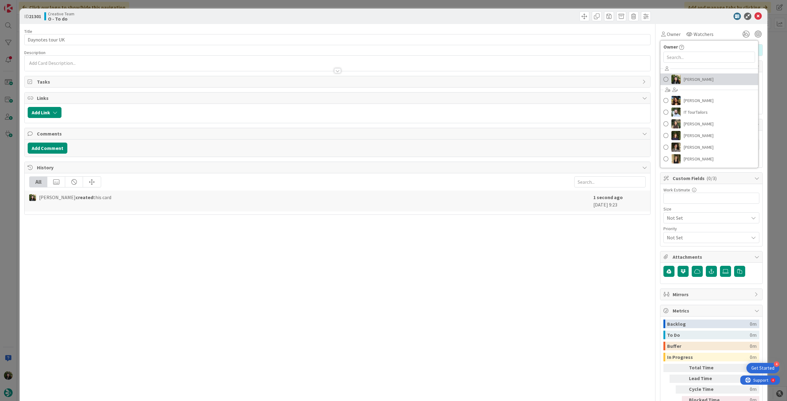
click at [678, 81] on link "[PERSON_NAME]" at bounding box center [710, 79] width 98 height 12
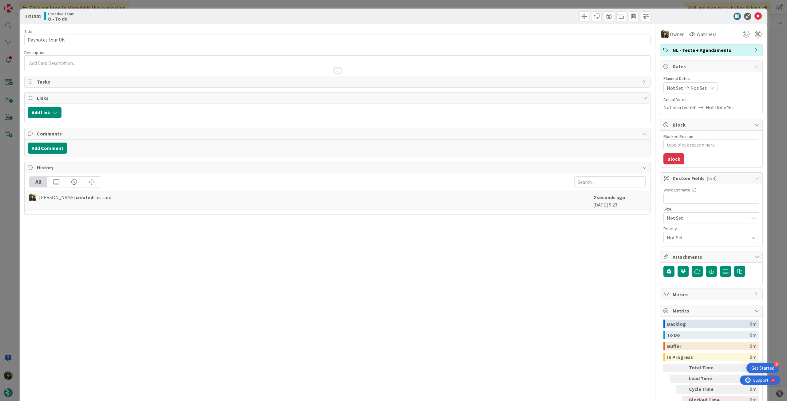
type textarea "x"
click at [692, 89] on span "Not Set" at bounding box center [699, 87] width 16 height 7
click at [670, 231] on icon at bounding box center [674, 231] width 9 height 7
type input "[DATE]"
click at [755, 17] on icon at bounding box center [758, 16] width 7 height 7
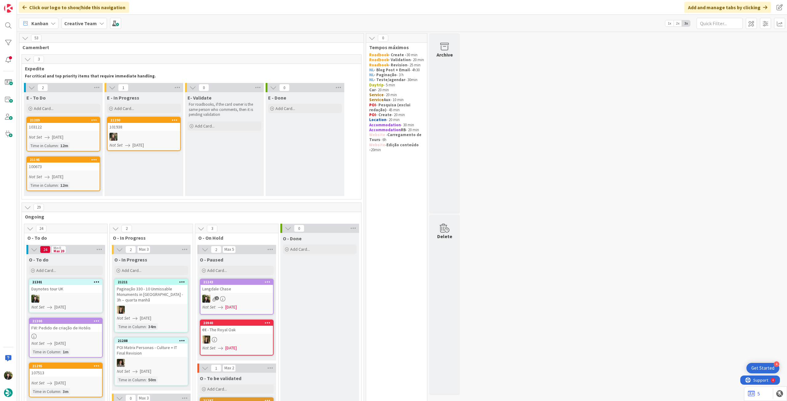
scroll to position [123, 0]
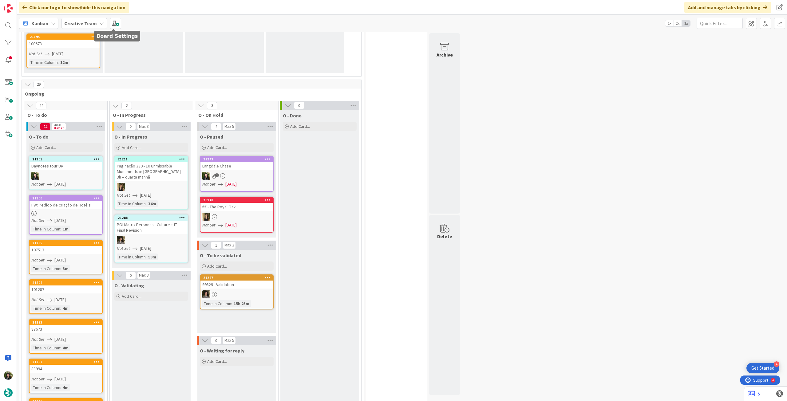
click at [101, 23] on icon at bounding box center [101, 23] width 5 height 5
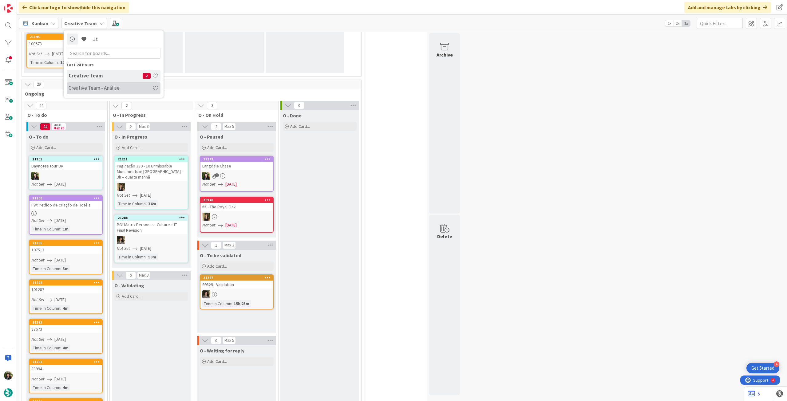
click at [98, 89] on h4 "Creative Team - Análise" at bounding box center [111, 88] width 84 height 6
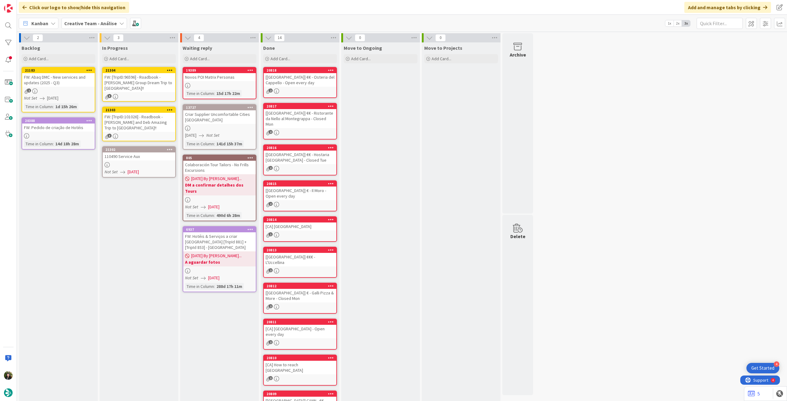
click at [150, 162] on div at bounding box center [139, 164] width 73 height 5
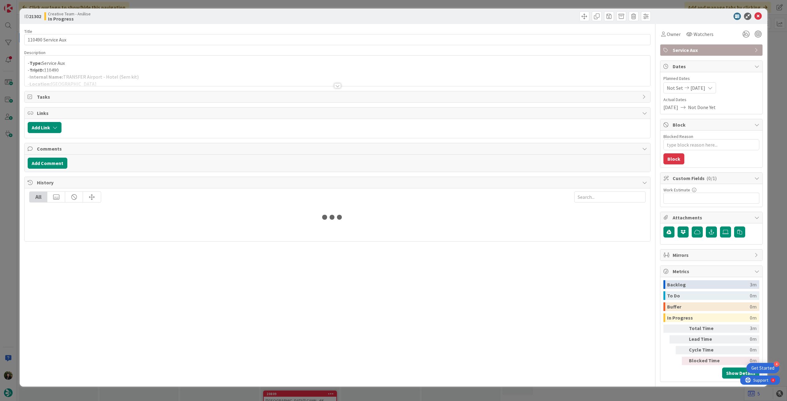
click at [188, 72] on div at bounding box center [338, 78] width 626 height 16
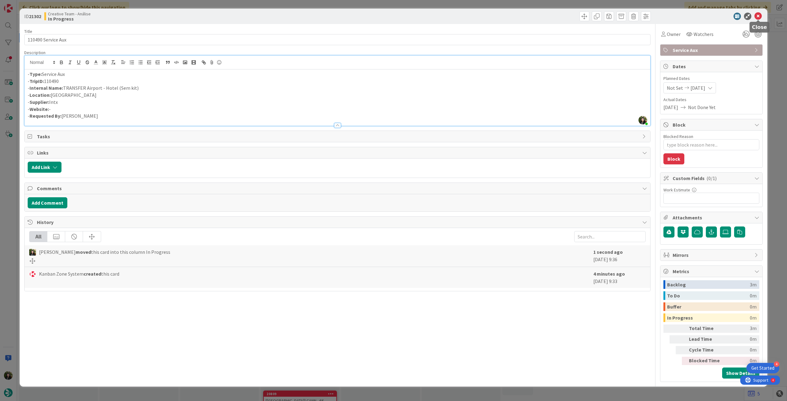
click at [757, 15] on icon at bounding box center [758, 16] width 7 height 7
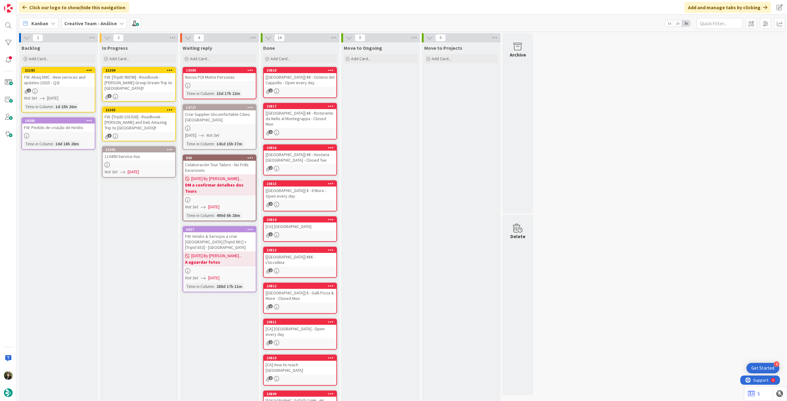
click at [170, 147] on icon at bounding box center [170, 149] width 6 height 4
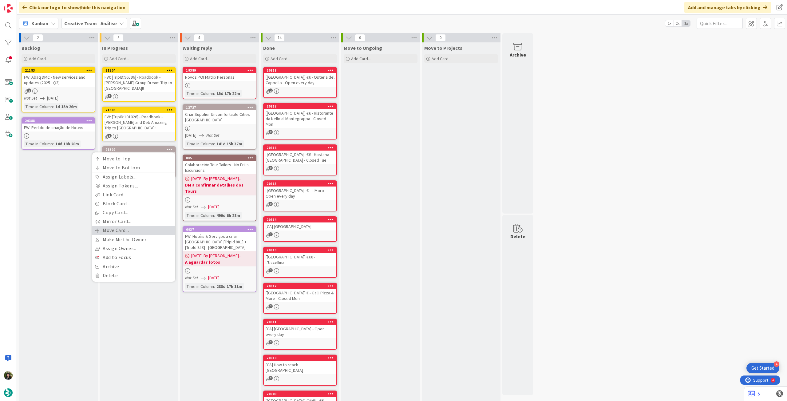
click at [138, 226] on link "Move Card..." at bounding box center [133, 230] width 83 height 9
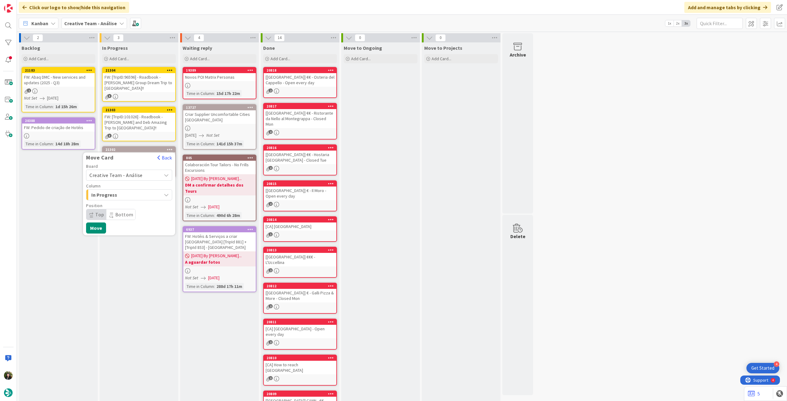
drag, startPoint x: 131, startPoint y: 168, endPoint x: 129, endPoint y: 172, distance: 4.1
click at [131, 172] on span "Creative Team - Análise" at bounding box center [115, 175] width 53 height 6
click at [122, 200] on span "Creative Team" at bounding box center [132, 204] width 71 height 9
click at [125, 191] on span "Select a Column..." at bounding box center [112, 195] width 46 height 8
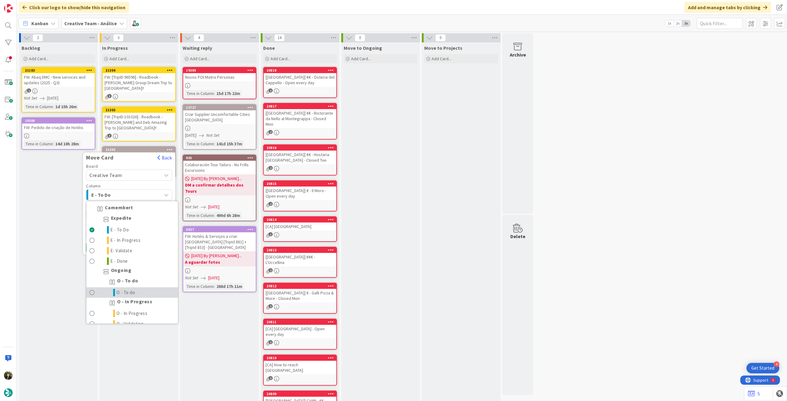
click at [127, 289] on span "O - To do" at bounding box center [126, 292] width 19 height 7
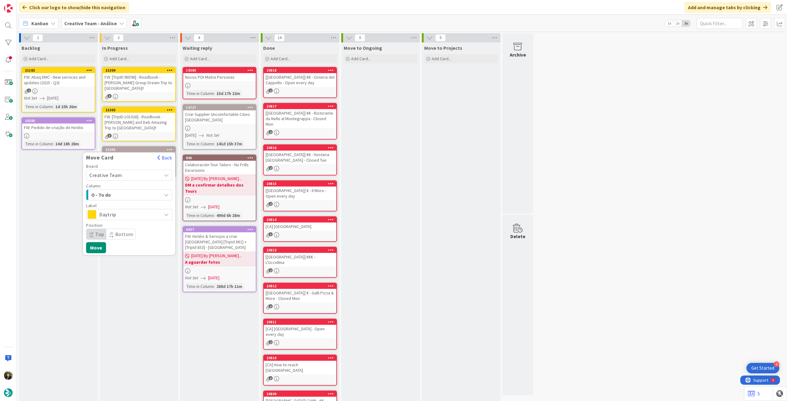
click at [127, 211] on span "Daytrip" at bounding box center [128, 214] width 59 height 9
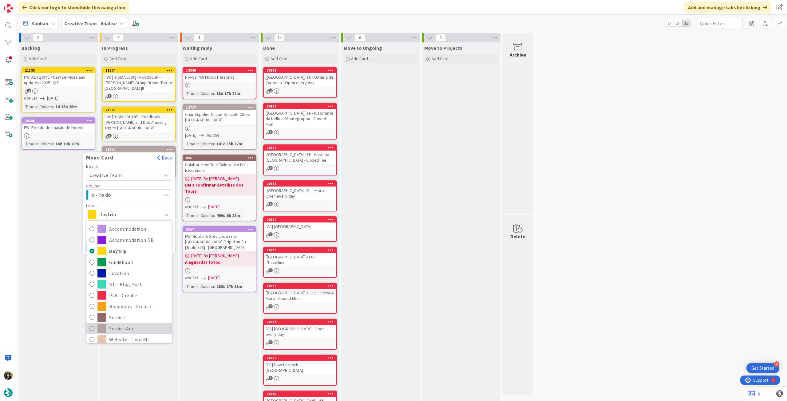
click at [125, 324] on span "Service Aux" at bounding box center [139, 328] width 60 height 9
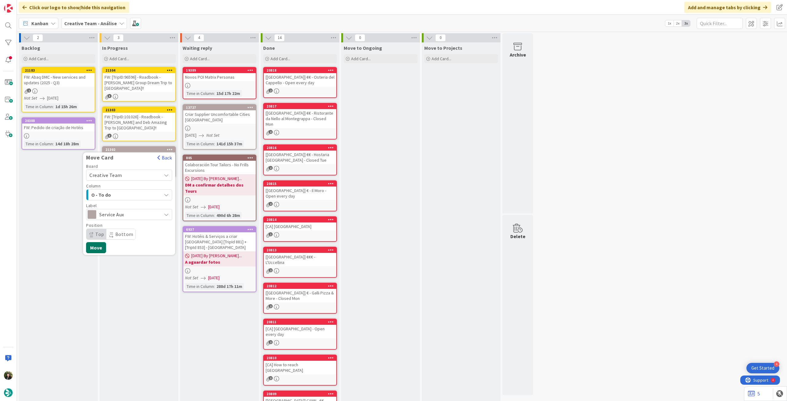
click at [101, 242] on button "Move" at bounding box center [96, 247] width 20 height 11
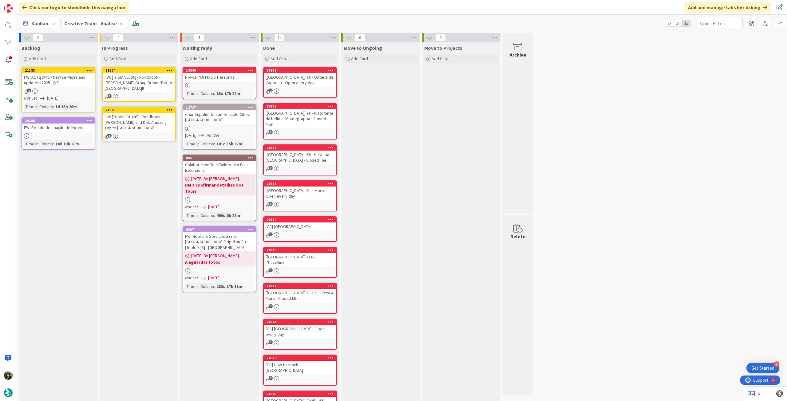
click at [147, 85] on div "FW: [TripID:96596] - Roadbook - [PERSON_NAME] Group Dream Trip to [GEOGRAPHIC_D…" at bounding box center [139, 82] width 73 height 19
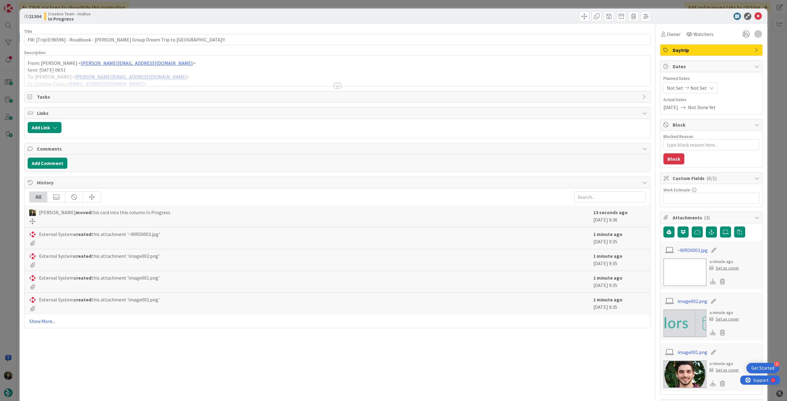
type textarea "x"
click at [702, 86] on div "Not Set Not Set" at bounding box center [691, 87] width 54 height 11
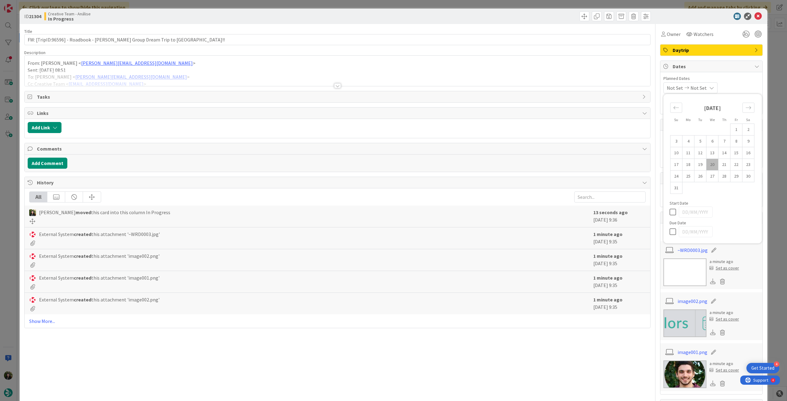
click at [671, 234] on icon at bounding box center [674, 231] width 9 height 7
type input "[DATE]"
drag, startPoint x: 755, startPoint y: 14, endPoint x: 710, endPoint y: 23, distance: 45.7
click at [755, 14] on icon at bounding box center [758, 16] width 7 height 7
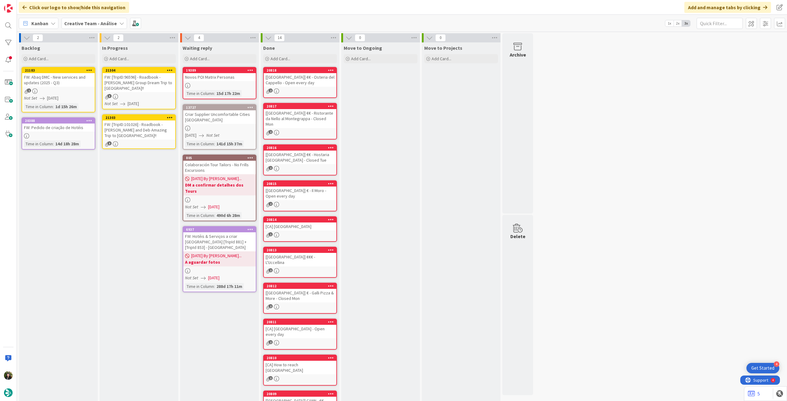
click at [168, 70] on icon at bounding box center [170, 70] width 6 height 4
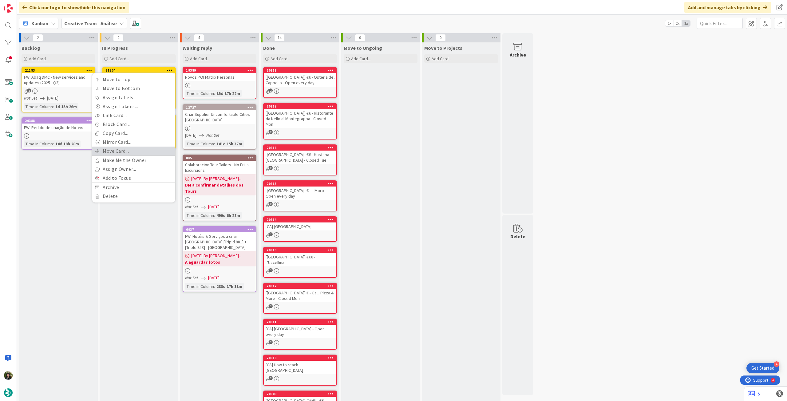
click at [125, 149] on link "Move Card..." at bounding box center [133, 151] width 83 height 9
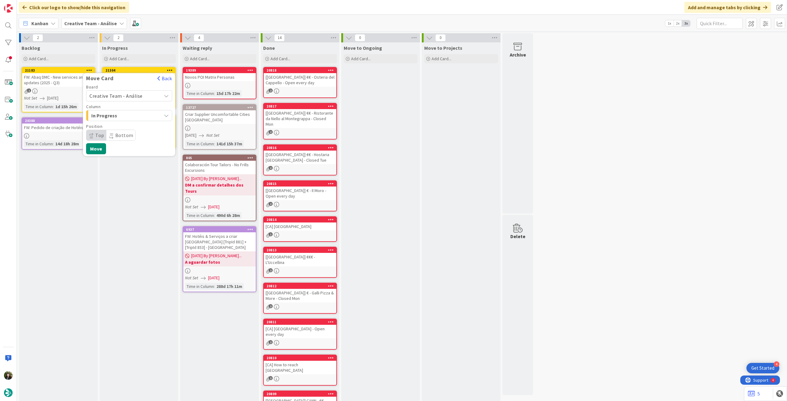
click at [138, 92] on span "Creative Team - Análise" at bounding box center [123, 96] width 69 height 9
click at [129, 125] on span "Creative Team" at bounding box center [132, 124] width 71 height 9
click at [125, 133] on span "Daytrip" at bounding box center [128, 135] width 59 height 9
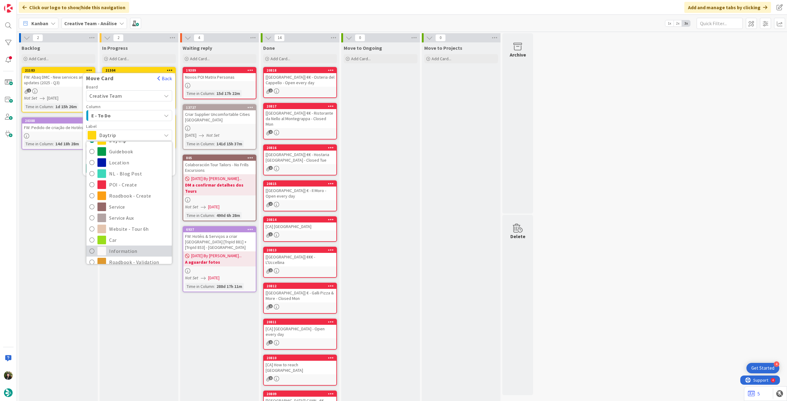
scroll to position [82, 0]
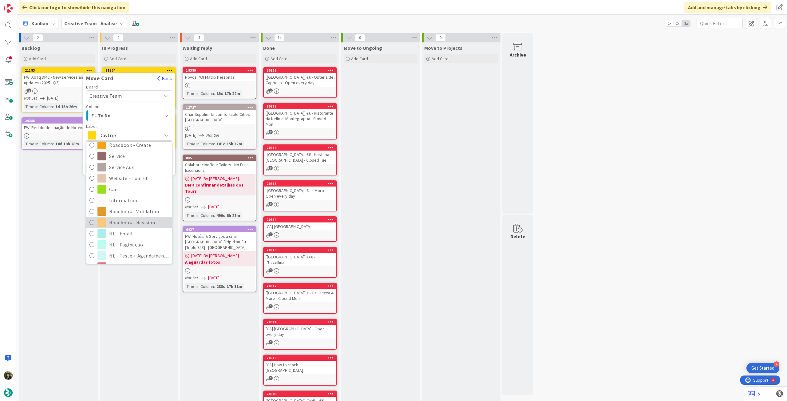
drag, startPoint x: 145, startPoint y: 218, endPoint x: 116, endPoint y: 191, distance: 39.6
click at [145, 219] on span "Roadbook - Revision" at bounding box center [139, 222] width 60 height 9
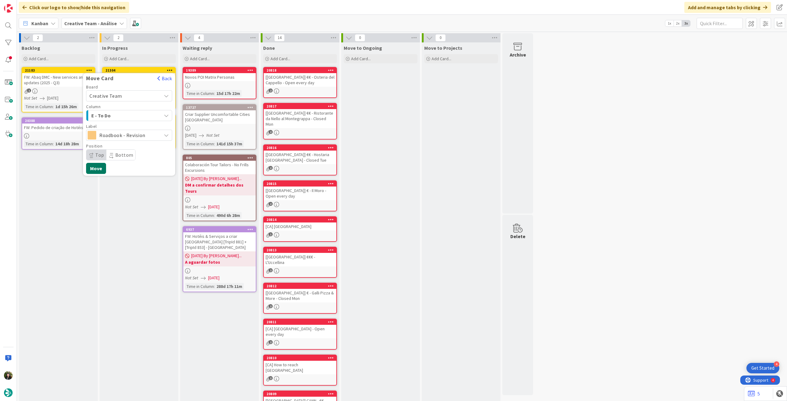
click at [101, 166] on button "Move" at bounding box center [96, 168] width 20 height 11
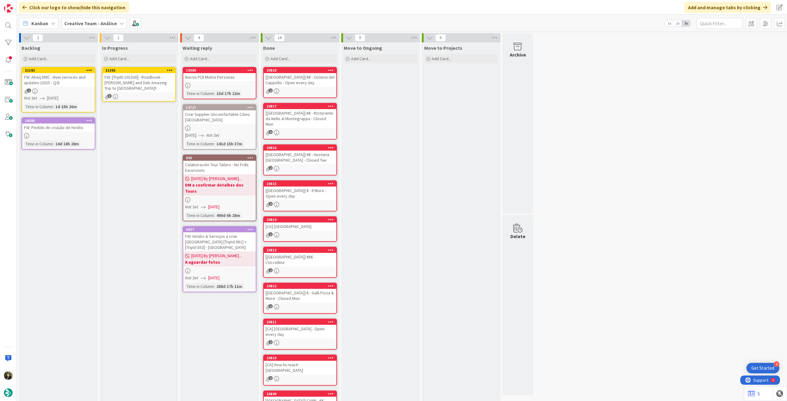
click at [144, 83] on div "FW: [TripID:101026] - Roadbook - [PERSON_NAME] and Deb Amazing Trip to [GEOGRAP…" at bounding box center [139, 82] width 73 height 19
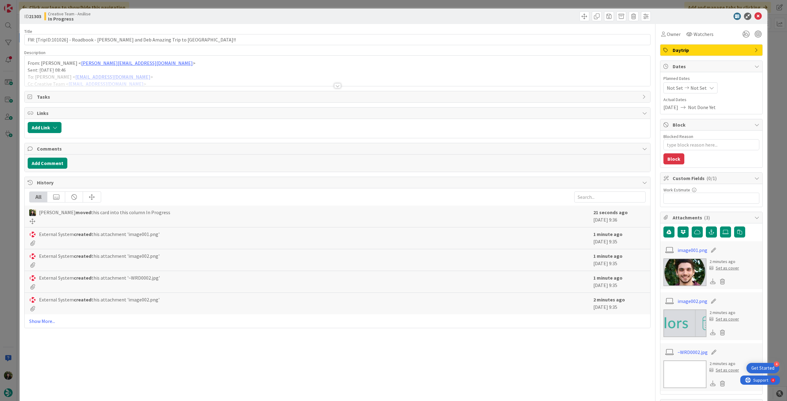
type textarea "x"
click at [709, 85] on icon at bounding box center [711, 87] width 5 height 5
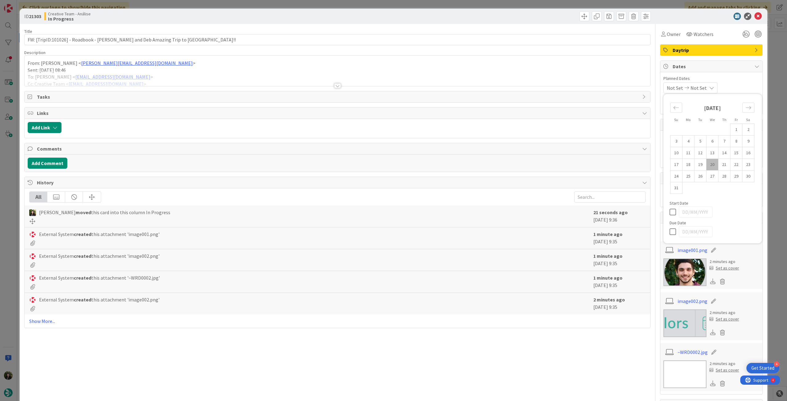
click at [670, 228] on icon at bounding box center [674, 231] width 9 height 7
type input "[DATE]"
click at [755, 15] on icon at bounding box center [758, 16] width 7 height 7
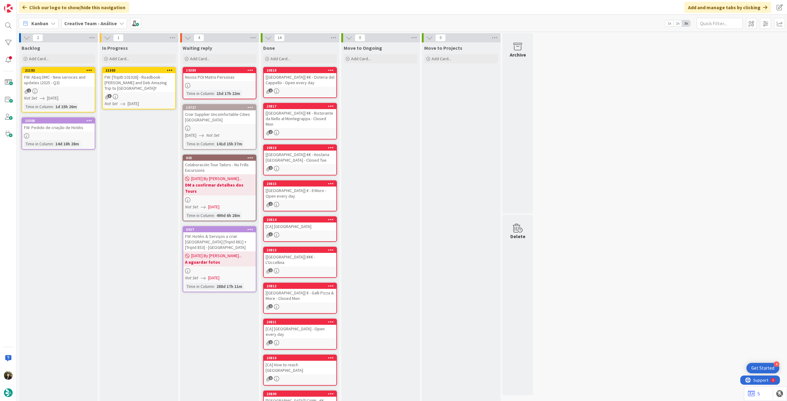
click at [170, 69] on icon at bounding box center [170, 70] width 6 height 4
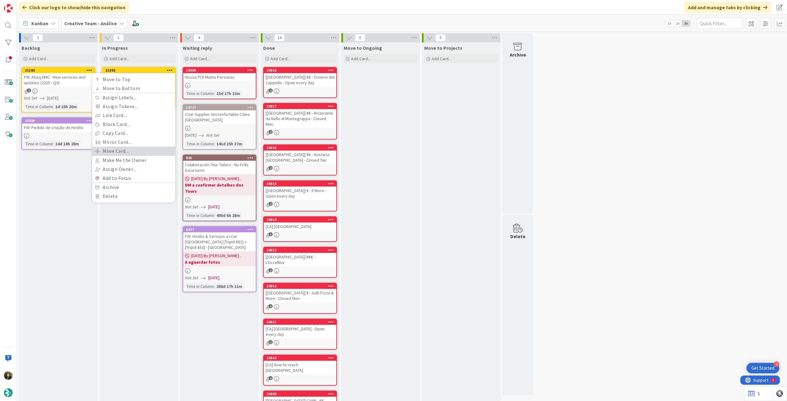
click at [134, 147] on link "Move Card..." at bounding box center [133, 151] width 83 height 9
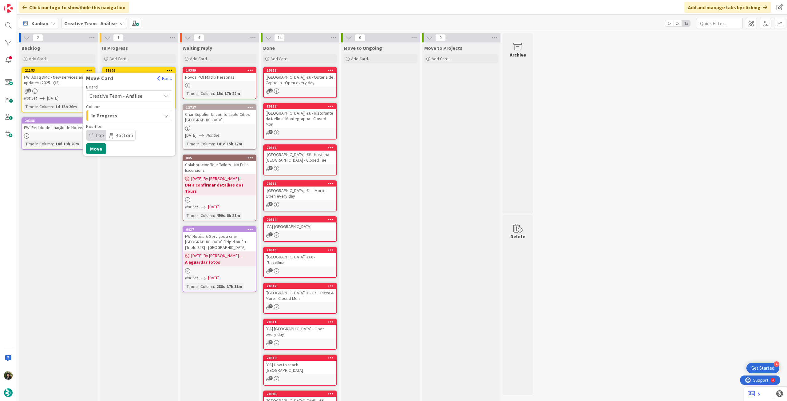
click at [127, 96] on span "Creative Team - Análise" at bounding box center [115, 96] width 53 height 6
click at [121, 123] on span "Creative Team" at bounding box center [132, 124] width 71 height 9
click at [119, 135] on span "Daytrip" at bounding box center [128, 135] width 59 height 9
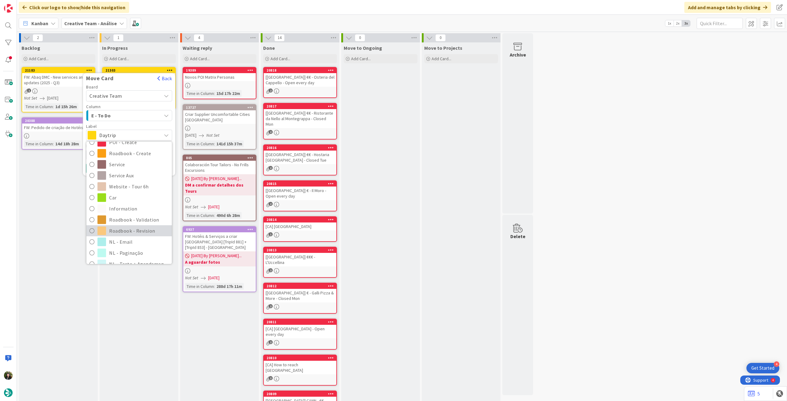
scroll to position [82, 0]
click at [137, 222] on span "Roadbook - Revision" at bounding box center [139, 222] width 60 height 9
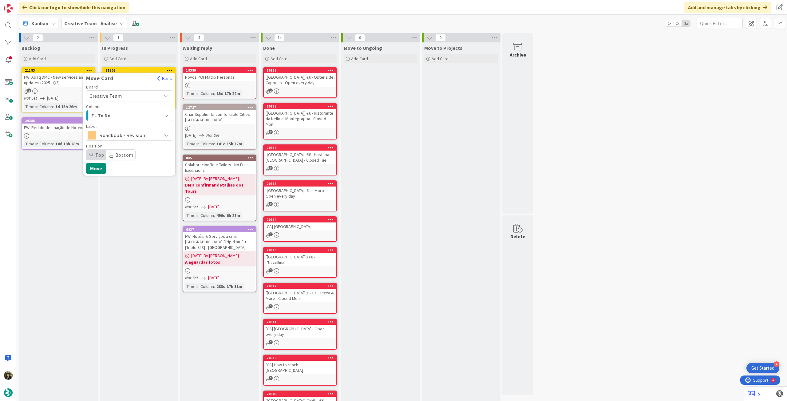
click at [106, 165] on div "Board Creative Team Creative Team - Análise Creative Team Column E - To Do Labe…" at bounding box center [129, 129] width 92 height 89
click at [96, 169] on button "Move" at bounding box center [96, 168] width 20 height 11
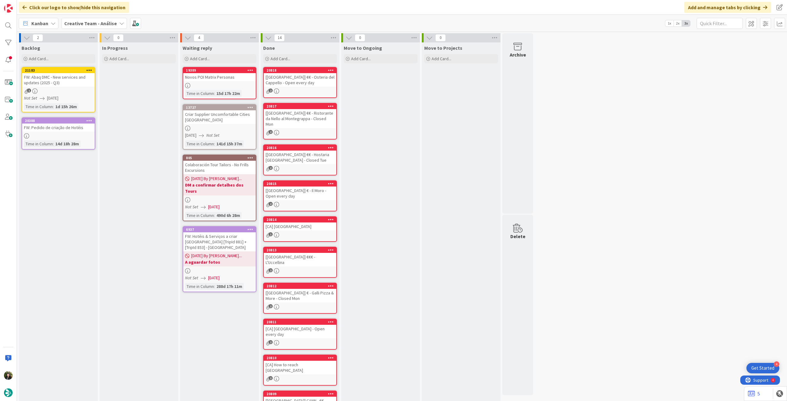
click at [82, 19] on div "Creative Team - Análise" at bounding box center [95, 23] width 66 height 11
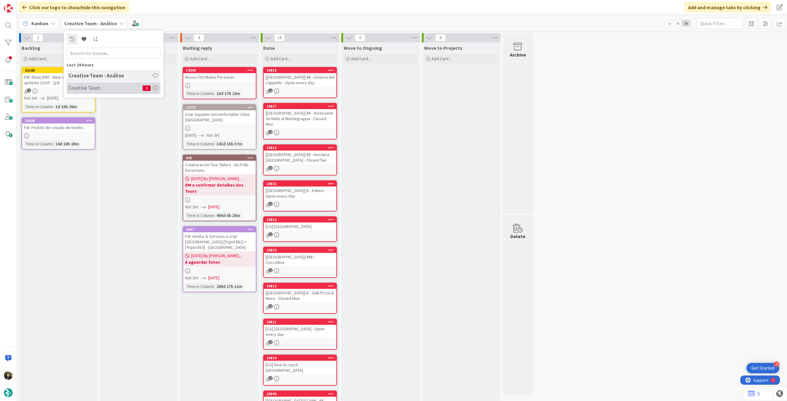
click at [94, 88] on h4 "Creative Team" at bounding box center [106, 88] width 74 height 6
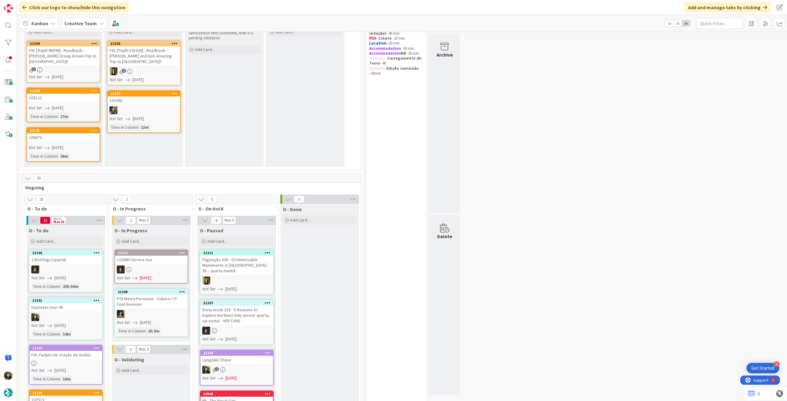
scroll to position [123, 0]
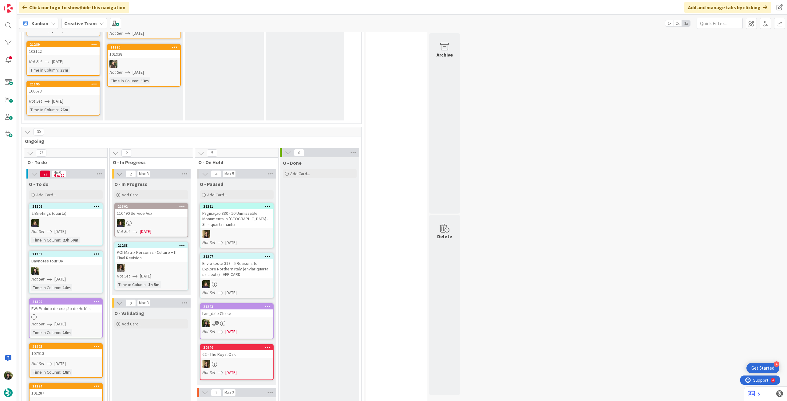
click at [87, 21] on b "Creative Team" at bounding box center [80, 23] width 33 height 6
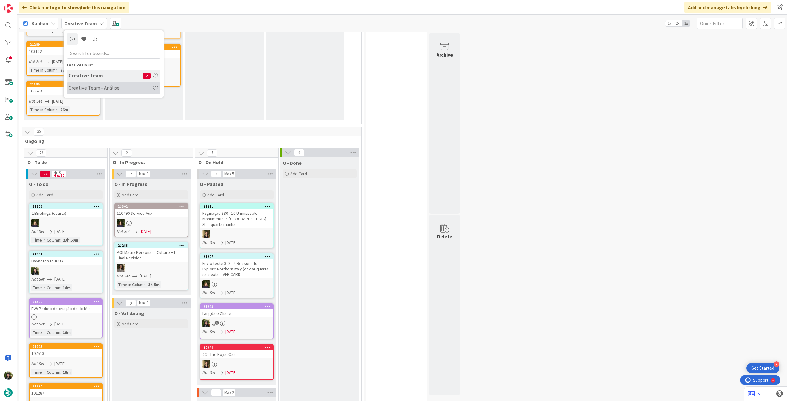
click at [112, 92] on div "Creative Team - Análise" at bounding box center [114, 88] width 94 height 12
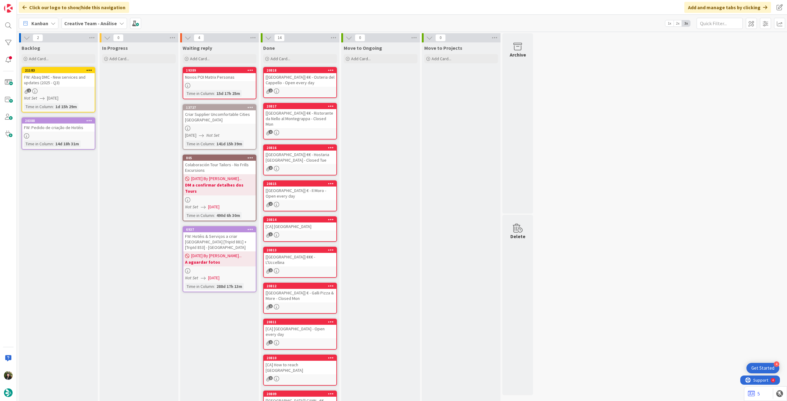
click at [80, 27] on span "Creative Team - Análise" at bounding box center [90, 23] width 53 height 7
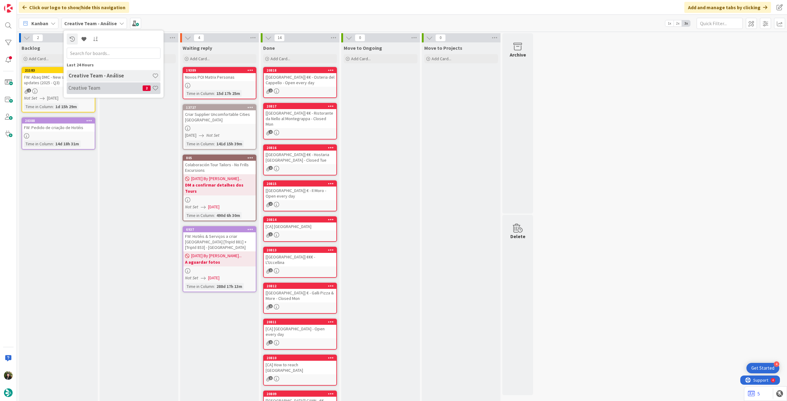
click at [92, 91] on h4 "Creative Team" at bounding box center [106, 88] width 74 height 6
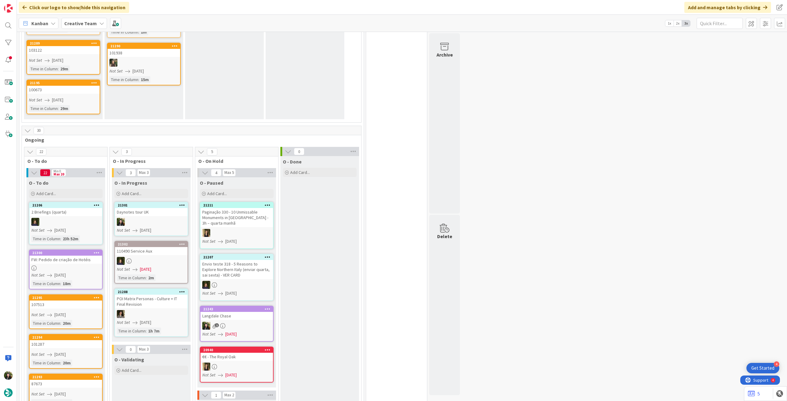
scroll to position [164, 0]
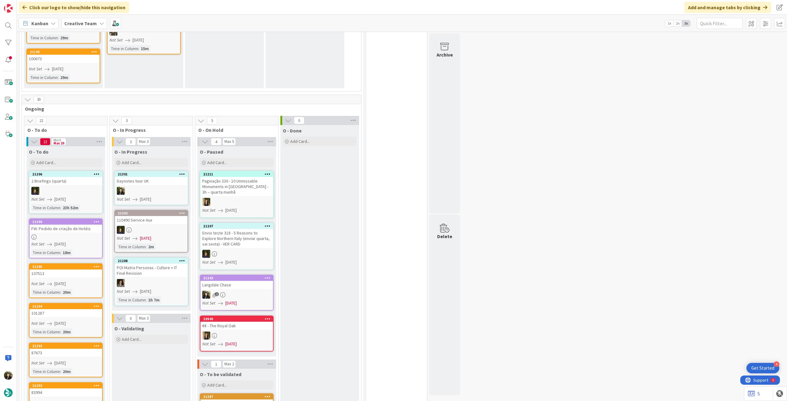
click at [161, 191] on div at bounding box center [151, 191] width 73 height 8
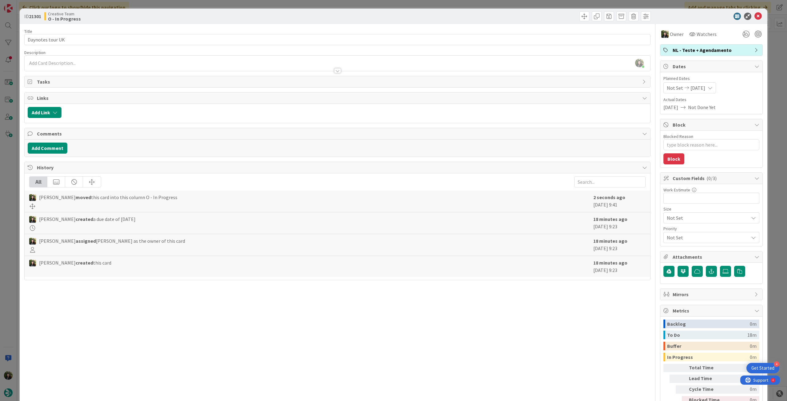
scroll to position [127, 0]
click at [755, 16] on icon at bounding box center [758, 16] width 7 height 7
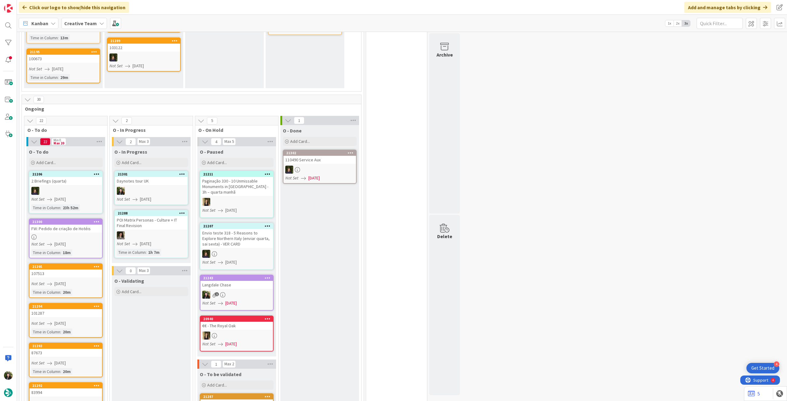
click at [179, 196] on link "21301 Daynotes tour UK Not Set [DATE]" at bounding box center [151, 188] width 74 height 34
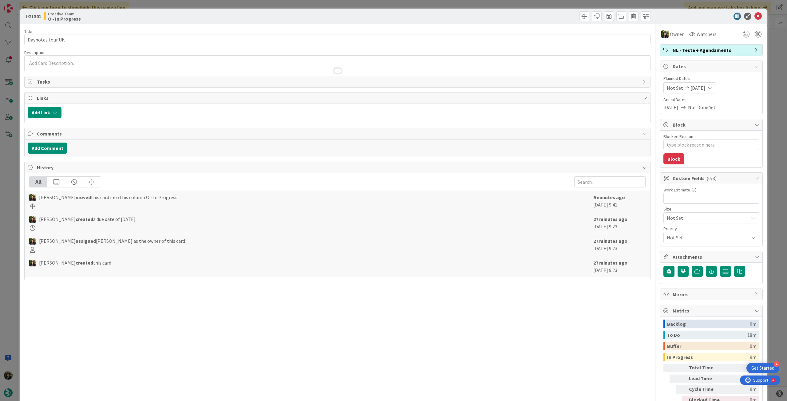
click at [726, 50] on span "NL - Teste + Agendamento" at bounding box center [712, 49] width 79 height 7
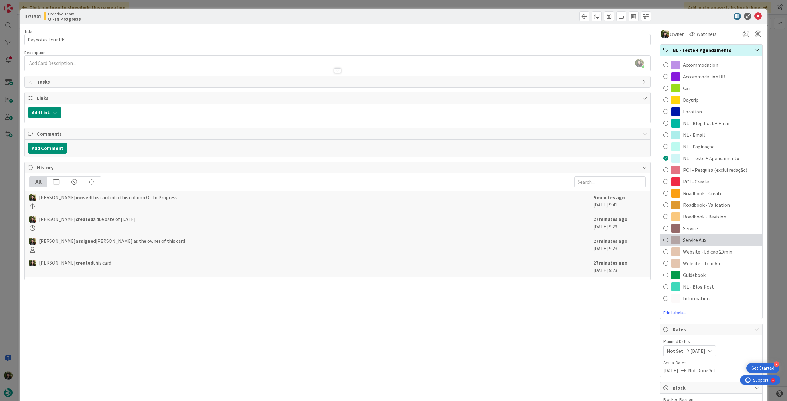
click at [715, 244] on div "Service Aux" at bounding box center [712, 240] width 102 height 12
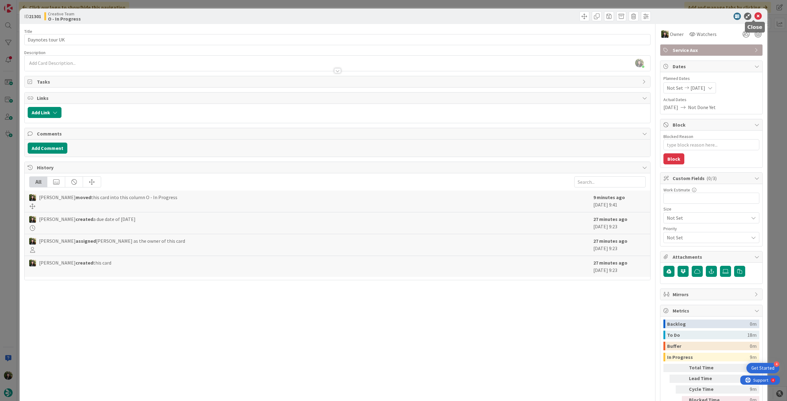
click at [755, 14] on icon at bounding box center [758, 16] width 7 height 7
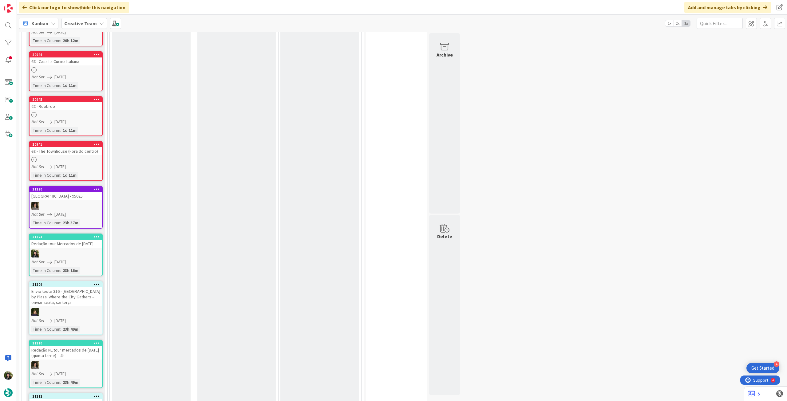
scroll to position [820, 0]
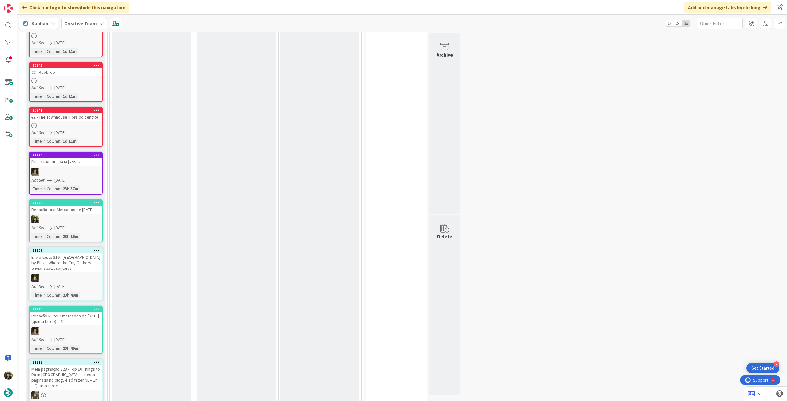
click at [101, 202] on div at bounding box center [96, 203] width 11 height 4
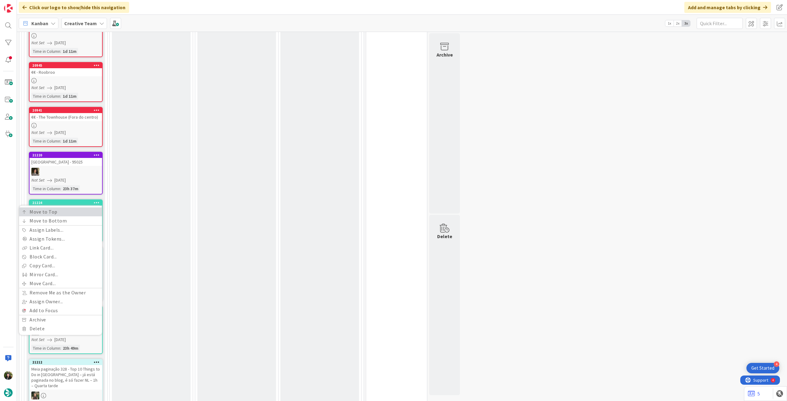
click at [97, 209] on link "Move to Top" at bounding box center [60, 212] width 83 height 9
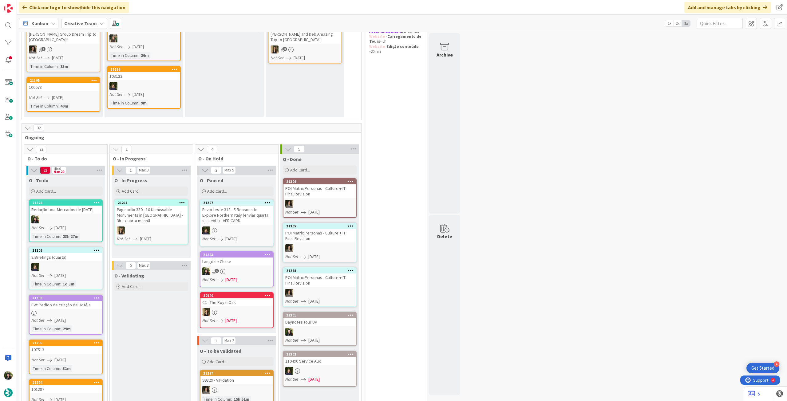
scroll to position [0, 0]
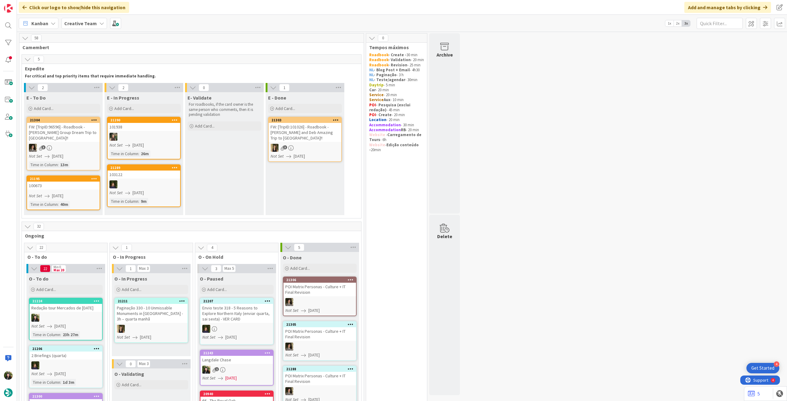
drag, startPoint x: 91, startPoint y: 24, endPoint x: 90, endPoint y: 29, distance: 5.1
click at [91, 24] on b "Creative Team" at bounding box center [80, 23] width 33 height 6
click at [84, 83] on div "Creative Team - Análise" at bounding box center [114, 88] width 94 height 12
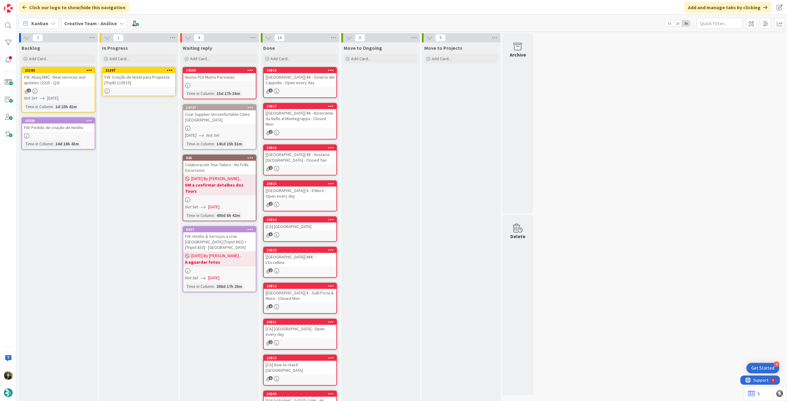
click at [160, 78] on div "FW: Criação de Hotel para Proposta [TripID:110515]" at bounding box center [139, 80] width 73 height 14
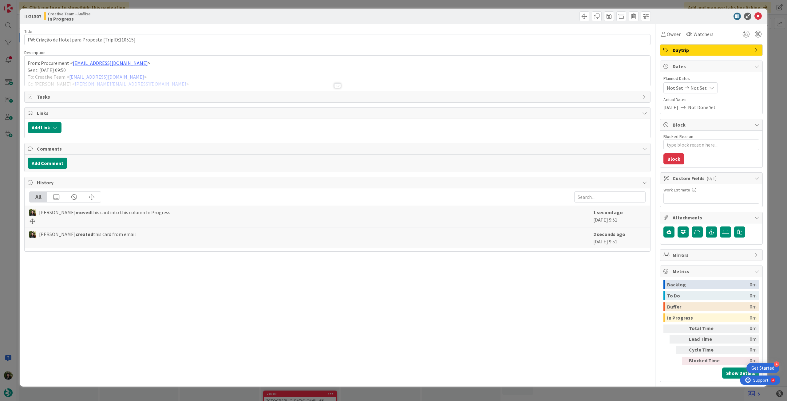
type textarea "x"
click at [697, 88] on span "Not Set" at bounding box center [699, 87] width 16 height 7
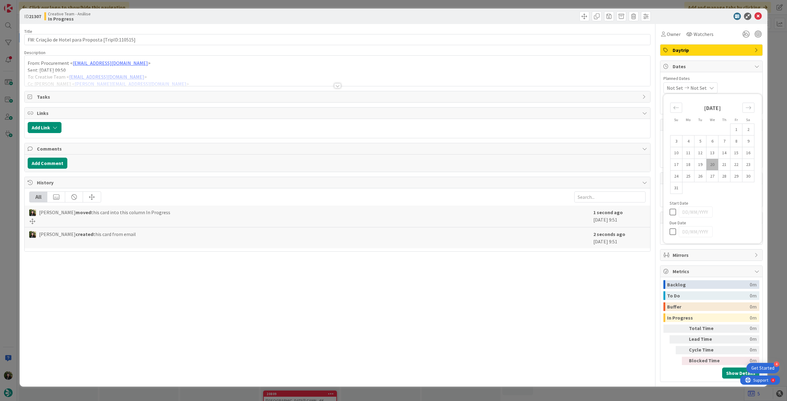
click at [675, 235] on icon at bounding box center [674, 231] width 9 height 7
type input "[DATE]"
click at [760, 16] on icon at bounding box center [758, 16] width 7 height 7
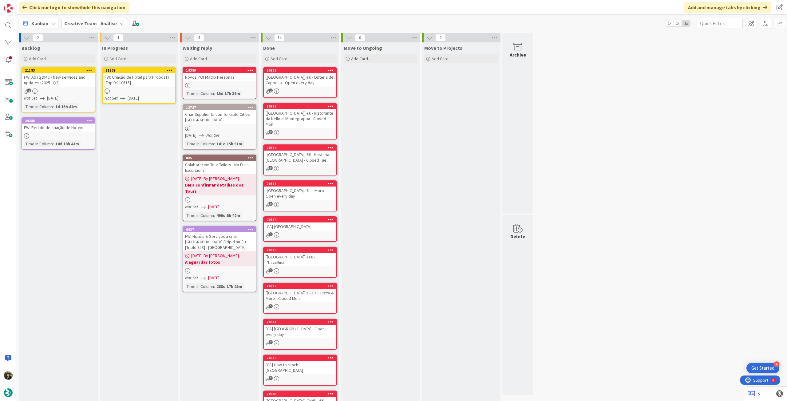
click at [170, 70] on icon at bounding box center [170, 70] width 6 height 4
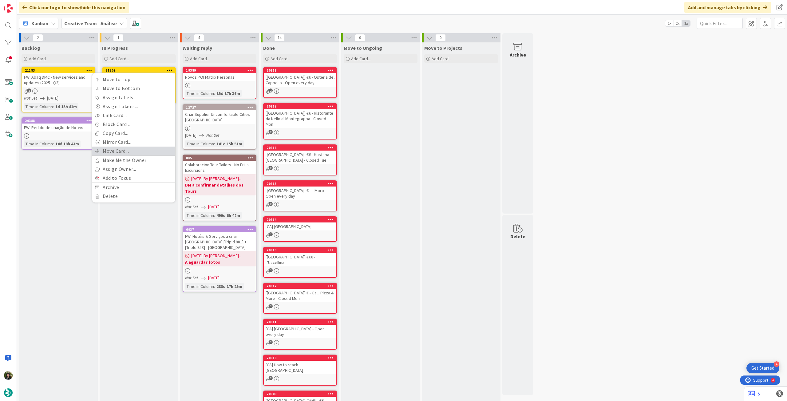
click at [127, 150] on link "Move Card..." at bounding box center [133, 151] width 83 height 9
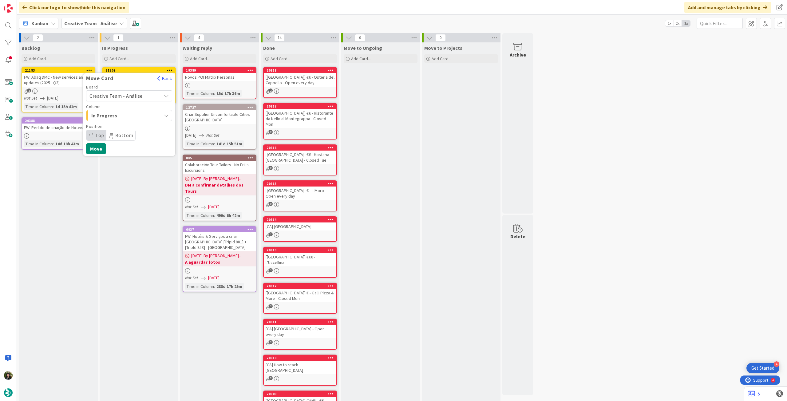
drag, startPoint x: 136, startPoint y: 91, endPoint x: 133, endPoint y: 100, distance: 9.6
click at [136, 91] on div "Creative Team - Análise" at bounding box center [129, 95] width 86 height 11
click at [124, 123] on span "Creative Team" at bounding box center [132, 124] width 71 height 9
click at [127, 113] on span "E - To Do" at bounding box center [114, 116] width 46 height 8
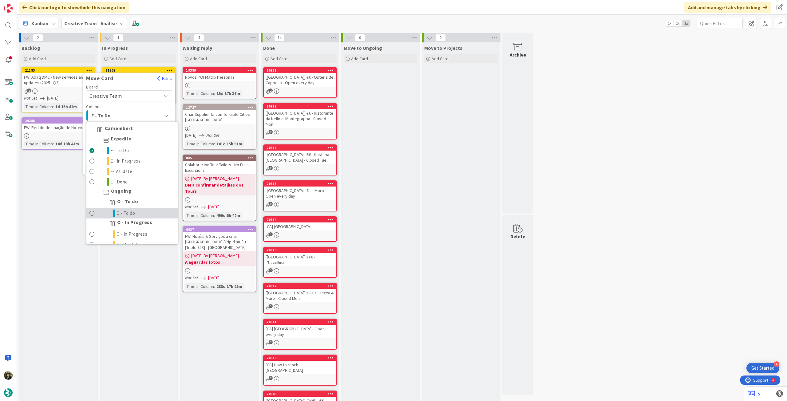
drag, startPoint x: 128, startPoint y: 210, endPoint x: 125, endPoint y: 196, distance: 14.8
click at [128, 210] on span "O - To do" at bounding box center [126, 213] width 19 height 7
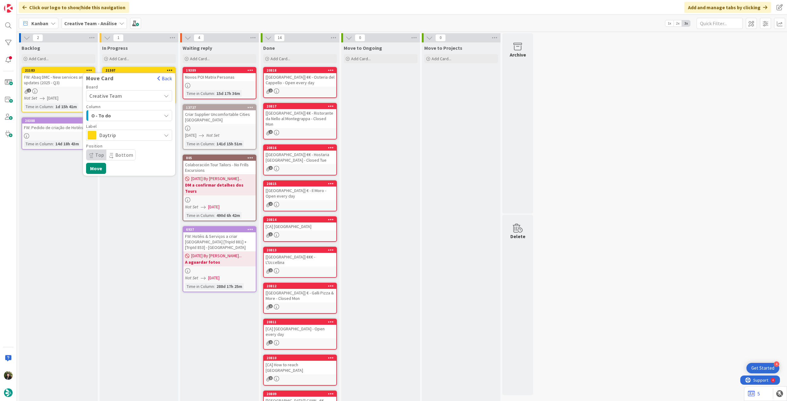
click at [123, 140] on div "Daytrip" at bounding box center [129, 135] width 86 height 11
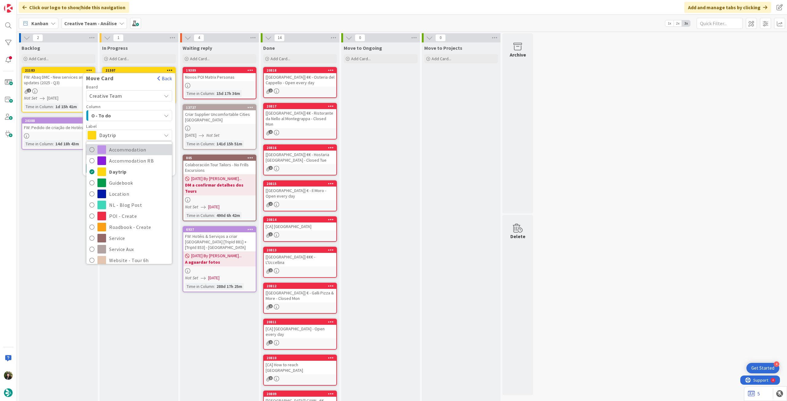
click at [118, 154] on link "Accommodation" at bounding box center [128, 149] width 85 height 11
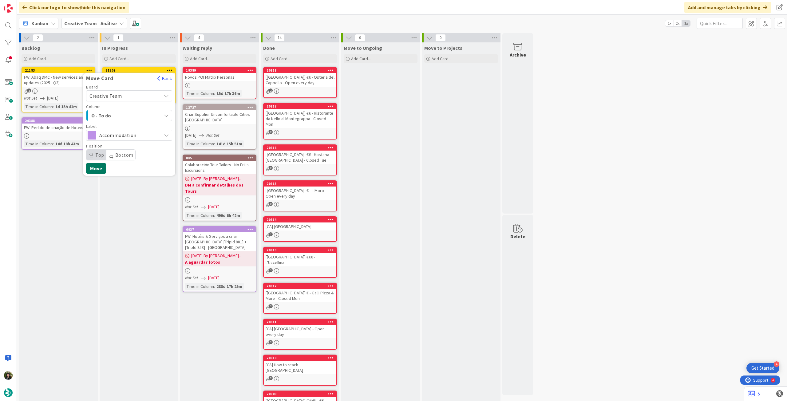
click at [93, 165] on button "Move" at bounding box center [96, 168] width 20 height 11
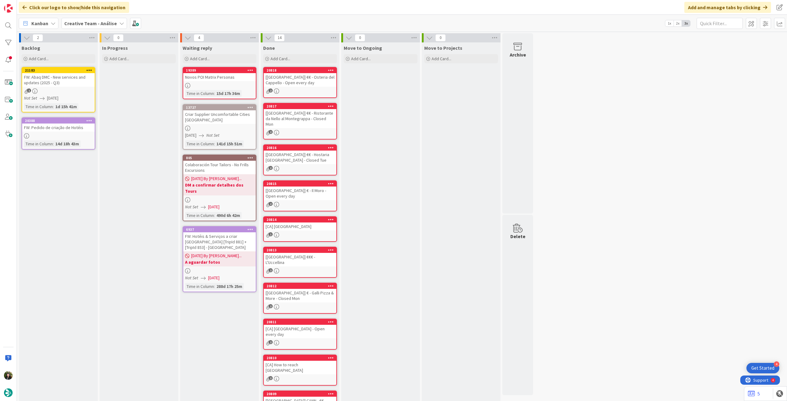
click at [93, 24] on b "Creative Team - Análise" at bounding box center [90, 23] width 53 height 6
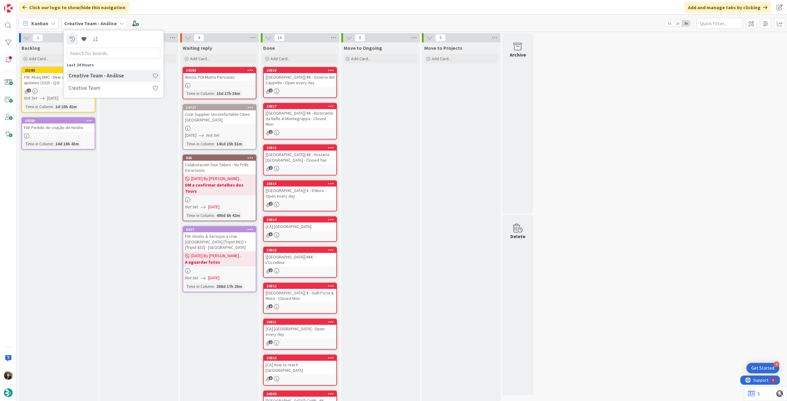
click at [82, 87] on h4 "Creative Team" at bounding box center [111, 88] width 84 height 6
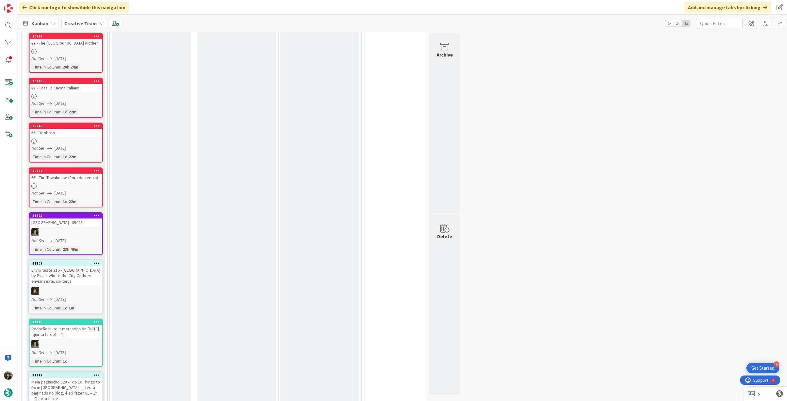
scroll to position [902, 0]
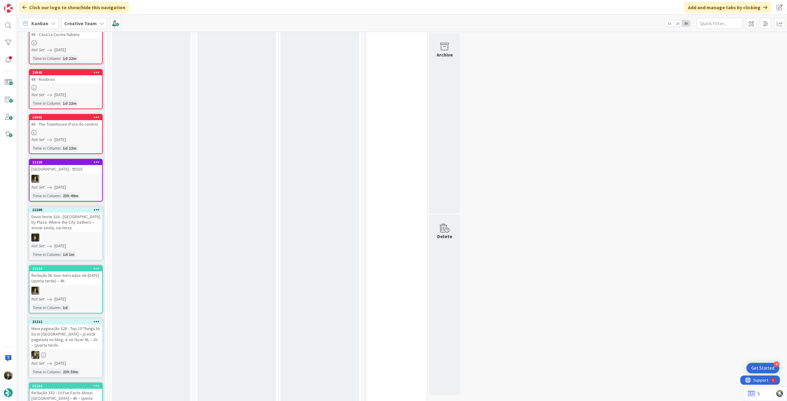
click at [79, 284] on div "Redação NL tour mercados de [DATE] (quinta tarde) – 4h" at bounding box center [66, 279] width 73 height 14
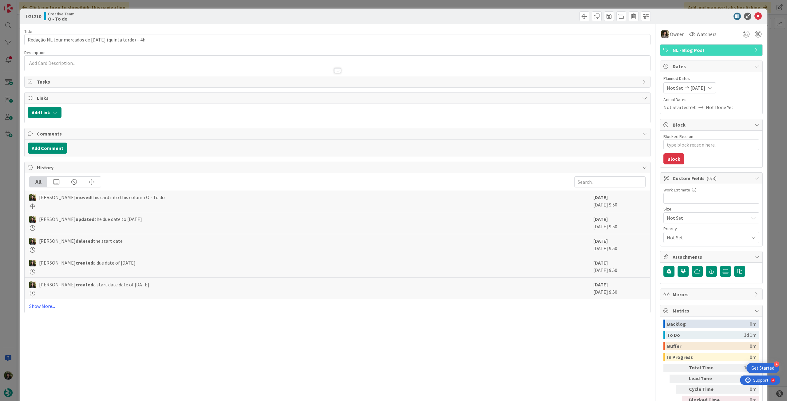
click at [117, 68] on div at bounding box center [338, 68] width 626 height 6
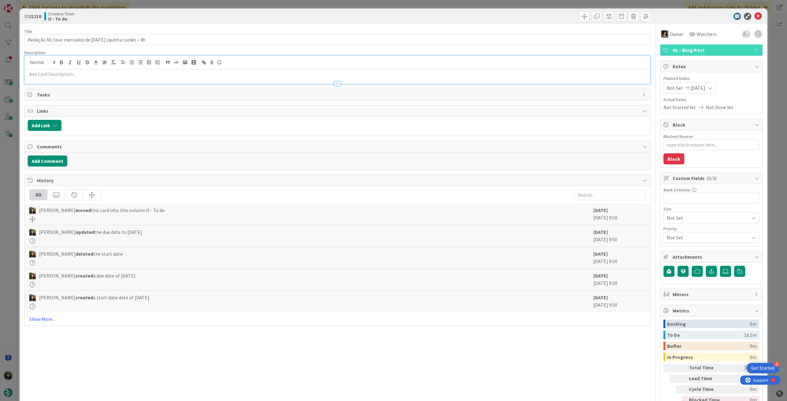
click at [112, 76] on p at bounding box center [338, 74] width 620 height 7
click at [755, 15] on icon at bounding box center [758, 16] width 7 height 7
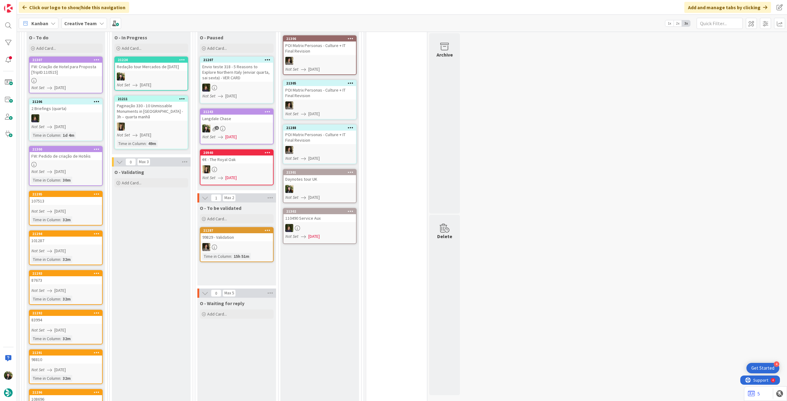
scroll to position [246, 0]
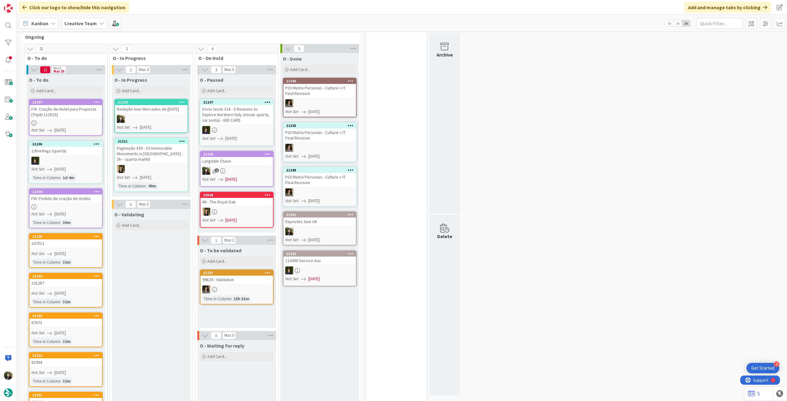
click at [89, 28] on div "Creative Team" at bounding box center [85, 23] width 46 height 11
click at [99, 87] on h4 "Creative Team - Análise" at bounding box center [111, 88] width 84 height 6
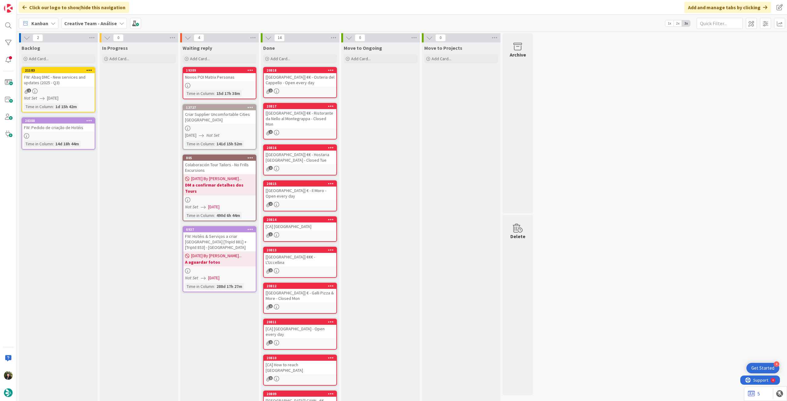
click at [96, 28] on div "Creative Team - Análise" at bounding box center [95, 23] width 66 height 11
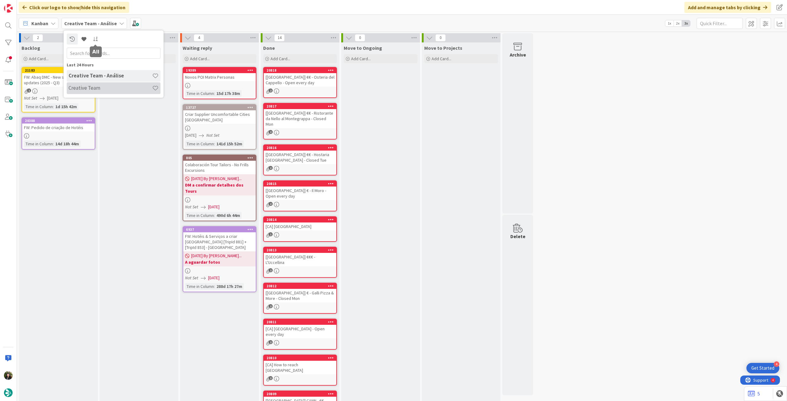
click at [99, 88] on h4 "Creative Team" at bounding box center [111, 88] width 84 height 6
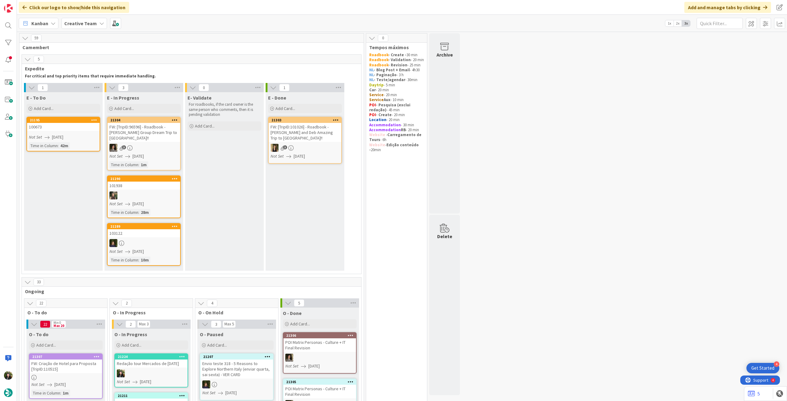
scroll to position [164, 0]
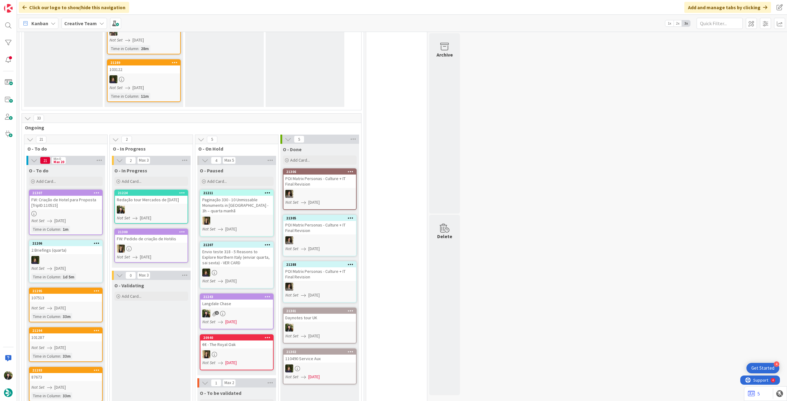
drag, startPoint x: 87, startPoint y: 22, endPoint x: 89, endPoint y: 32, distance: 9.4
click at [87, 23] on b "Creative Team" at bounding box center [80, 23] width 33 height 6
click at [77, 92] on div "Creative Team - Análise" at bounding box center [114, 88] width 94 height 12
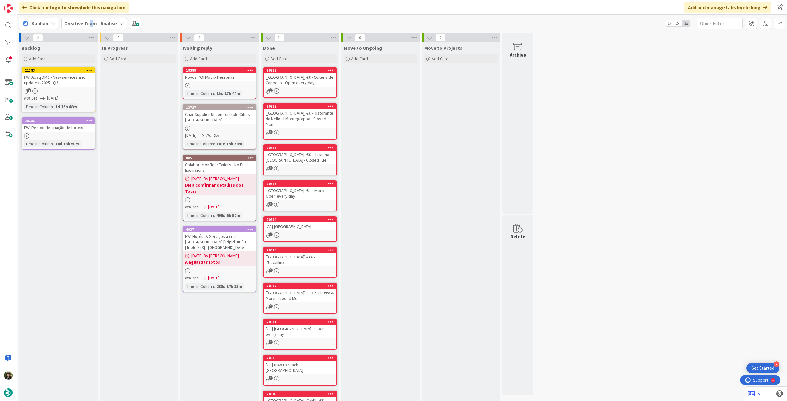
click at [89, 23] on b "Creative Team - Análise" at bounding box center [90, 23] width 53 height 6
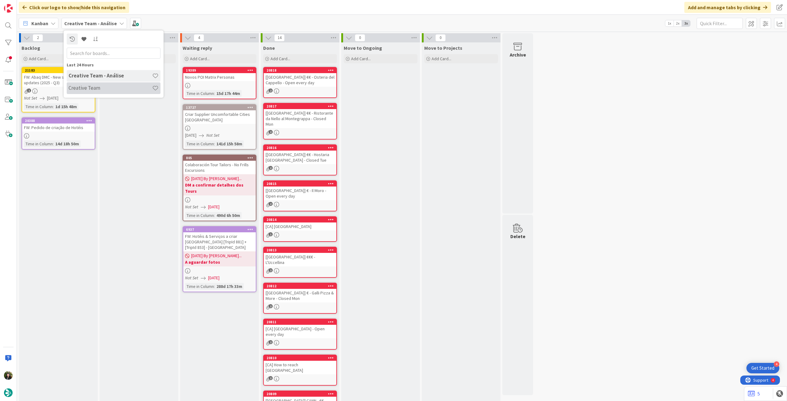
click at [87, 86] on h4 "Creative Team" at bounding box center [111, 88] width 84 height 6
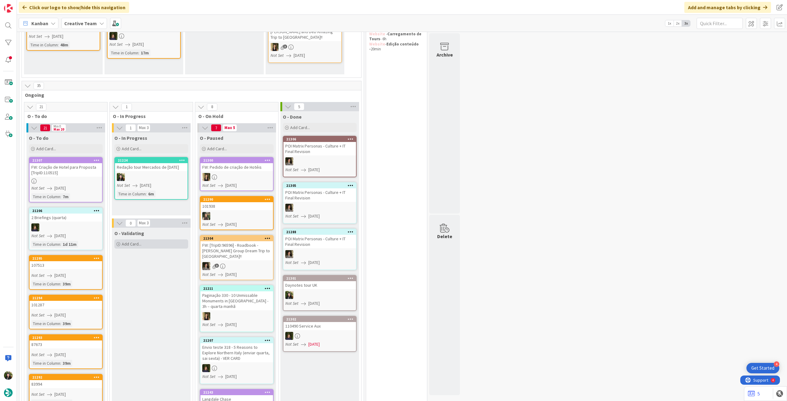
scroll to position [123, 0]
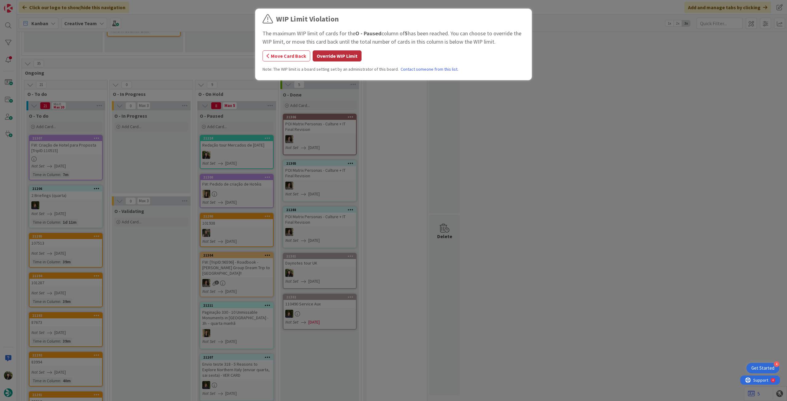
click at [332, 54] on button "Override WIP Limit" at bounding box center [337, 55] width 49 height 11
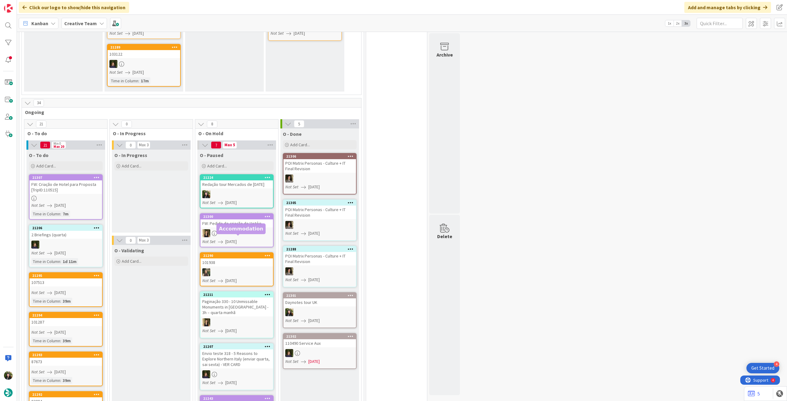
scroll to position [0, 0]
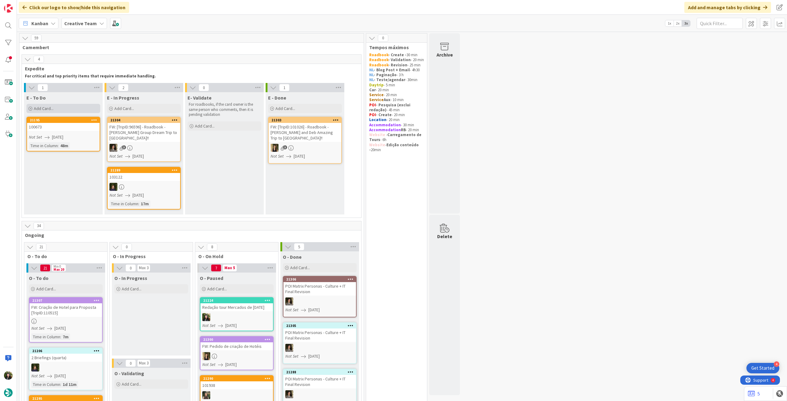
click at [48, 113] on div "Add Card..." at bounding box center [63, 108] width 74 height 9
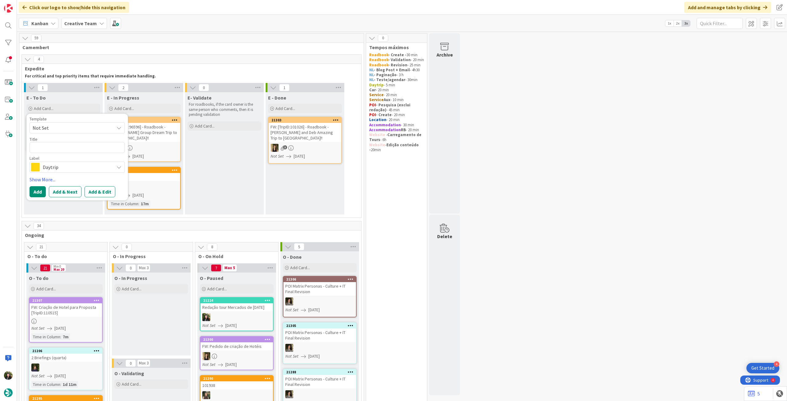
click at [50, 169] on span "Daytrip" at bounding box center [77, 167] width 68 height 9
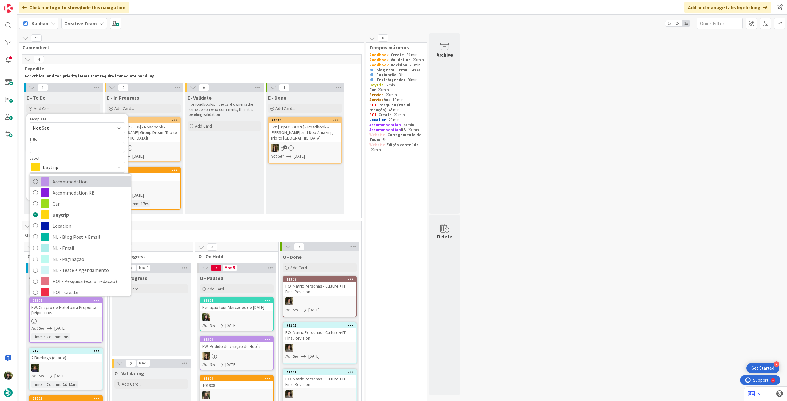
click at [49, 186] on link "Accommodation" at bounding box center [80, 181] width 101 height 11
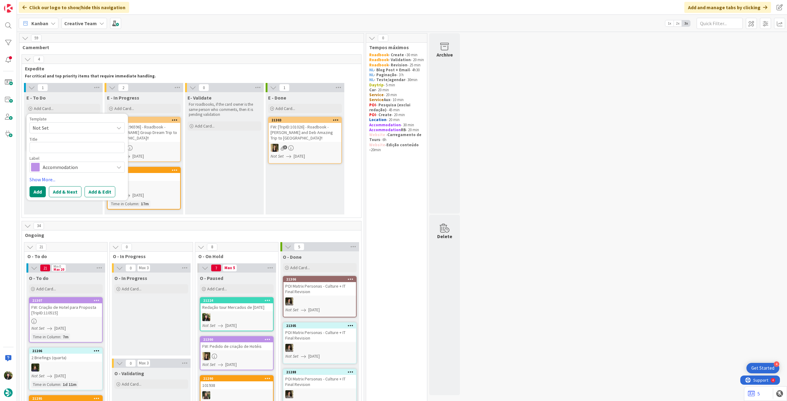
drag, startPoint x: 51, startPoint y: 167, endPoint x: 48, endPoint y: 190, distance: 23.6
click at [51, 167] on span "Accommodation" at bounding box center [77, 167] width 68 height 9
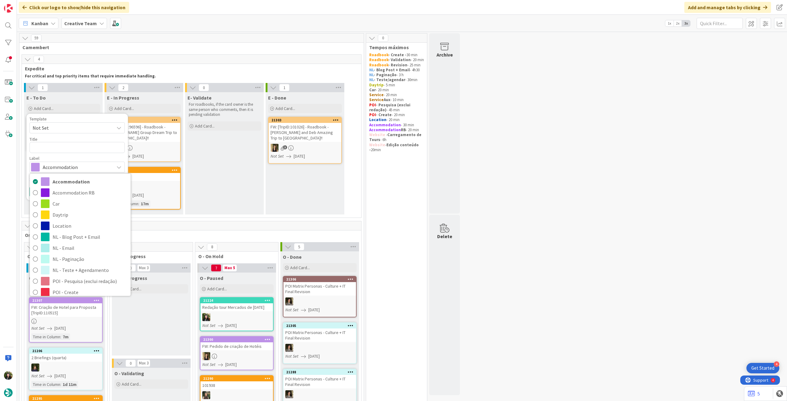
click at [54, 140] on div "Title 0 / 128" at bounding box center [77, 140] width 95 height 6
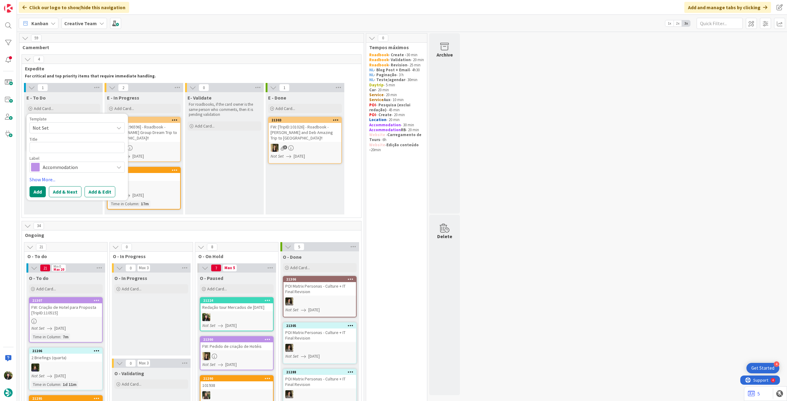
click at [54, 169] on span "Accommodation" at bounding box center [77, 167] width 68 height 9
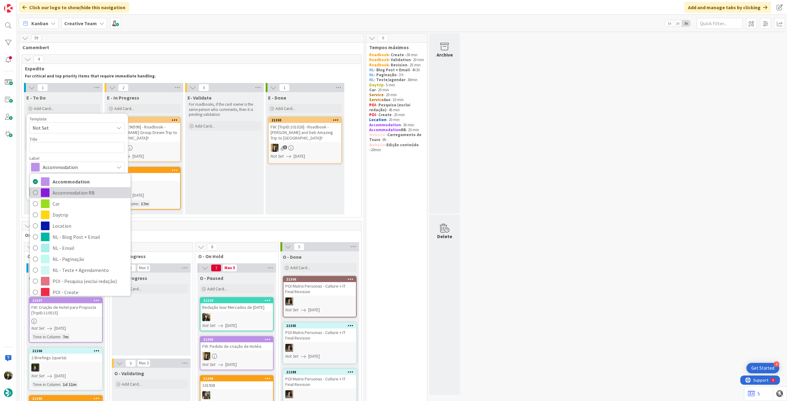
drag, startPoint x: 51, startPoint y: 189, endPoint x: 51, endPoint y: 178, distance: 11.1
click at [50, 190] on link "Accommodation RB" at bounding box center [80, 192] width 101 height 11
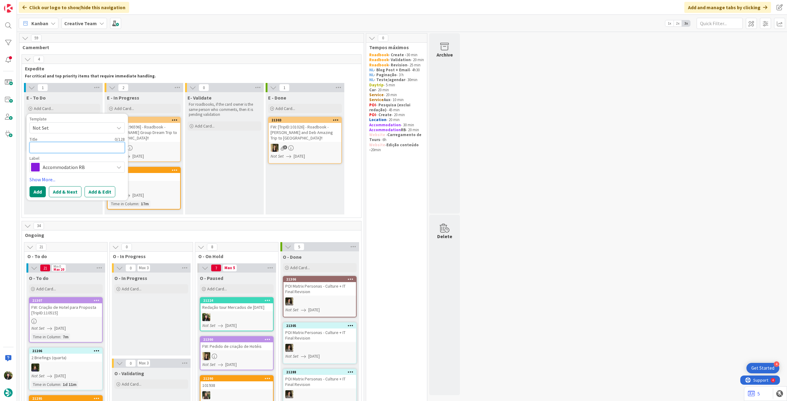
click at [55, 147] on textarea at bounding box center [77, 147] width 95 height 11
paste textarea "Hôtel [PERSON_NAME]"
type textarea "x"
type textarea "Hôtel [PERSON_NAME]"
type textarea "x"
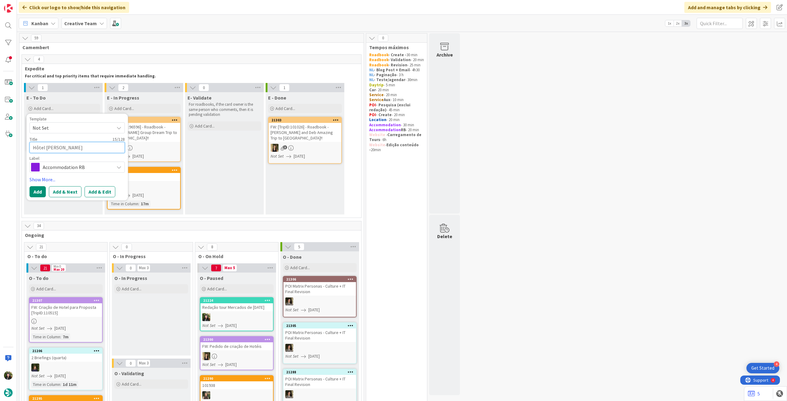
type textarea "Hôtel [PERSON_NAME]"
type textarea "x"
type textarea "Hôtel [PERSON_NAME] -"
type textarea "x"
type textarea "Hôtel [PERSON_NAME] -"
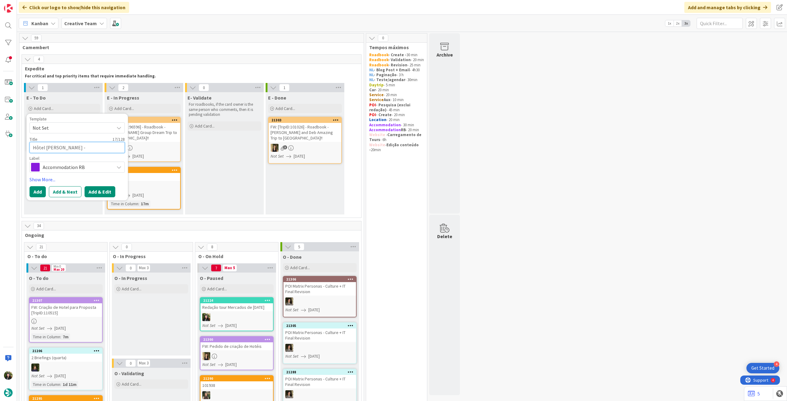
paste textarea "103122"
type textarea "x"
type textarea "Hôtel [PERSON_NAME] - 103122"
click at [40, 193] on button "Add" at bounding box center [38, 191] width 16 height 11
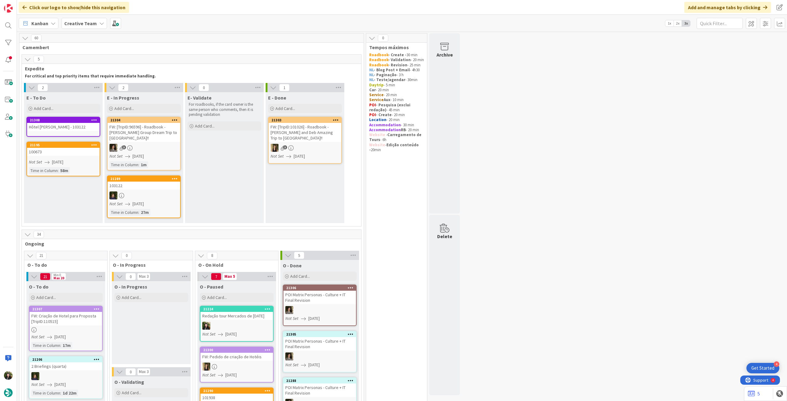
click at [69, 130] on div "Hôtel [PERSON_NAME] - 103122" at bounding box center [63, 127] width 73 height 8
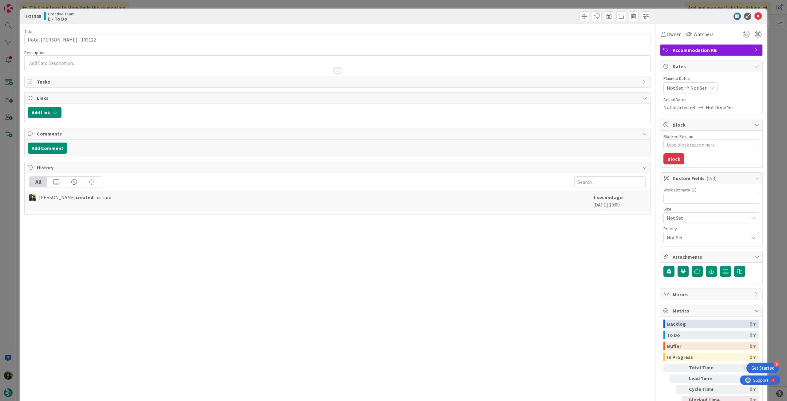
type textarea "x"
click at [702, 89] on div "Not Set Not Set" at bounding box center [691, 87] width 54 height 11
drag, startPoint x: 668, startPoint y: 235, endPoint x: 699, endPoint y: 150, distance: 90.6
click at [670, 235] on icon at bounding box center [674, 231] width 9 height 7
type input "[DATE]"
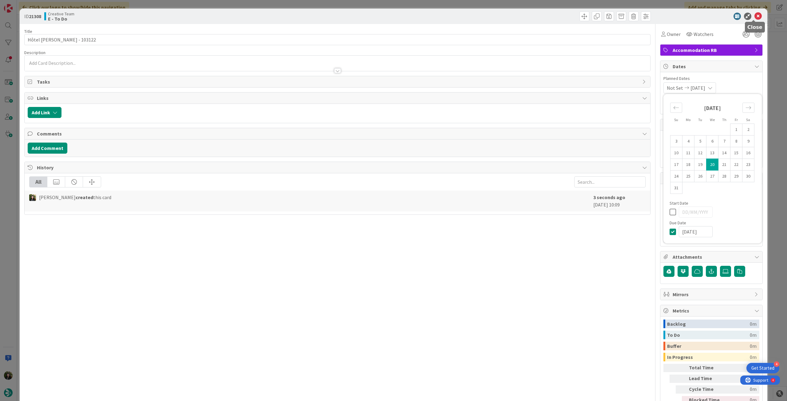
click at [756, 18] on icon at bounding box center [758, 16] width 7 height 7
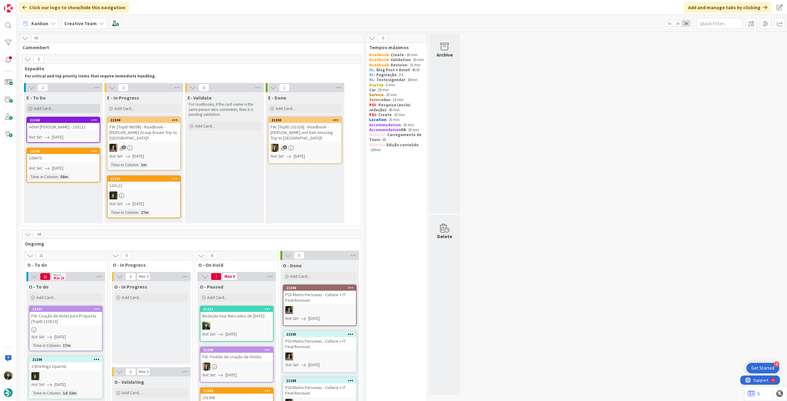
click at [69, 113] on div "Add Card..." at bounding box center [63, 108] width 74 height 9
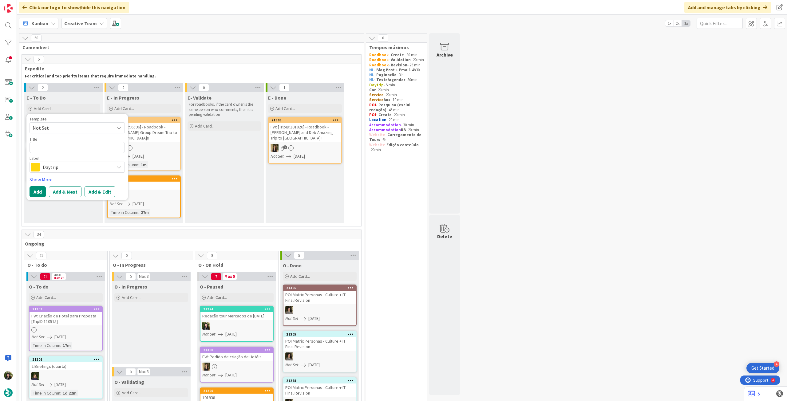
click at [52, 167] on span "Daytrip" at bounding box center [77, 167] width 68 height 9
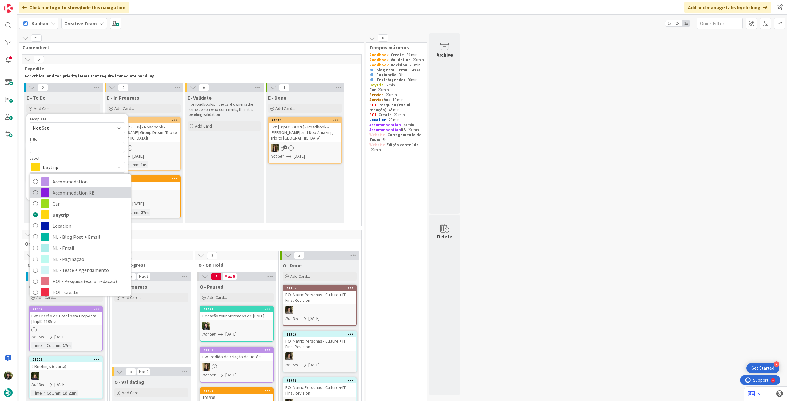
click at [50, 194] on link "Accommodation RB" at bounding box center [80, 192] width 101 height 11
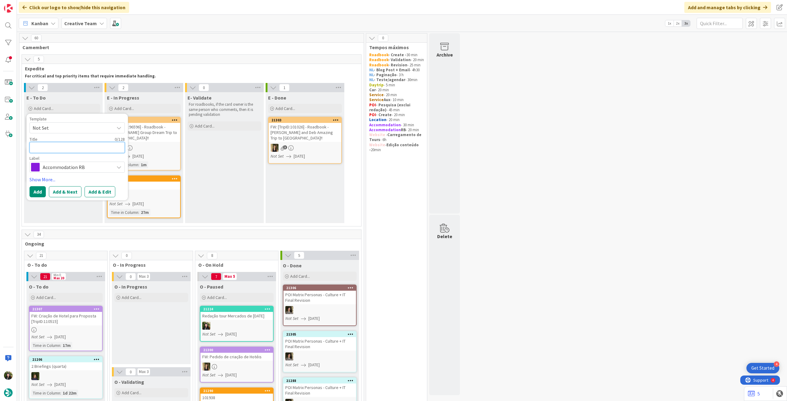
click at [54, 143] on textarea at bounding box center [77, 147] width 95 height 11
paste textarea "[GEOGRAPHIC_DATA]"
type textarea "x"
type textarea "[GEOGRAPHIC_DATA]"
click at [34, 185] on div "Template Not Set Title 27 / 128 [GEOGRAPHIC_DATA] & Spa Label Accommodation RB …" at bounding box center [77, 157] width 95 height 81
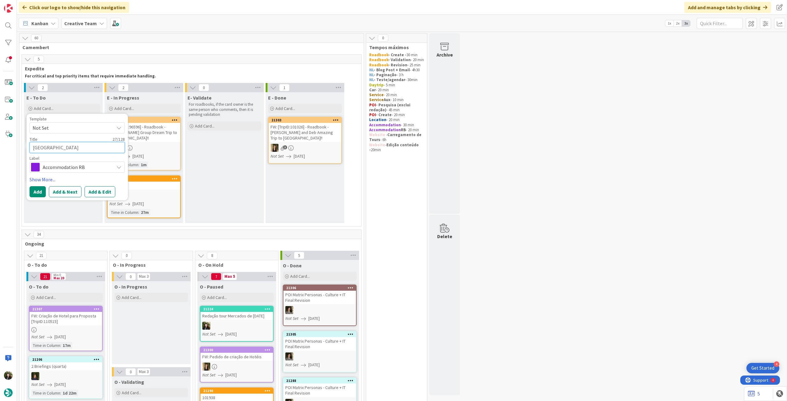
click at [101, 151] on textarea "[GEOGRAPHIC_DATA]" at bounding box center [77, 147] width 95 height 11
type textarea "x"
type textarea "[GEOGRAPHIC_DATA] -"
type textarea "x"
type textarea "[GEOGRAPHIC_DATA] -"
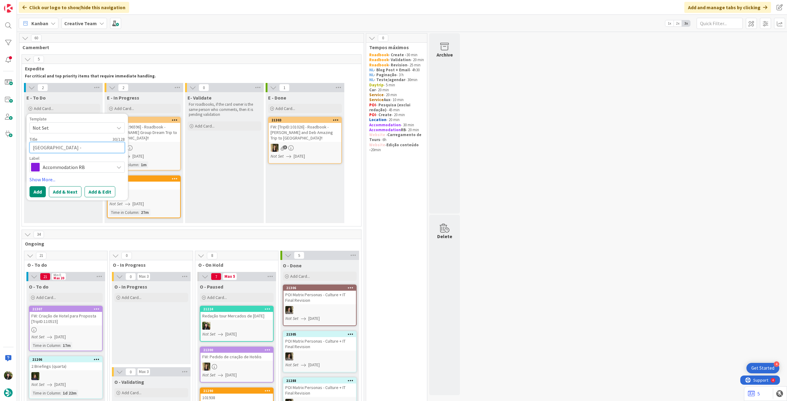
paste textarea "95025"
type textarea "x"
type textarea "[GEOGRAPHIC_DATA] - 95025"
click at [38, 191] on button "Add" at bounding box center [38, 191] width 16 height 11
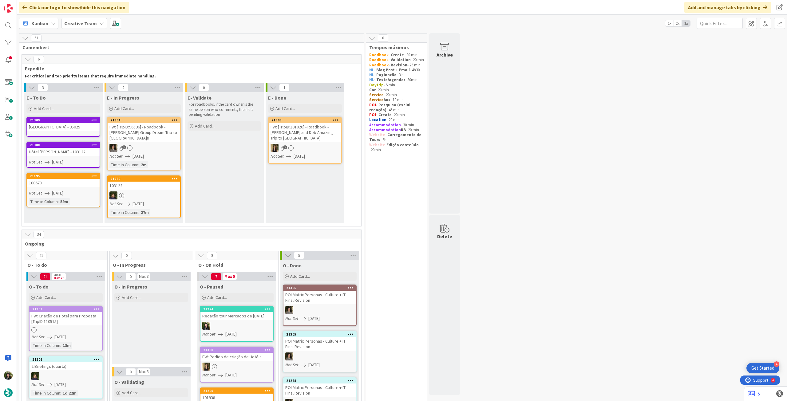
click at [70, 128] on div "[GEOGRAPHIC_DATA] - 95025" at bounding box center [63, 127] width 73 height 8
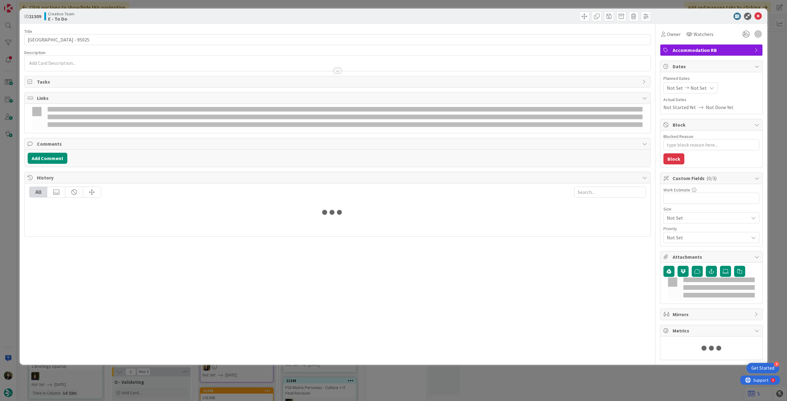
type textarea "x"
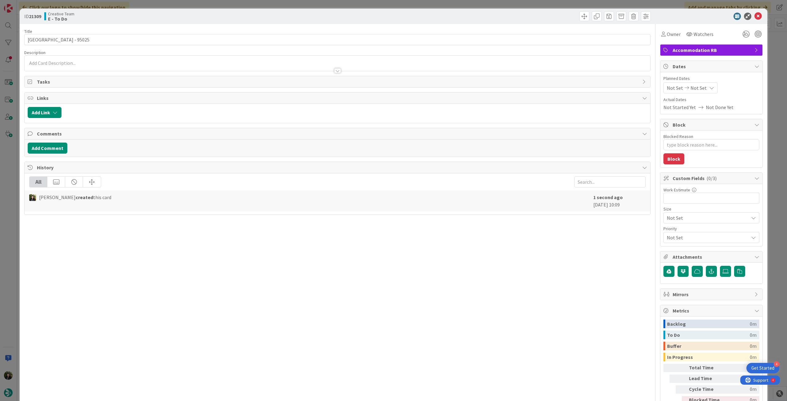
click at [707, 90] on div "Not Set Not Set" at bounding box center [691, 87] width 54 height 11
drag, startPoint x: 669, startPoint y: 232, endPoint x: 669, endPoint y: 228, distance: 4.3
click at [670, 232] on icon at bounding box center [674, 231] width 9 height 7
type input "[DATE]"
click at [755, 15] on icon at bounding box center [758, 16] width 7 height 7
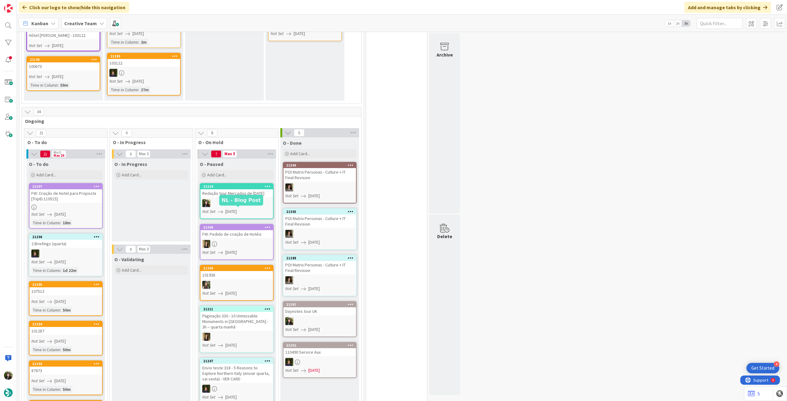
scroll to position [123, 0]
click at [67, 176] on div "Add Card..." at bounding box center [66, 174] width 74 height 9
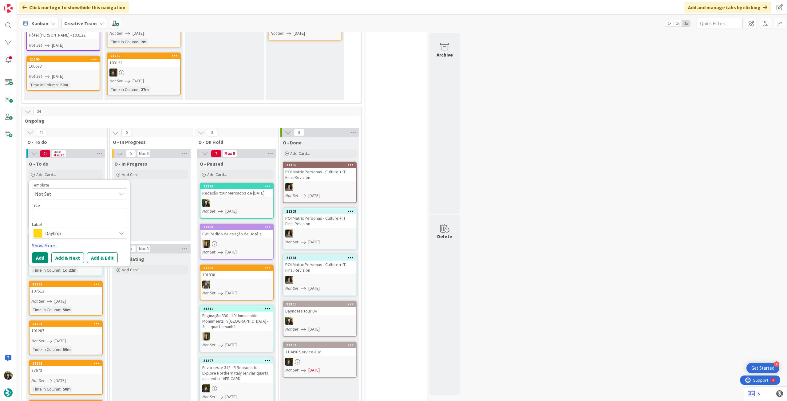
click at [58, 237] on span "Daytrip" at bounding box center [79, 233] width 68 height 9
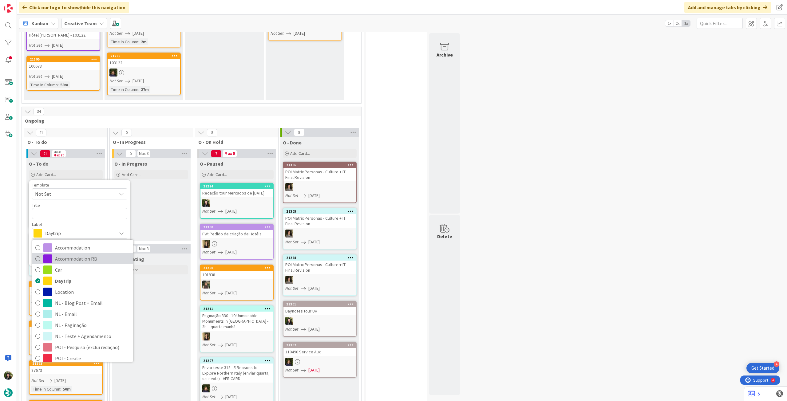
drag, startPoint x: 51, startPoint y: 260, endPoint x: 53, endPoint y: 231, distance: 28.7
click at [50, 259] on span at bounding box center [47, 259] width 9 height 9
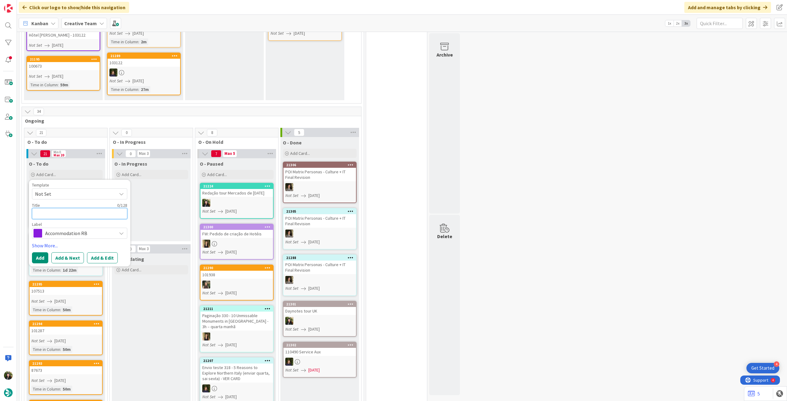
click at [57, 217] on textarea at bounding box center [79, 213] width 95 height 11
paste textarea "Hotel [GEOGRAPHIC_DATA]"
type textarea "x"
type textarea "Hotel [GEOGRAPHIC_DATA]"
type textarea "x"
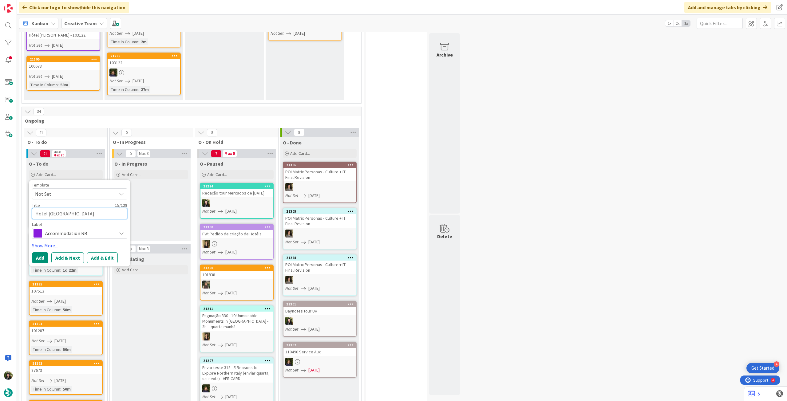
type textarea "Hotel [GEOGRAPHIC_DATA]"
type textarea "x"
type textarea "Hotel [GEOGRAPHIC_DATA] -"
type textarea "x"
type textarea "Hotel [GEOGRAPHIC_DATA] -"
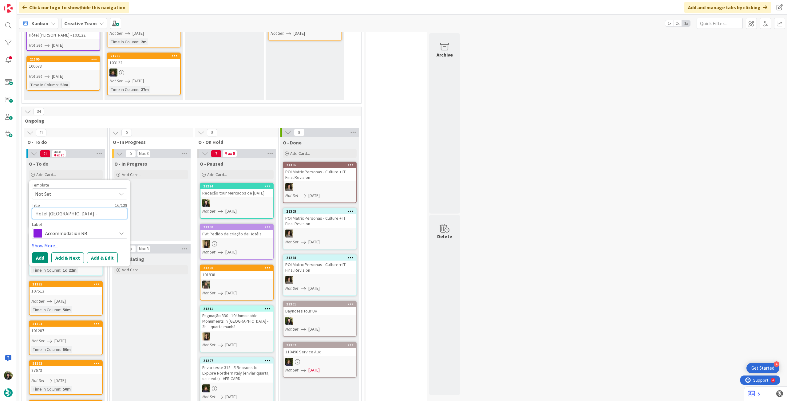
paste textarea "107513"
type textarea "x"
type textarea "Hotel [GEOGRAPHIC_DATA] - 107513"
click at [43, 254] on button "Add" at bounding box center [40, 257] width 16 height 11
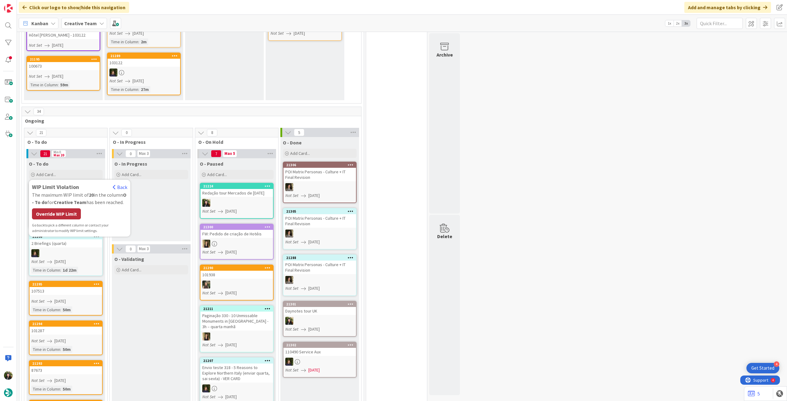
click at [54, 215] on div "Override WIP Limit" at bounding box center [56, 214] width 49 height 11
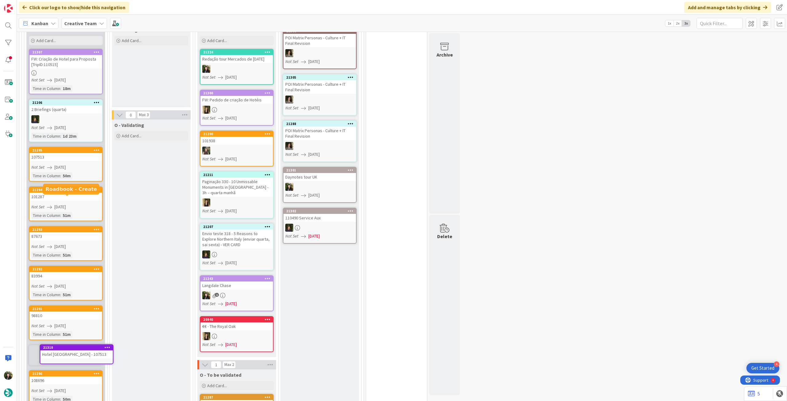
scroll to position [266, 0]
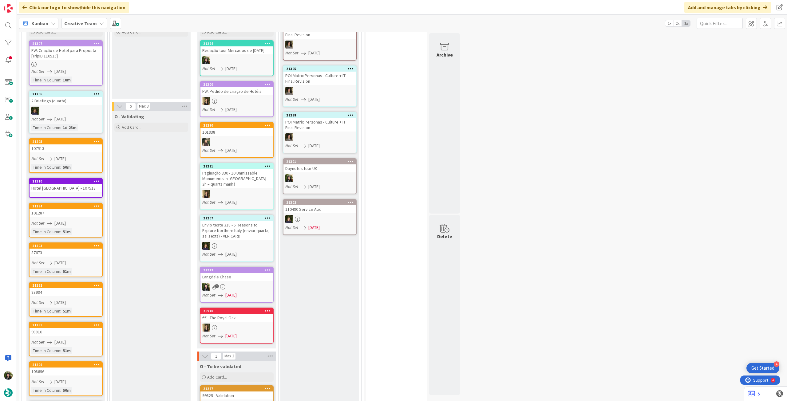
click at [65, 189] on div "Hotel [GEOGRAPHIC_DATA] - 107513" at bounding box center [66, 188] width 73 height 8
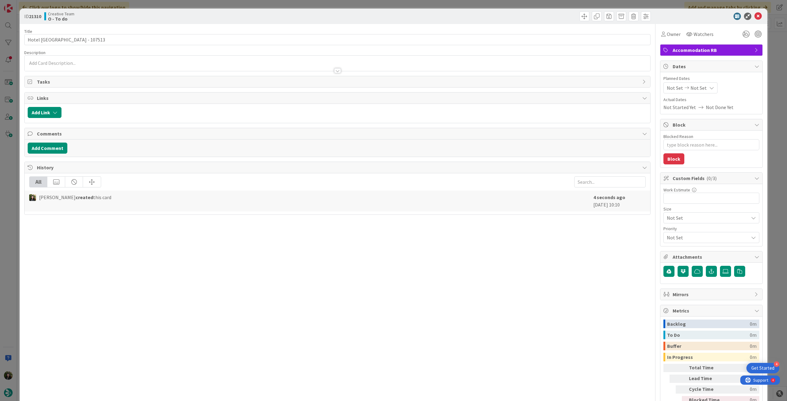
type textarea "x"
drag, startPoint x: 705, startPoint y: 85, endPoint x: 707, endPoint y: 93, distance: 8.5
click at [705, 85] on div "Not Set Not Set" at bounding box center [691, 87] width 54 height 11
click at [670, 232] on icon at bounding box center [674, 231] width 9 height 7
type input "[DATE]"
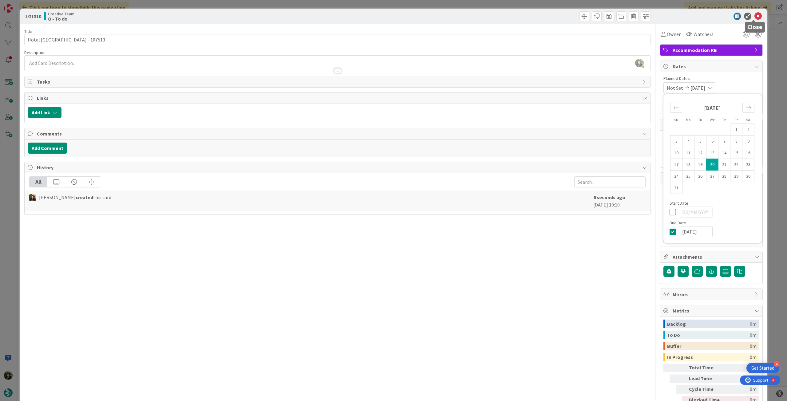
click at [755, 15] on icon at bounding box center [758, 16] width 7 height 7
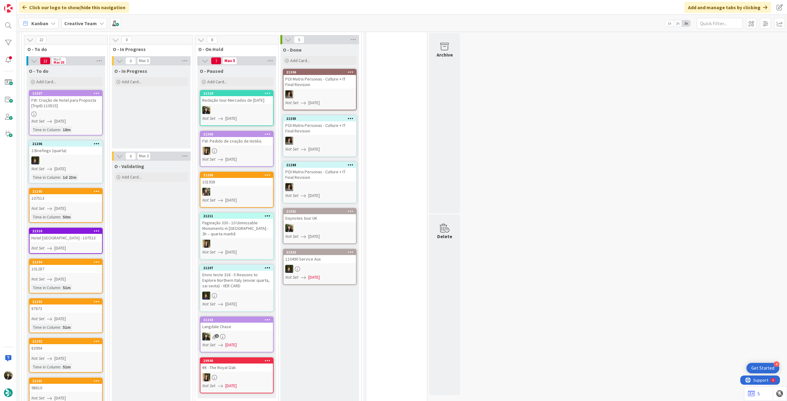
scroll to position [184, 0]
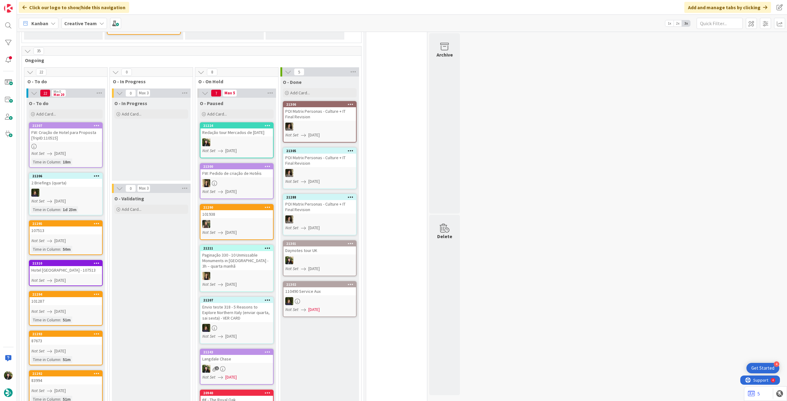
click at [64, 109] on div "O - To do Add Card... Template Not Set Title 0 / 128 Label Daytrip Accommodatio…" at bounding box center [65, 109] width 79 height 22
click at [64, 117] on div "Add Card..." at bounding box center [66, 113] width 74 height 9
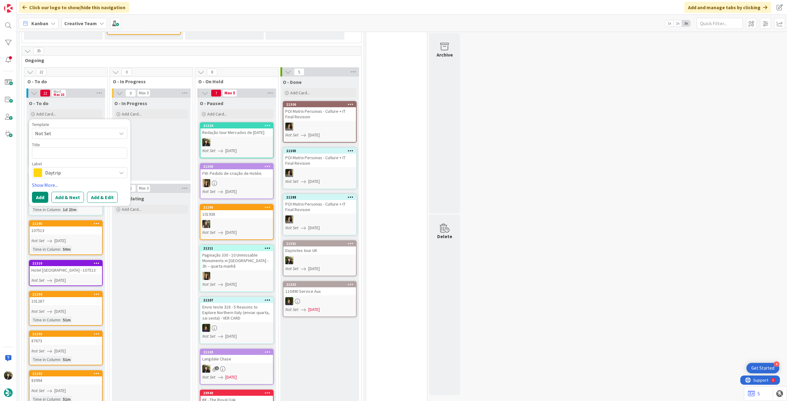
click at [65, 174] on span "Daytrip" at bounding box center [79, 173] width 68 height 9
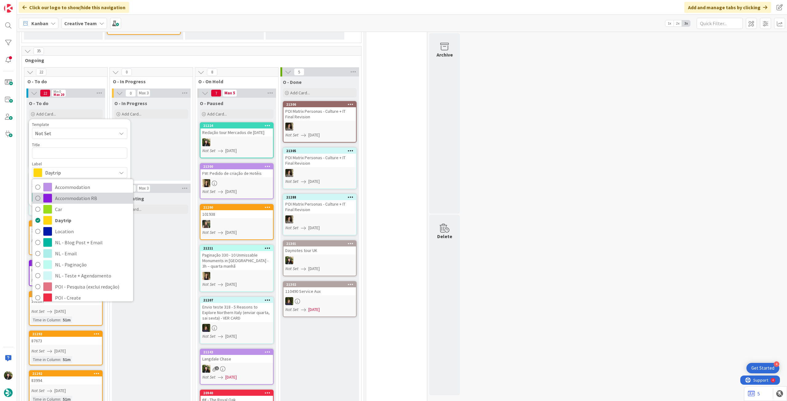
click at [57, 200] on span "Accommodation RB" at bounding box center [92, 198] width 75 height 9
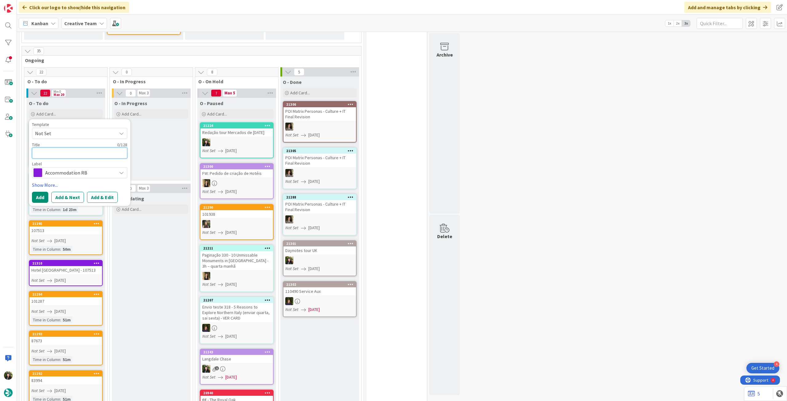
click at [63, 151] on textarea at bounding box center [79, 153] width 95 height 11
paste textarea "[GEOGRAPHIC_DATA]"
type textarea "x"
type textarea "[GEOGRAPHIC_DATA]"
type textarea "x"
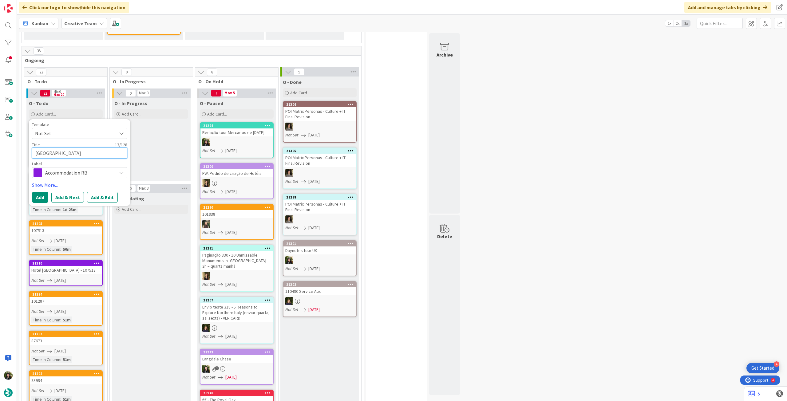
type textarea "[GEOGRAPHIC_DATA]"
type textarea "x"
type textarea "[GEOGRAPHIC_DATA] -"
type textarea "x"
paste textarea "101287"
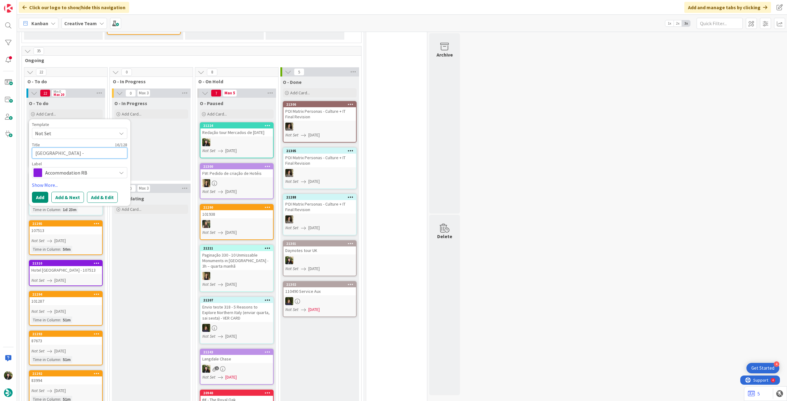
type textarea "[GEOGRAPHIC_DATA] - 101287"
type textarea "x"
type textarea "[GEOGRAPHIC_DATA] - 101287"
click at [37, 195] on button "Add" at bounding box center [40, 197] width 16 height 11
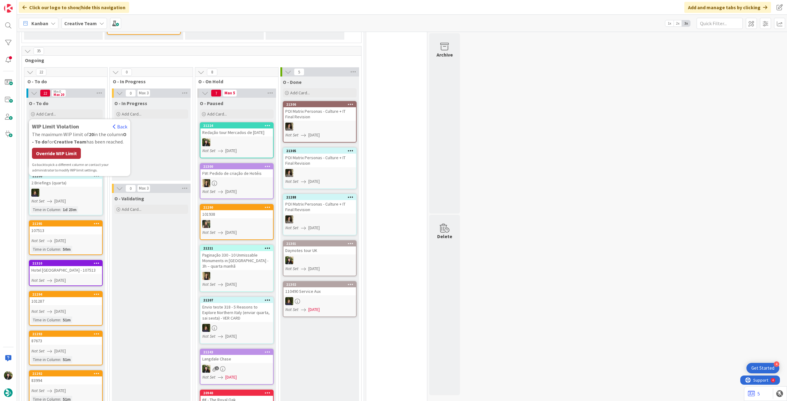
click at [62, 155] on div "Override WIP Limit" at bounding box center [56, 153] width 49 height 11
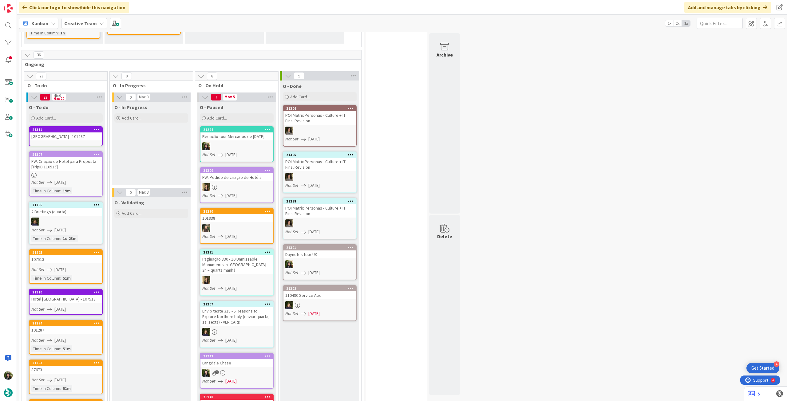
click at [73, 137] on div "[GEOGRAPHIC_DATA] - 101287" at bounding box center [66, 137] width 73 height 8
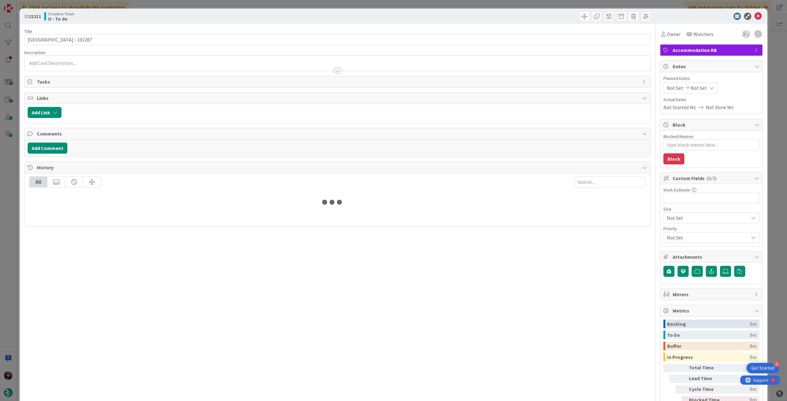
type textarea "x"
click at [709, 87] on icon at bounding box center [711, 87] width 5 height 5
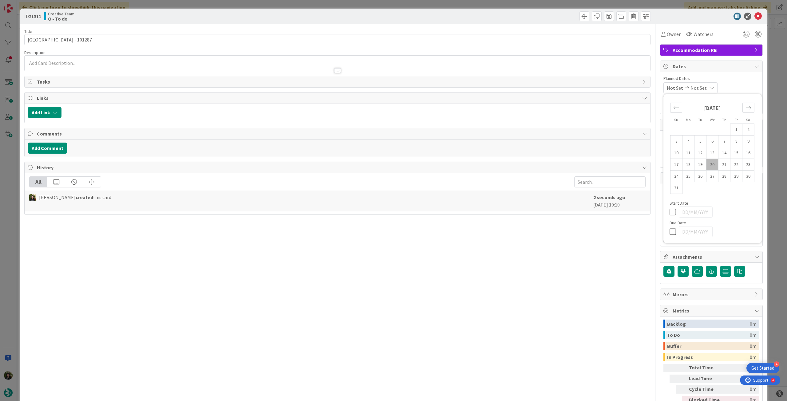
drag, startPoint x: 670, startPoint y: 232, endPoint x: 673, endPoint y: 215, distance: 17.7
click at [670, 231] on icon at bounding box center [674, 231] width 9 height 7
type input "[DATE]"
click at [753, 12] on div "ID 21311 Creative Team O - To do" at bounding box center [394, 16] width 748 height 15
type textarea "x"
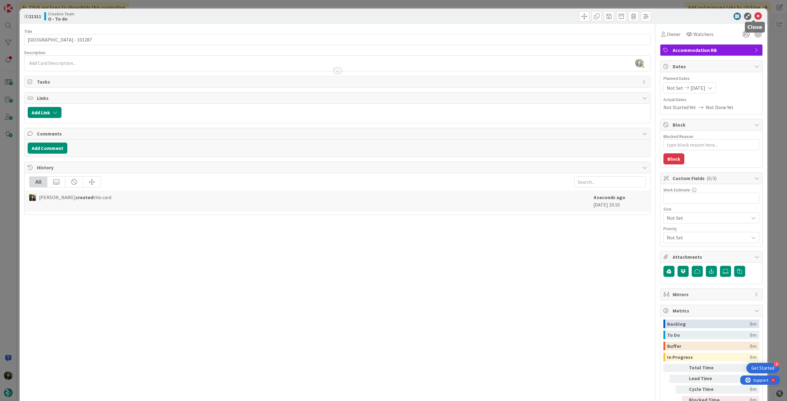
click at [755, 13] on icon at bounding box center [758, 16] width 7 height 7
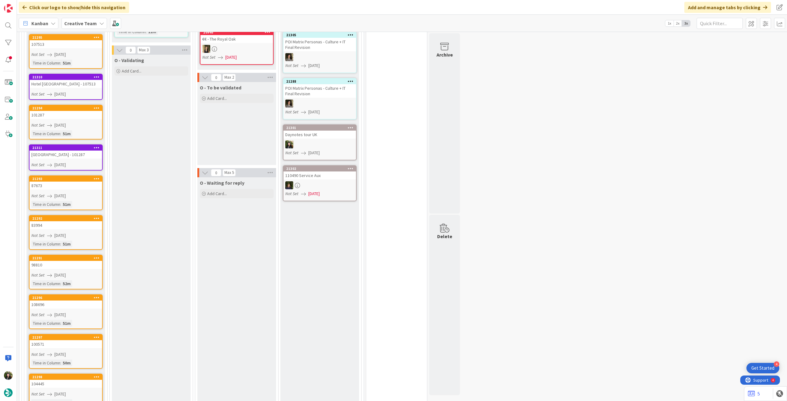
scroll to position [451, 0]
